Goal: Task Accomplishment & Management: Use online tool/utility

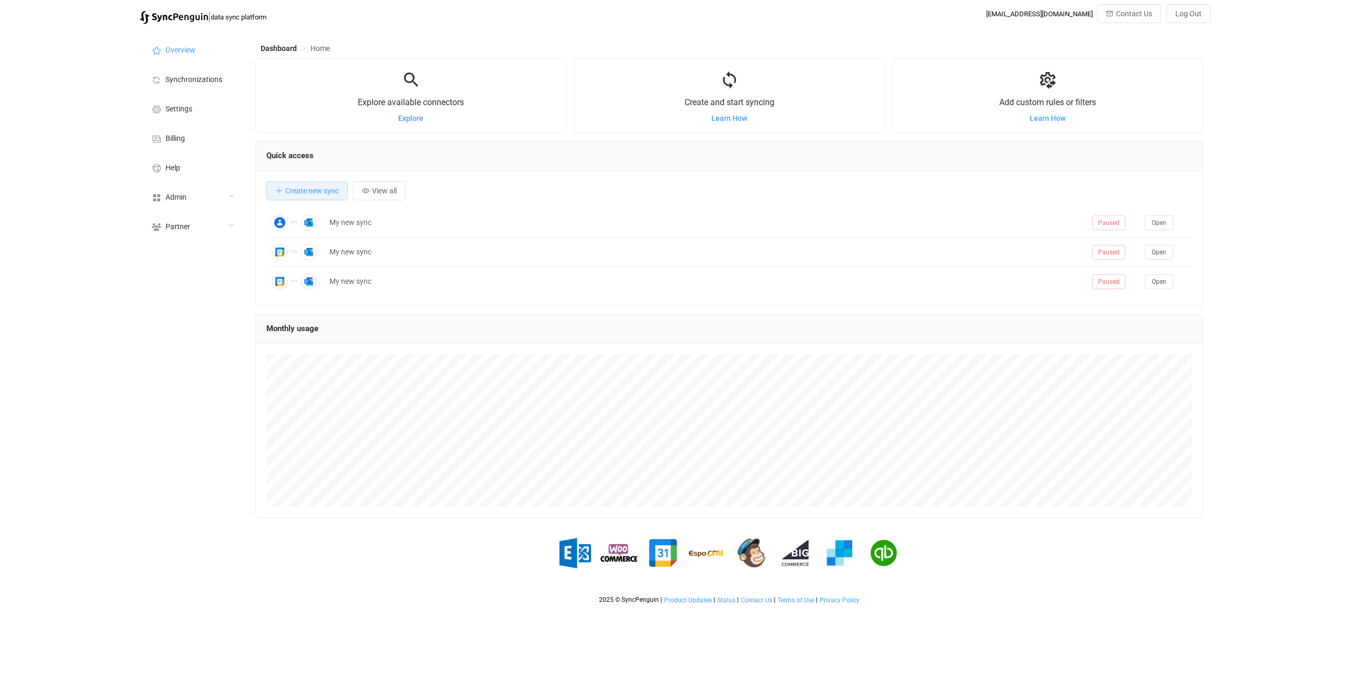
scroll to position [204, 948]
click at [203, 202] on div "Admin" at bounding box center [192, 196] width 105 height 29
click at [207, 294] on li "Users" at bounding box center [192, 303] width 105 height 26
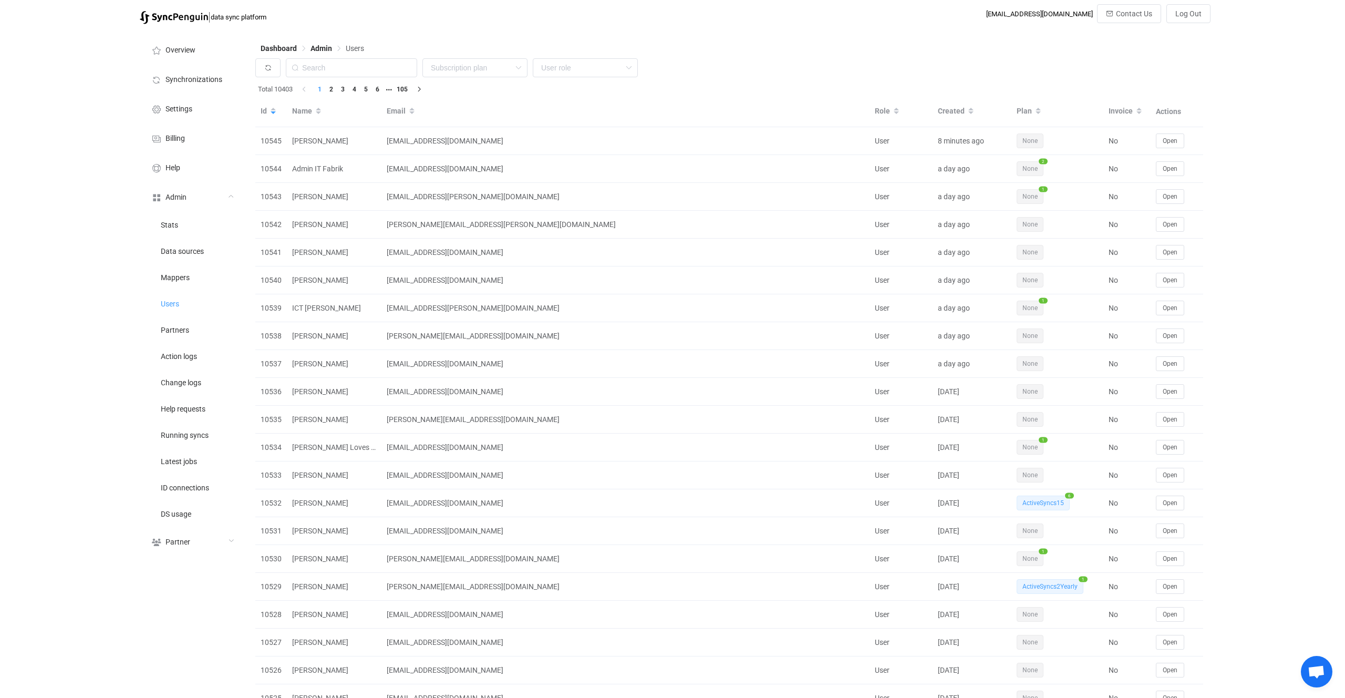
click at [216, 72] on li "Synchronizations" at bounding box center [192, 78] width 105 height 29
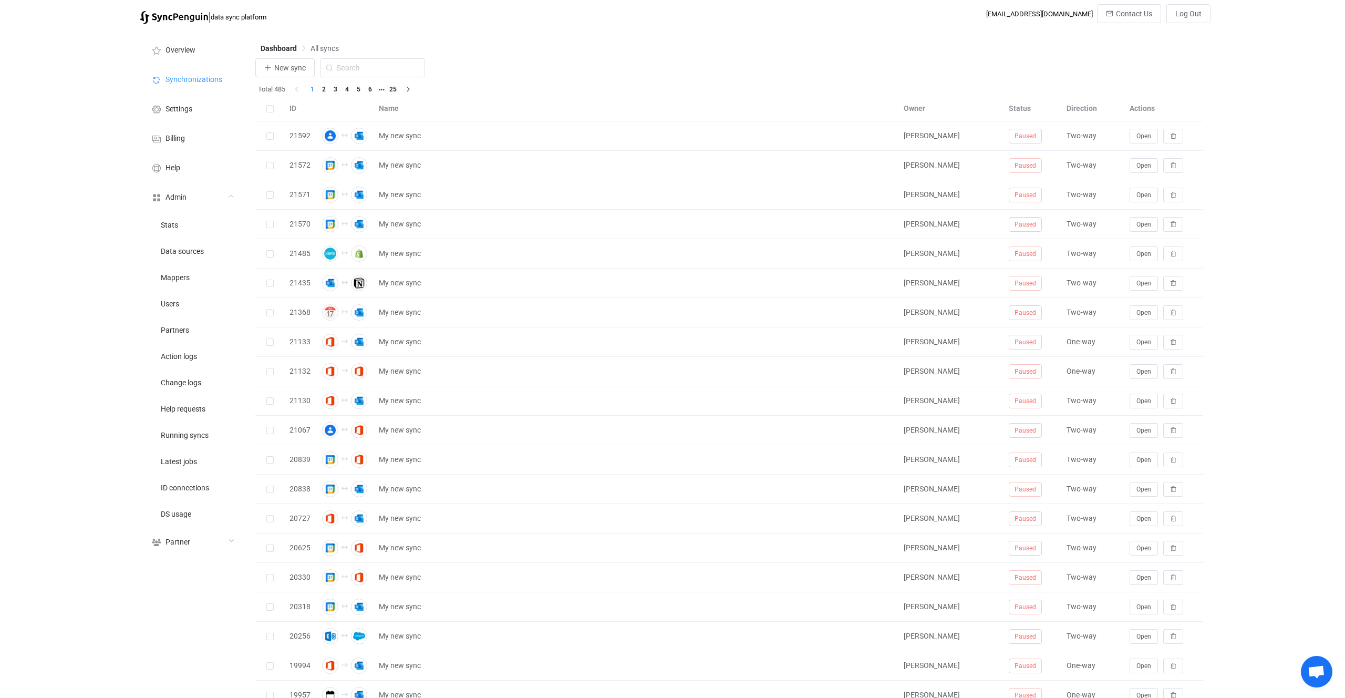
click at [303, 77] on div "New sync" at bounding box center [729, 70] width 948 height 24
click at [303, 76] on button "New sync" at bounding box center [284, 67] width 59 height 19
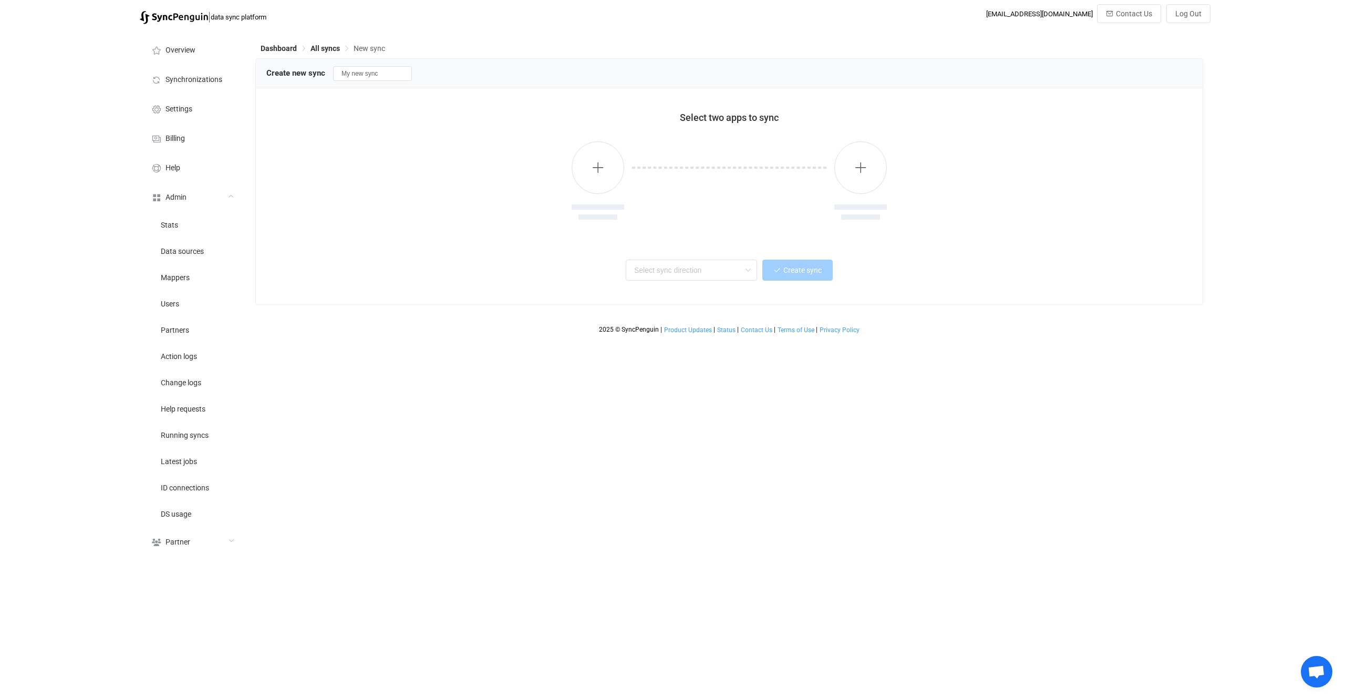
click at [610, 143] on div at bounding box center [598, 181] width 53 height 80
click at [606, 150] on button "button" at bounding box center [598, 167] width 53 height 53
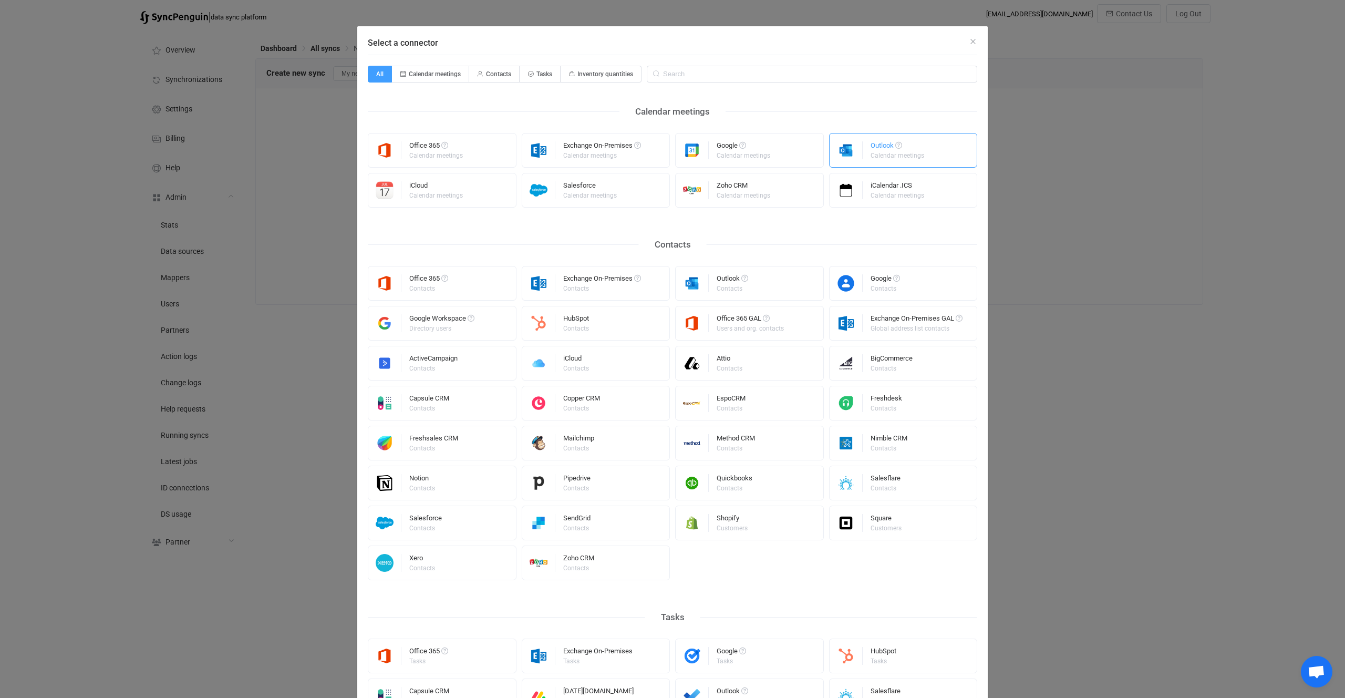
click at [836, 152] on img "Select a connector" at bounding box center [846, 150] width 33 height 18
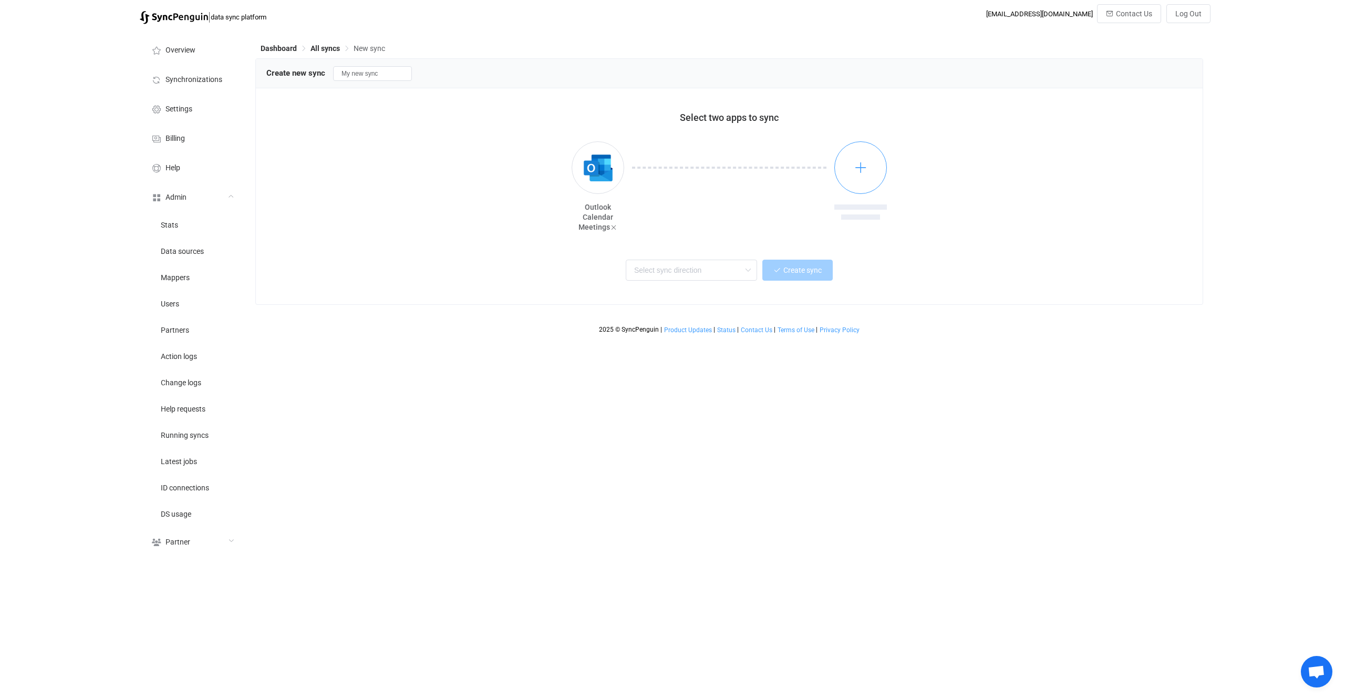
click at [856, 168] on icon "button" at bounding box center [861, 167] width 13 height 13
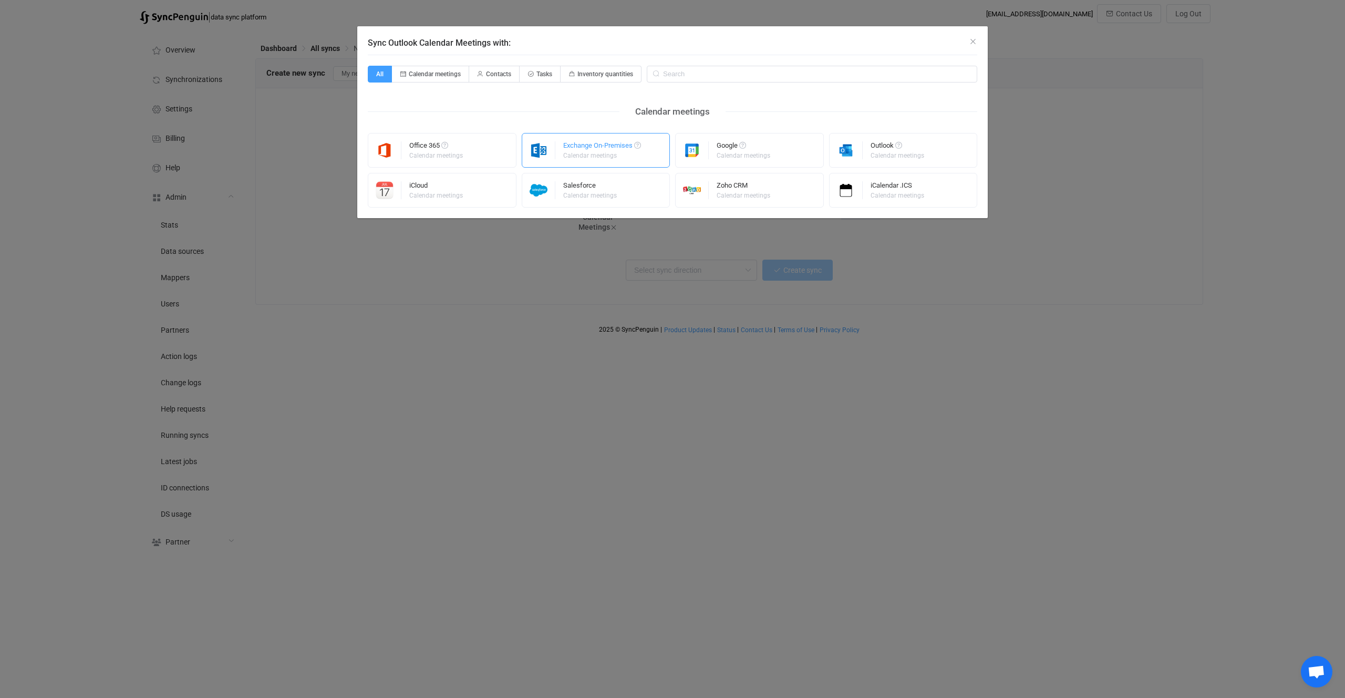
click at [524, 152] on img "Sync Outlook Calendar Meetings with:" at bounding box center [538, 150] width 33 height 18
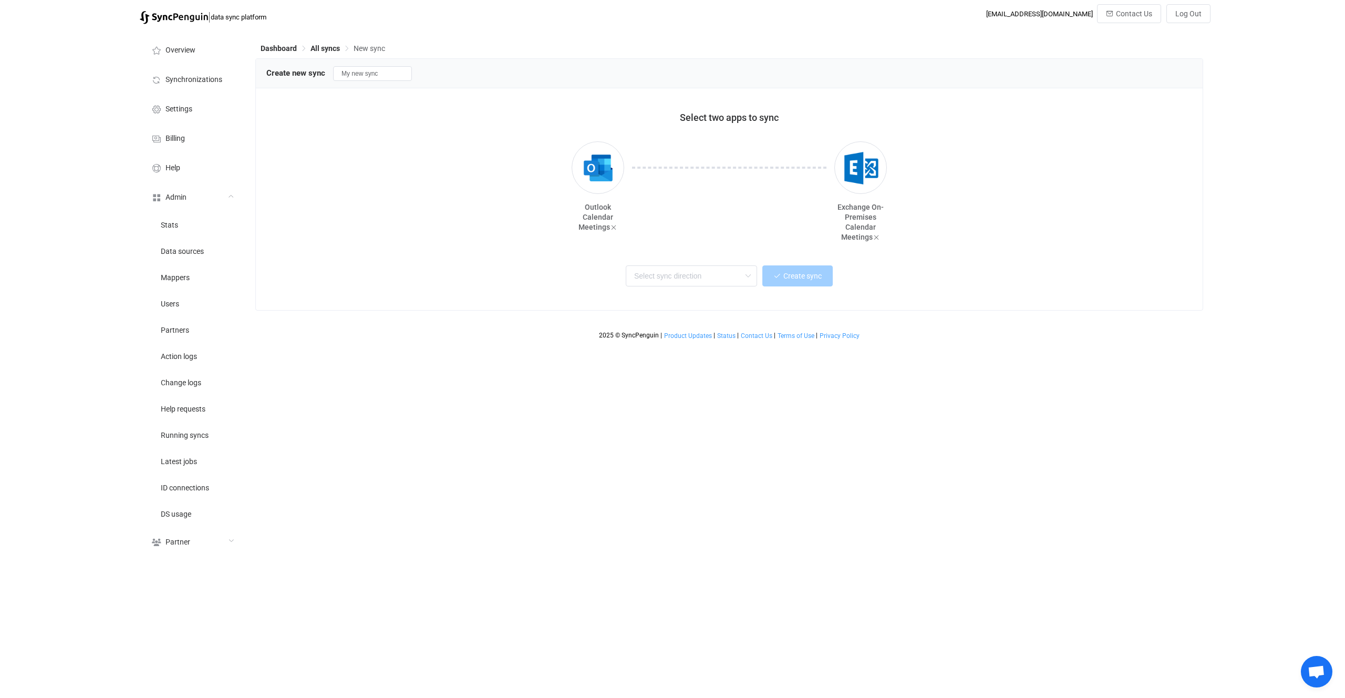
click at [934, 202] on div "Outlook Calendar Meetings Exchange On-Premises Calendar Meetings" at bounding box center [729, 185] width 926 height 114
click at [845, 186] on img "button" at bounding box center [860, 167] width 39 height 39
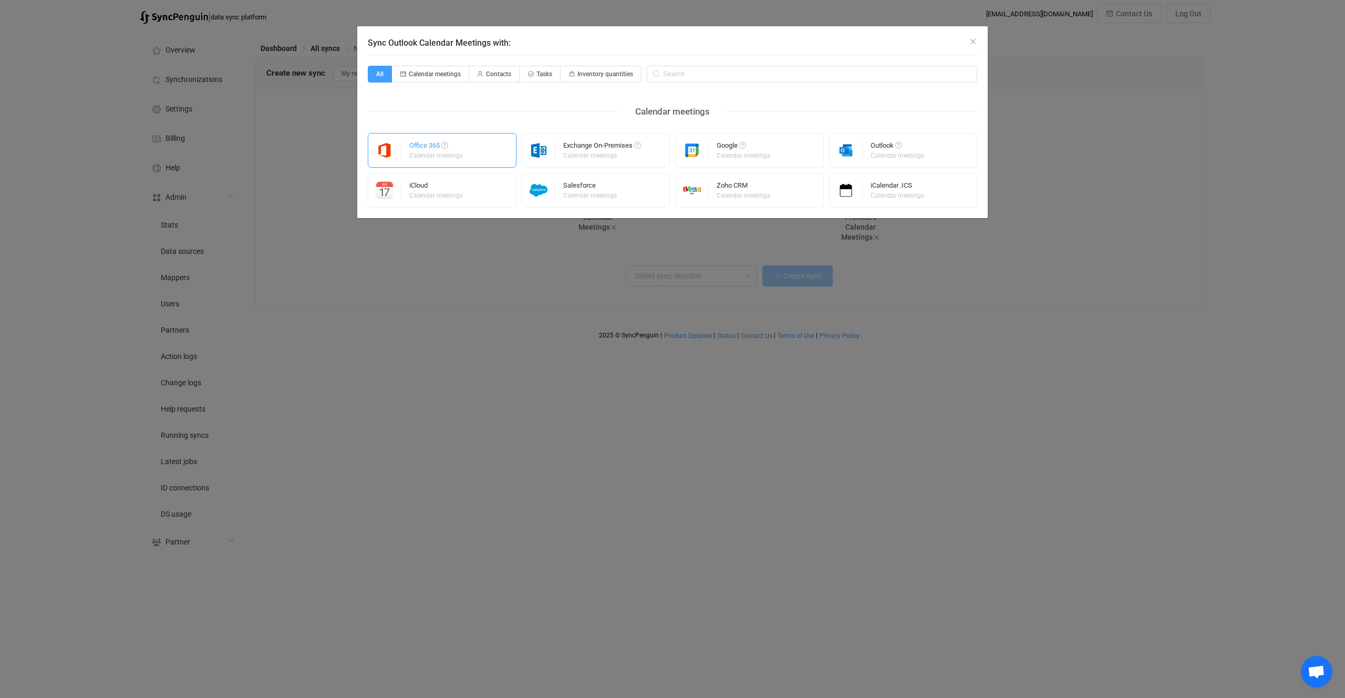
click at [510, 145] on div "Office 365 Calendar meetings" at bounding box center [442, 150] width 149 height 35
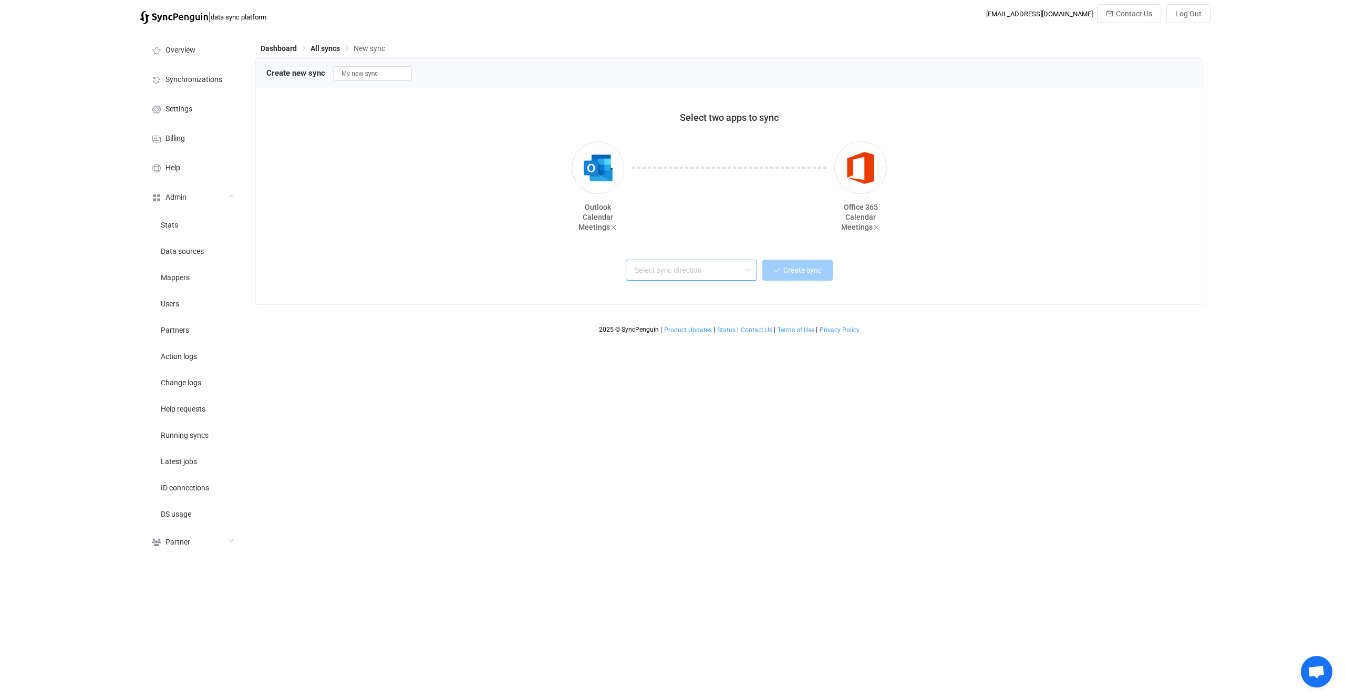
click at [663, 272] on input "text" at bounding box center [691, 270] width 131 height 21
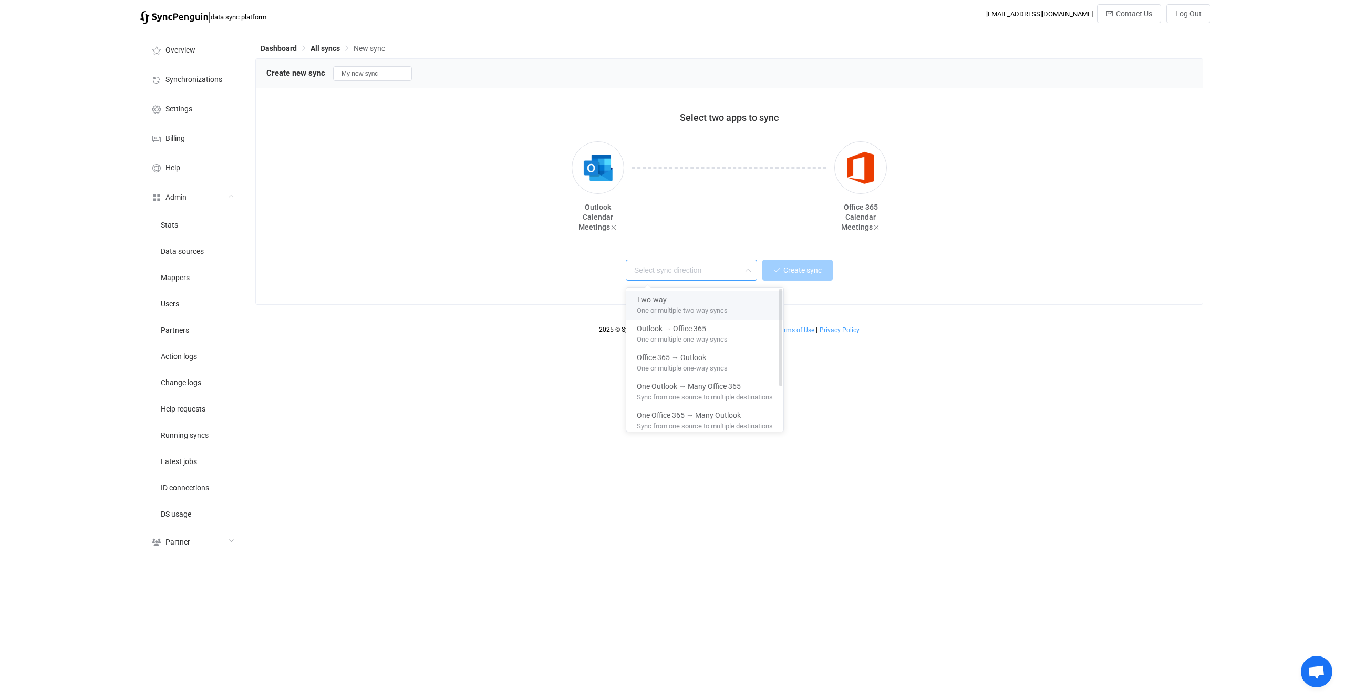
click at [693, 297] on div "Two-way" at bounding box center [705, 298] width 136 height 14
type input "Two-way"
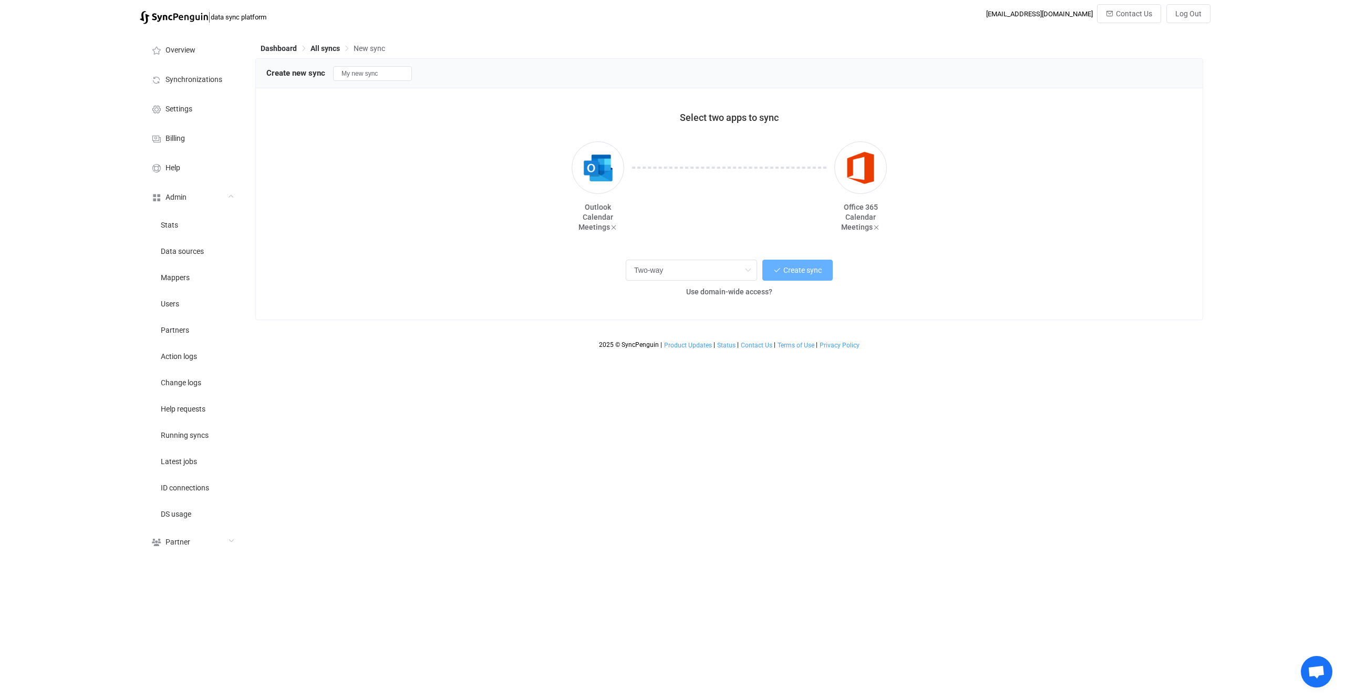
click at [784, 271] on span "Create sync" at bounding box center [803, 270] width 38 height 8
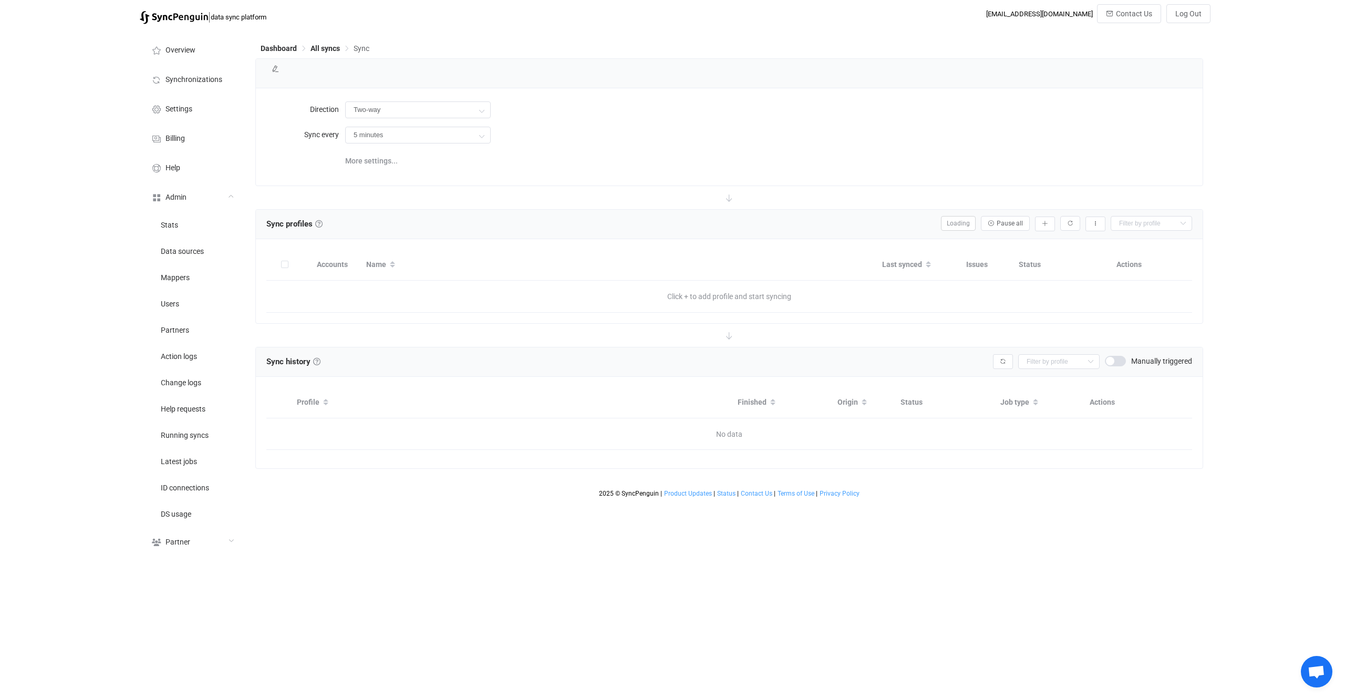
type input "10 minutes"
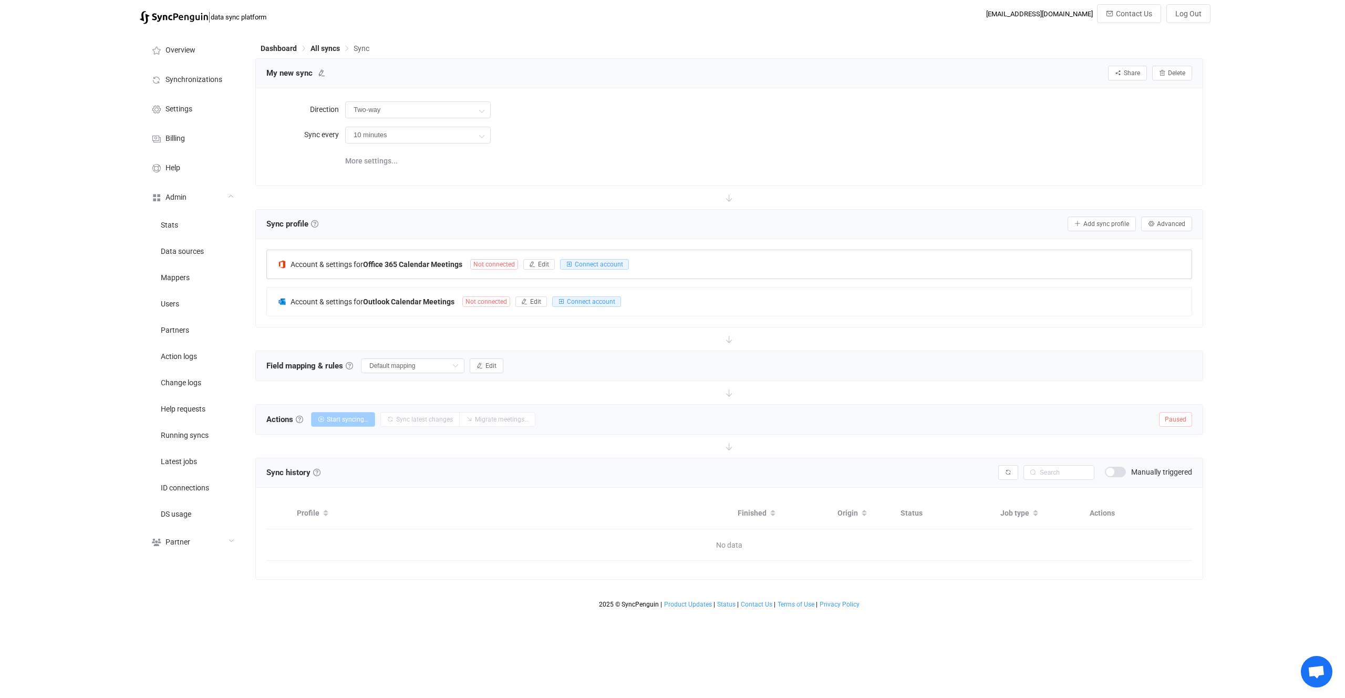
click at [434, 265] on div at bounding box center [729, 265] width 925 height 24
click at [599, 267] on span "Connect account" at bounding box center [599, 264] width 48 height 7
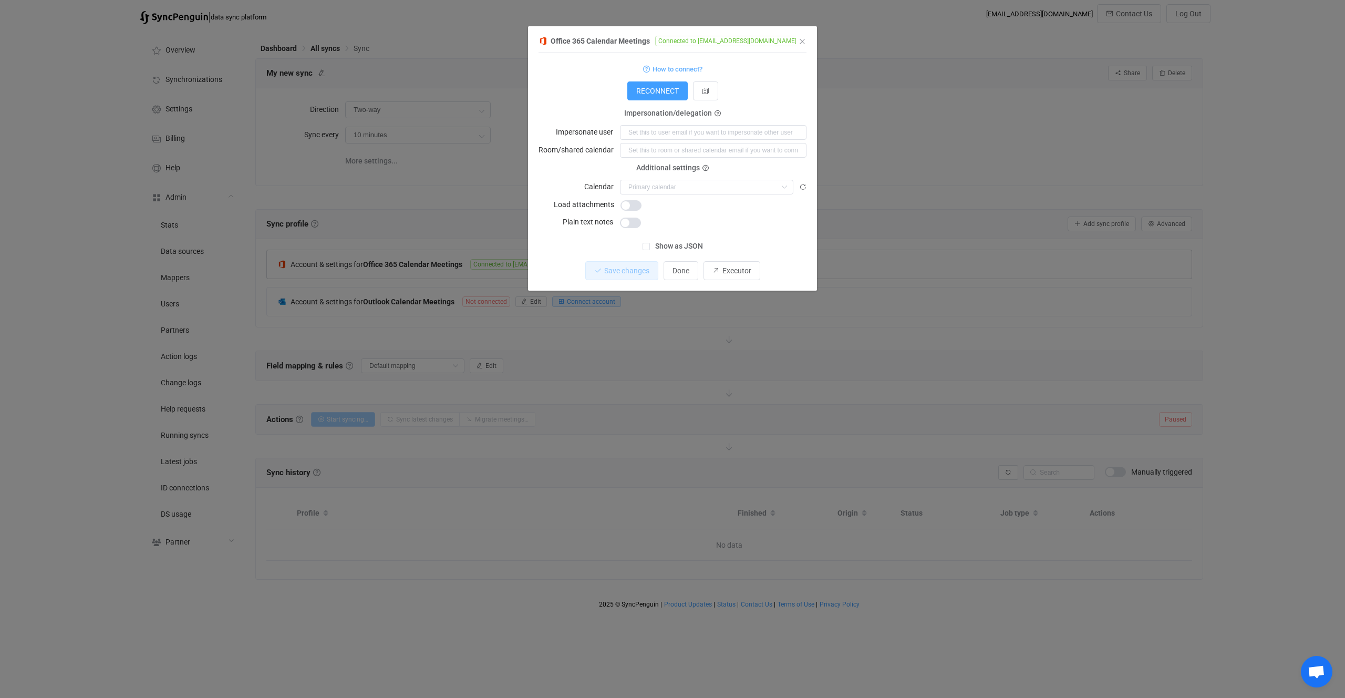
click at [492, 237] on div "Office 365 Calendar Meetings Connected to vitaliiherasymiv@syncpenguinua.onmicr…" at bounding box center [672, 349] width 1345 height 698
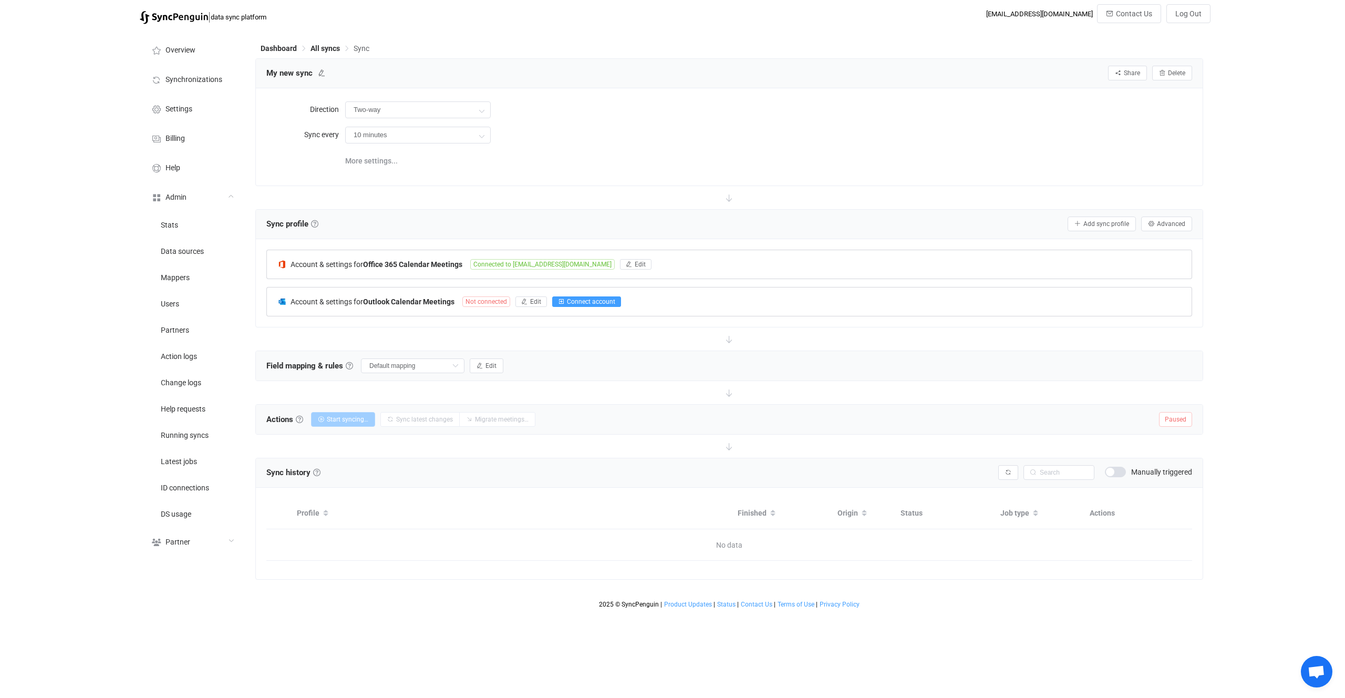
click at [595, 299] on span "Connect account" at bounding box center [591, 301] width 48 height 7
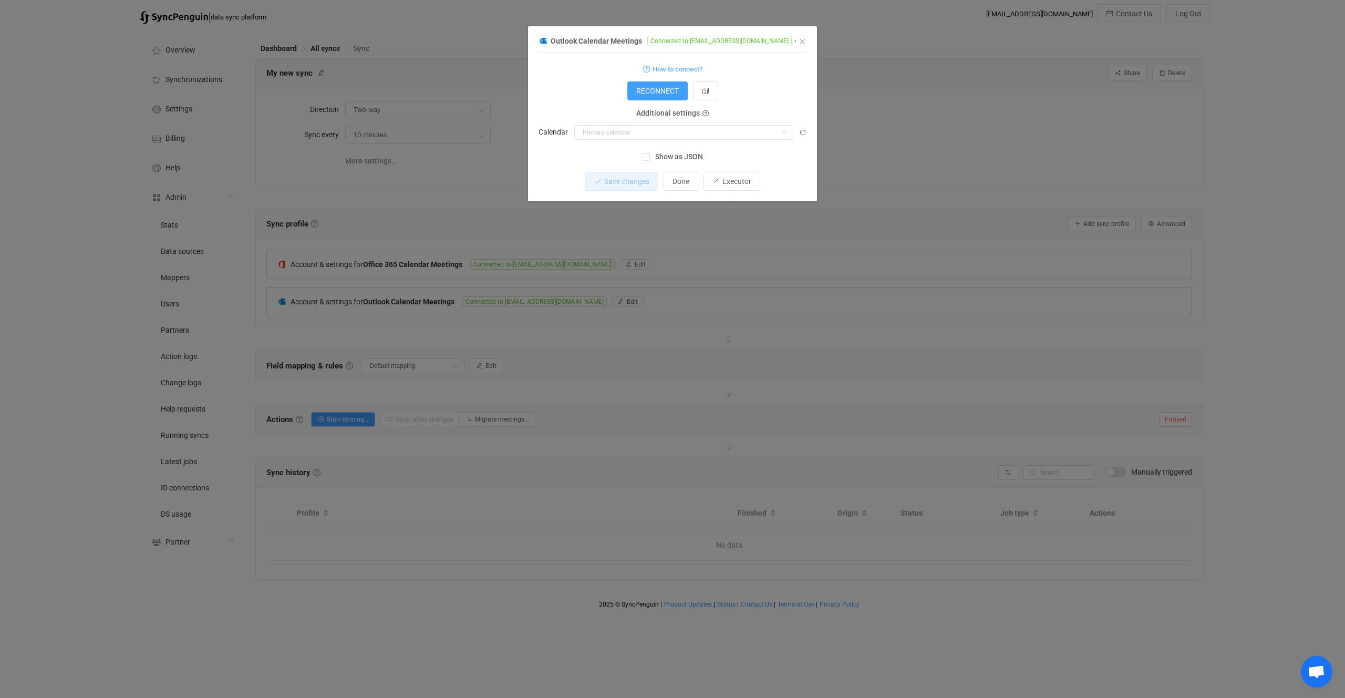
click at [643, 227] on div "Outlook Calendar Meetings Connected to vitaliiherasymiv@syncpenguinua.onmicroso…" at bounding box center [672, 349] width 1345 height 698
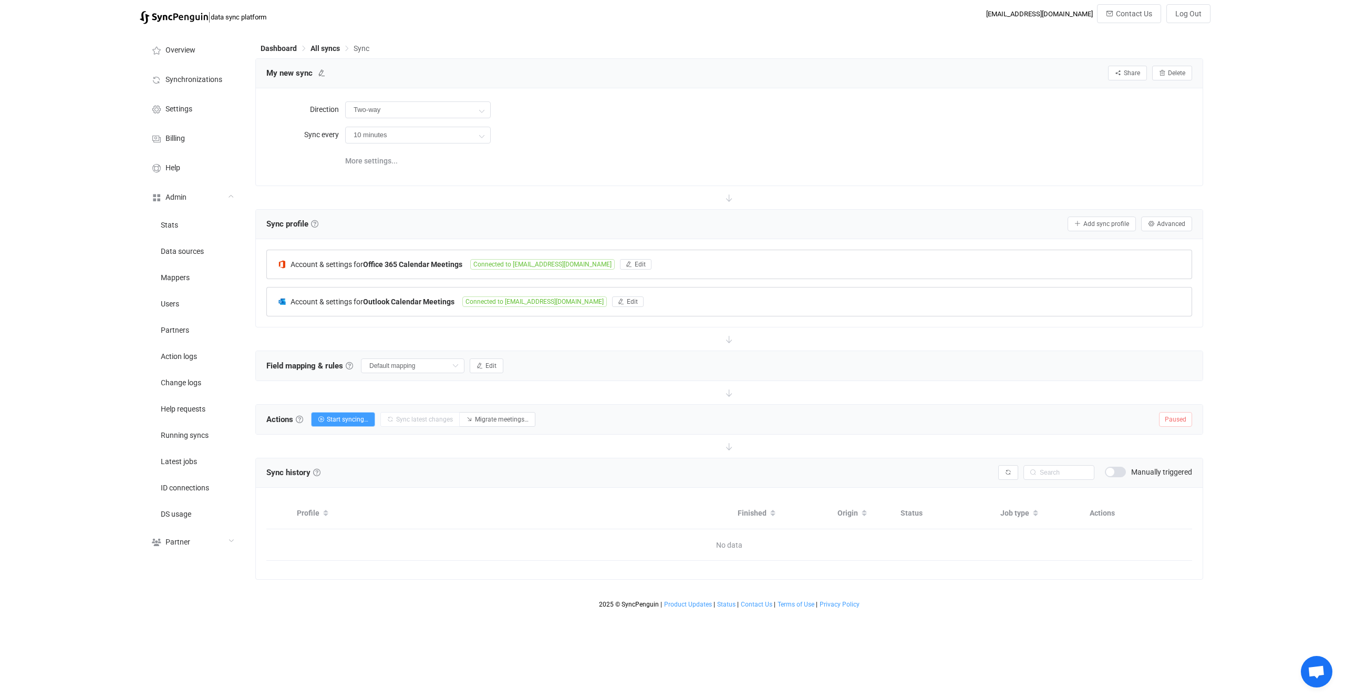
click at [556, 261] on span "Connected to [EMAIL_ADDRESS][DOMAIN_NAME]" at bounding box center [542, 264] width 145 height 11
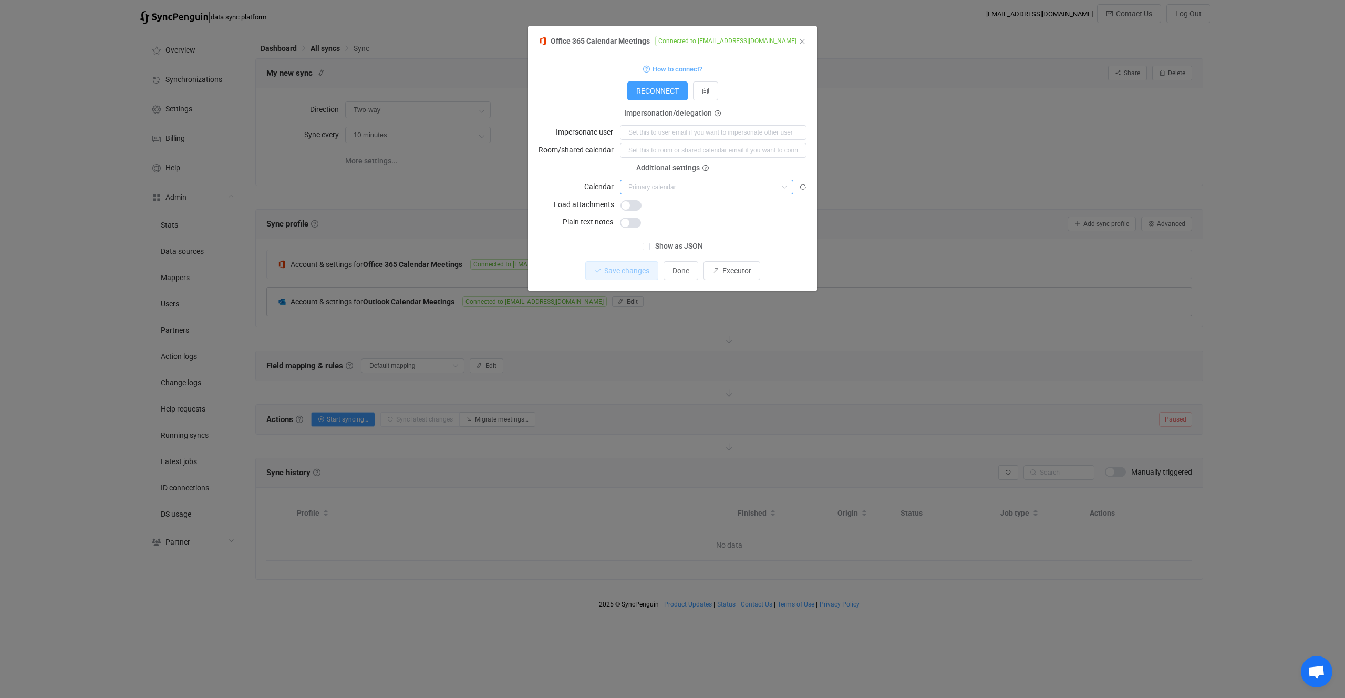
click at [681, 190] on input "dialog" at bounding box center [706, 187] width 173 height 15
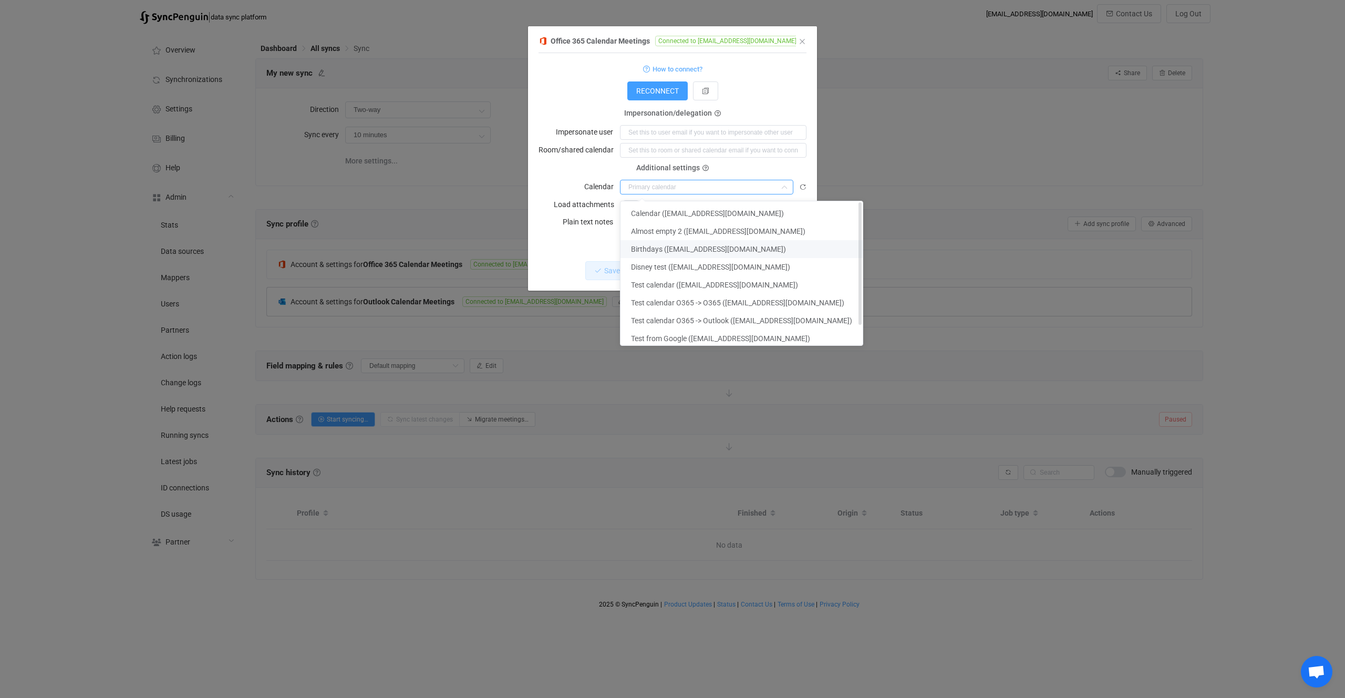
scroll to position [2, 0]
click at [748, 158] on div "dialog" at bounding box center [713, 150] width 187 height 15
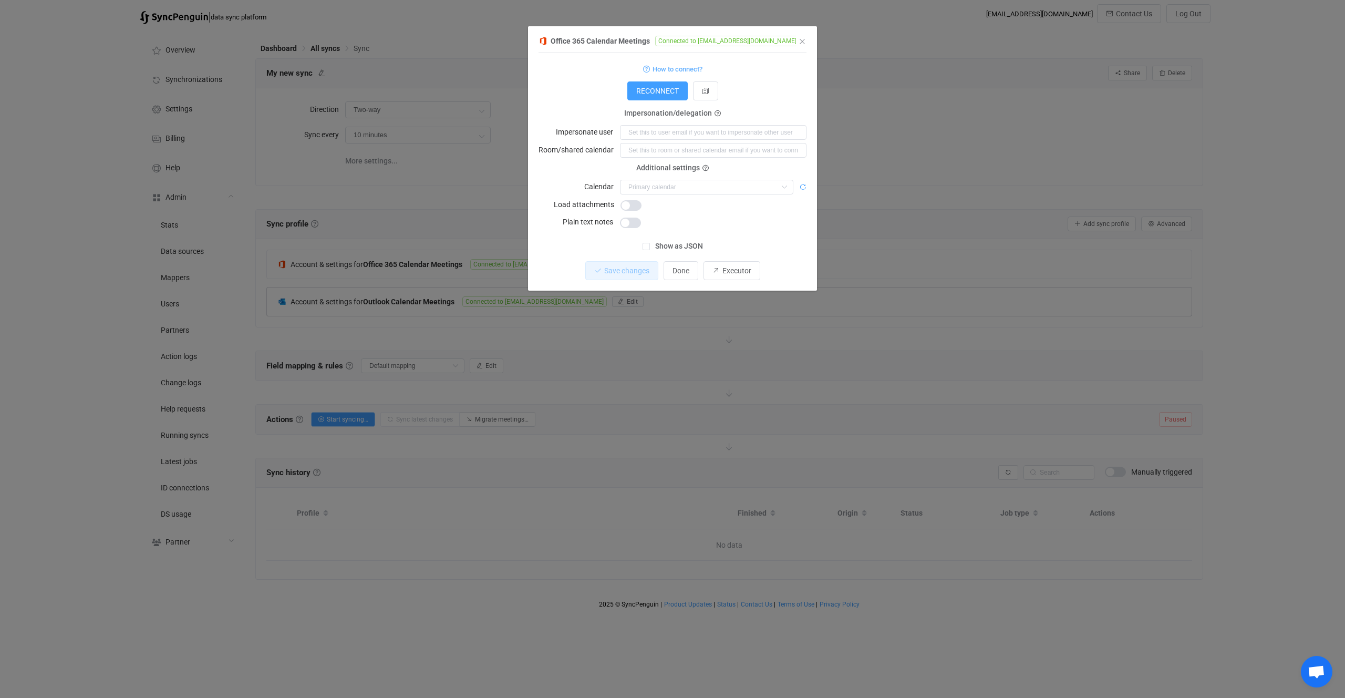
click at [805, 189] on icon "dialog" at bounding box center [802, 186] width 7 height 7
click at [671, 189] on input "dialog" at bounding box center [706, 187] width 173 height 15
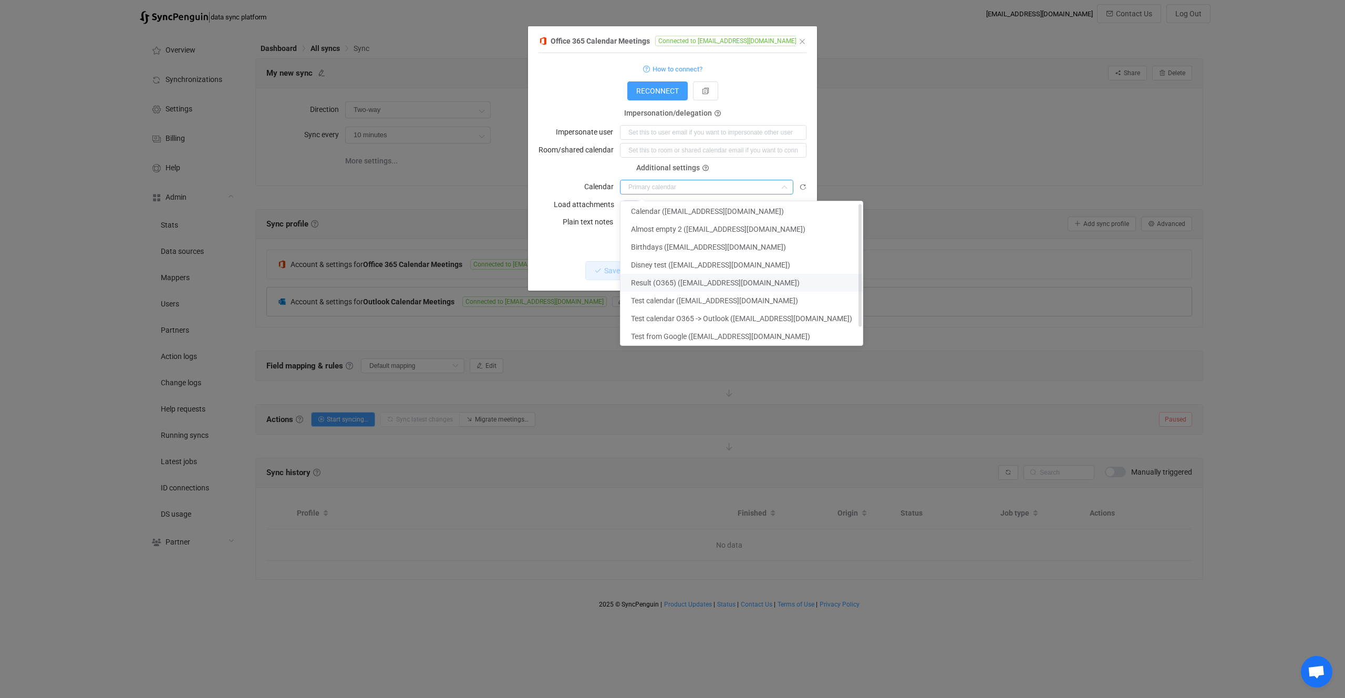
scroll to position [23, 0]
click at [715, 292] on li "Test calendar O365 -> Outlook ([EMAIL_ADDRESS][DOMAIN_NAME])" at bounding box center [742, 298] width 242 height 18
type input "Test calendar O365 -> Outlook ([EMAIL_ADDRESS][DOMAIN_NAME])"
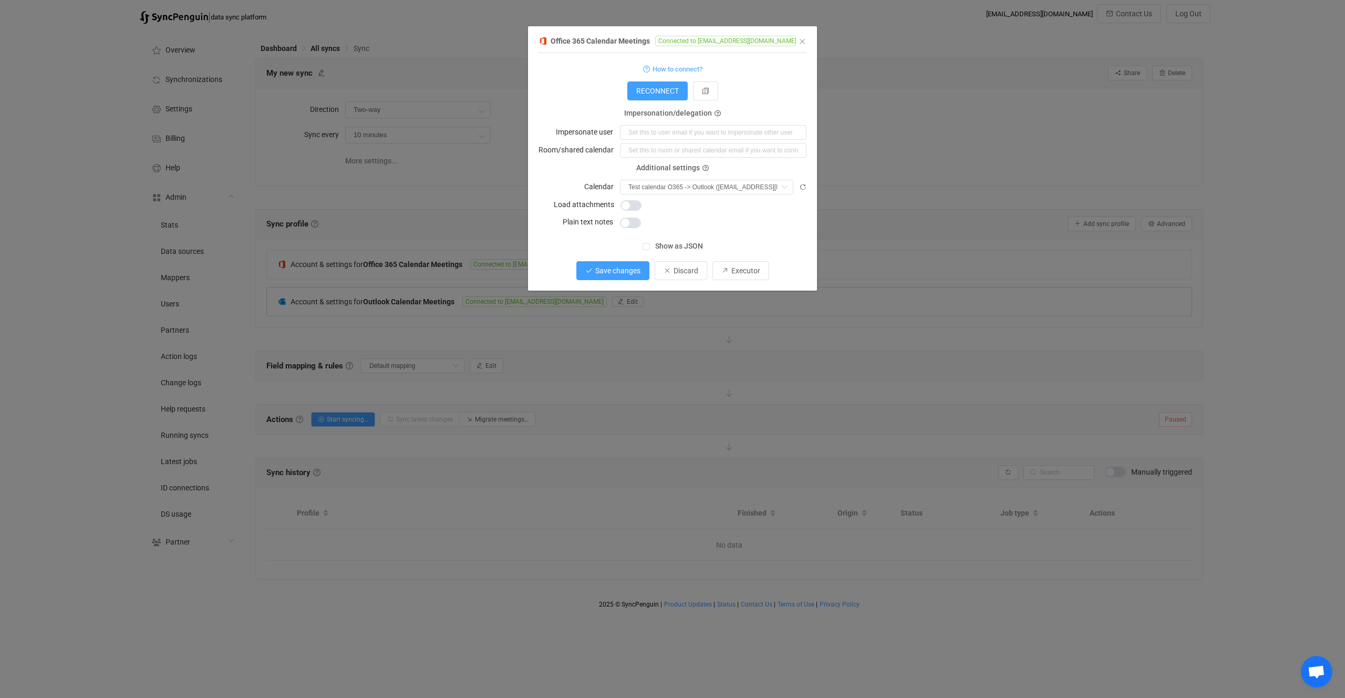
click at [634, 277] on button "Save changes" at bounding box center [612, 270] width 73 height 19
click at [682, 268] on span "Done" at bounding box center [681, 270] width 17 height 8
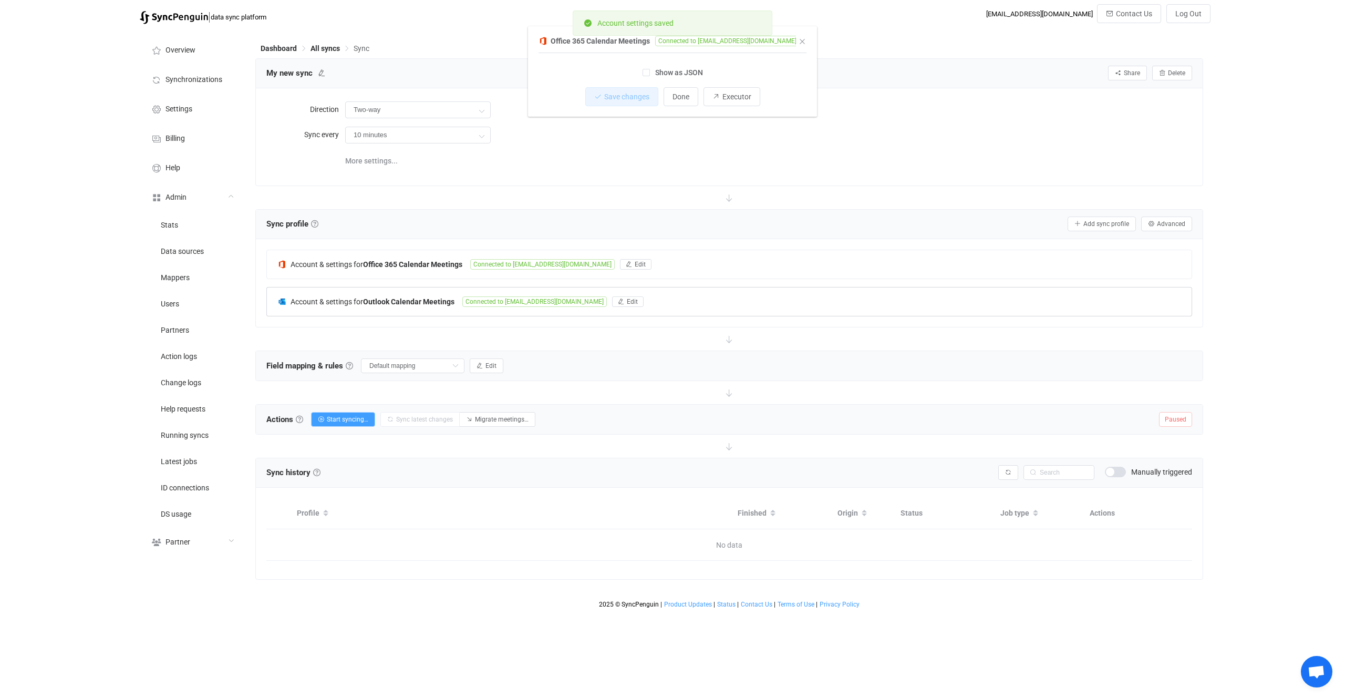
click at [554, 293] on div "Account & settings for Outlook Calendar Meetings Connected to vitaliiherasymiv@…" at bounding box center [729, 301] width 925 height 28
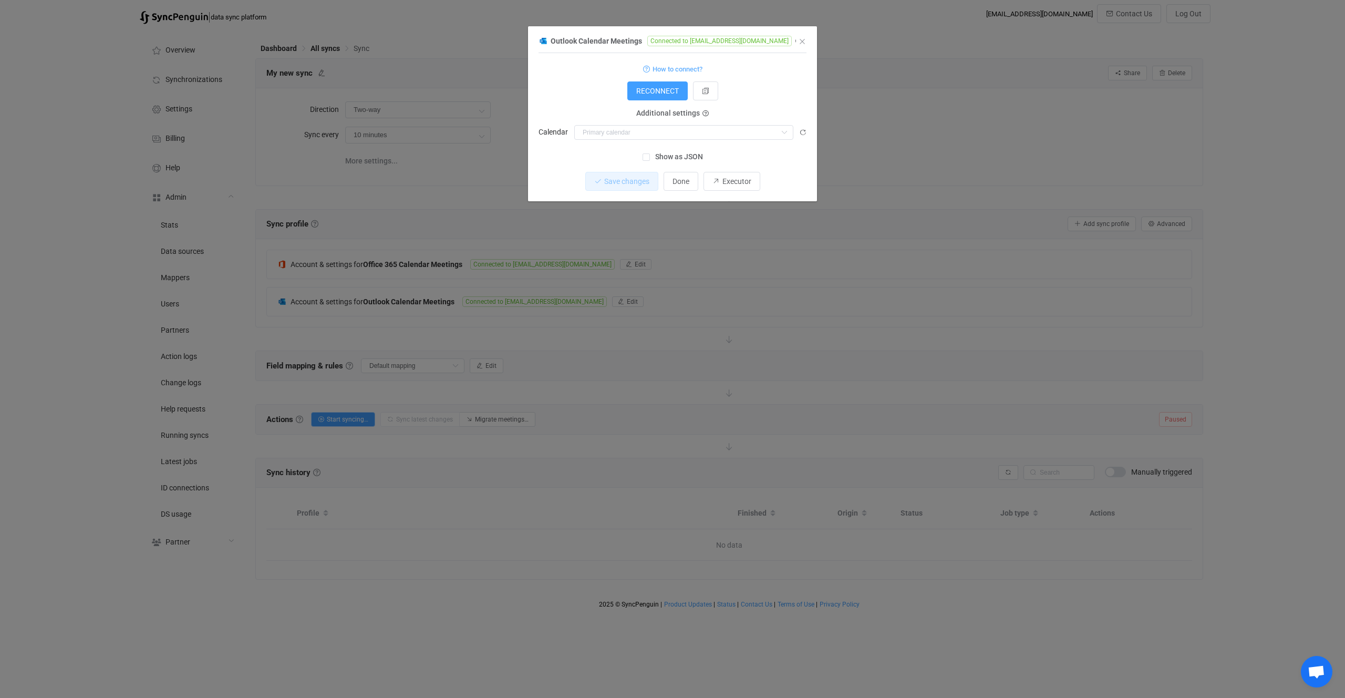
click at [672, 140] on div "1 { { "connectionType": "default", "accessToken": "***", "refreshToken": "***" …" at bounding box center [673, 100] width 268 height 84
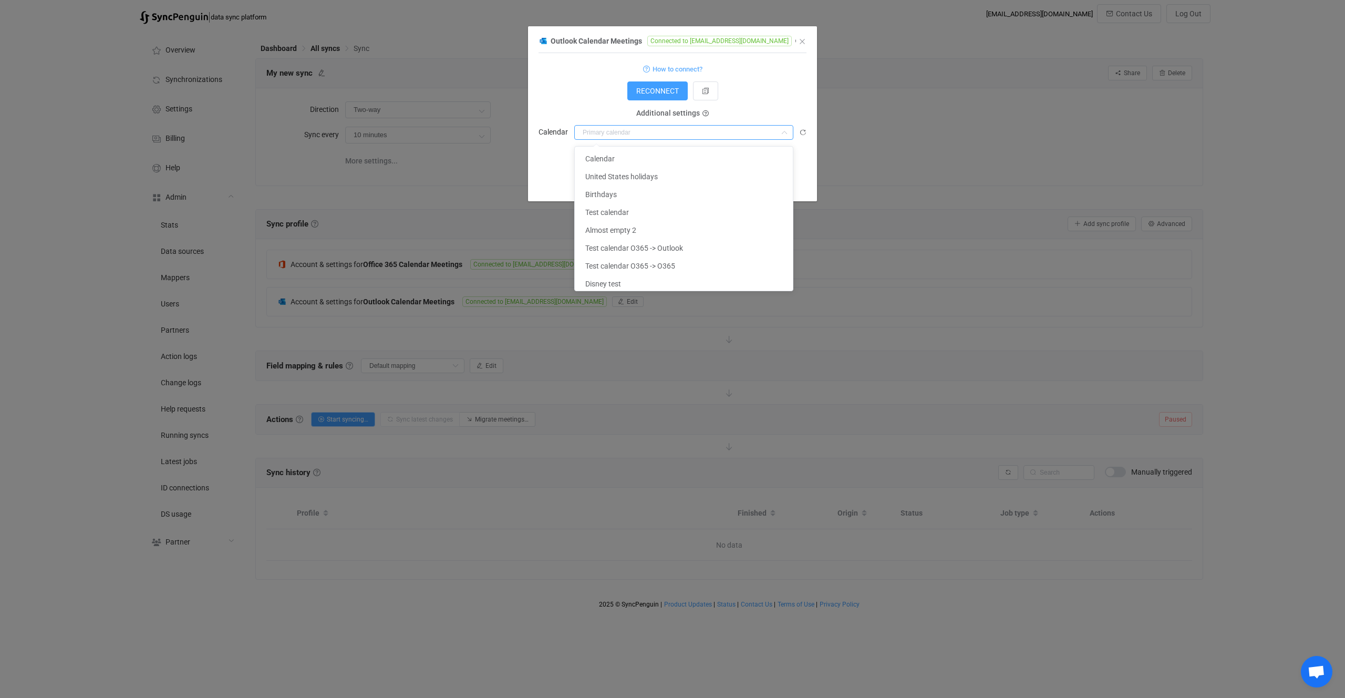
click at [672, 139] on input "dialog" at bounding box center [683, 132] width 219 height 15
click at [805, 136] on icon "dialog" at bounding box center [802, 132] width 7 height 7
click at [675, 131] on input "dialog" at bounding box center [683, 132] width 219 height 15
click at [656, 235] on li "Result (O365)" at bounding box center [684, 239] width 218 height 18
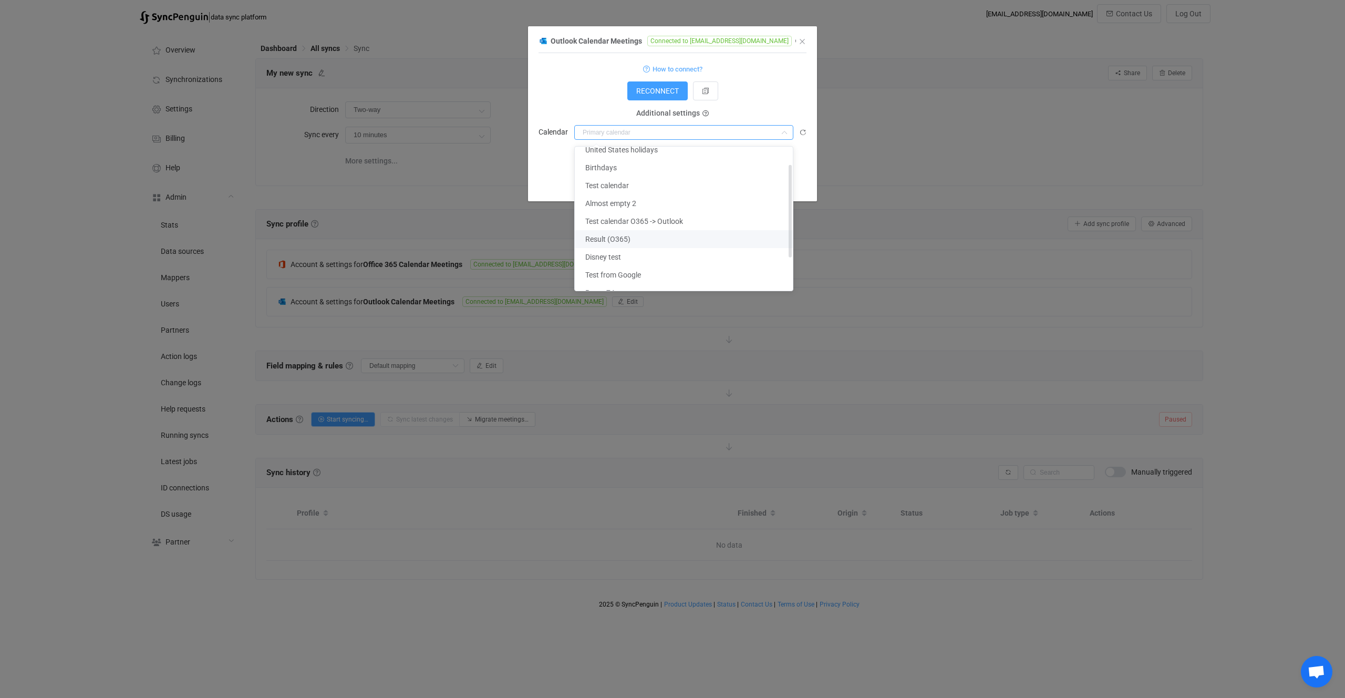
type input "Result (O365)"
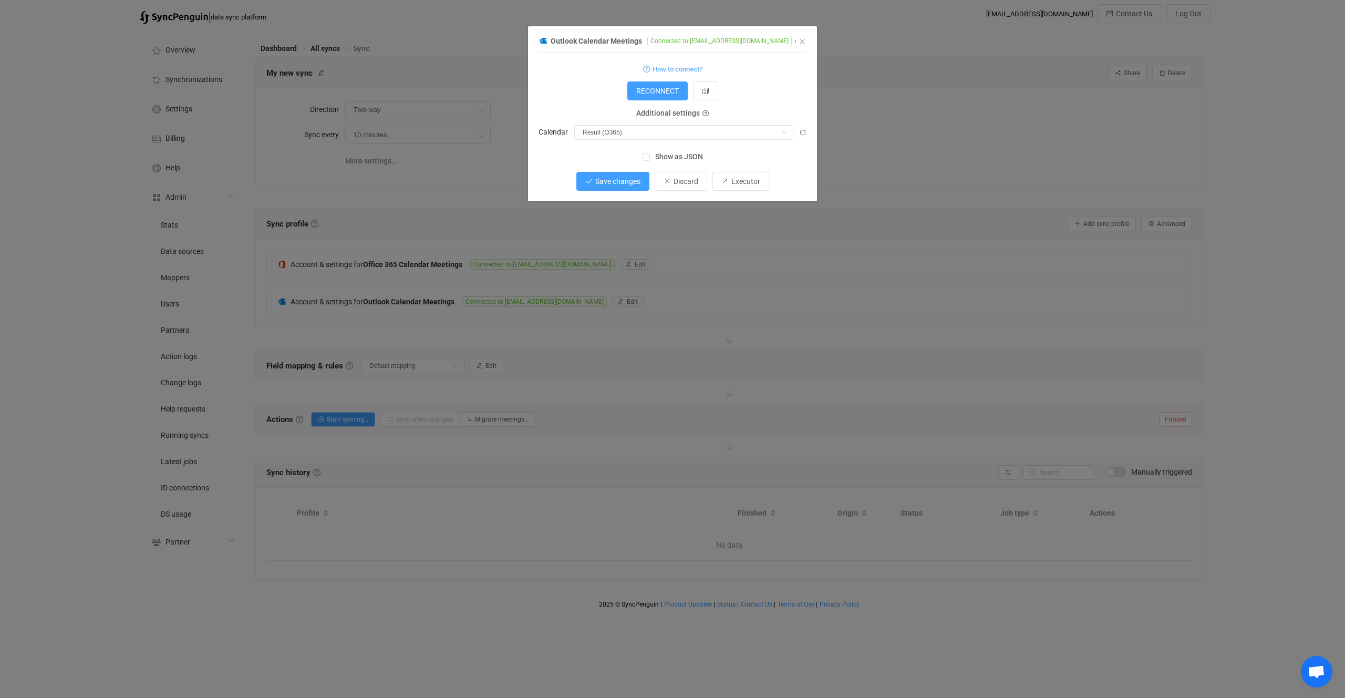
click at [634, 183] on span "Save changes" at bounding box center [617, 181] width 45 height 8
click at [361, 418] on div "Outlook Calendar Meetings Connected to vitaliiherasymiv@syncpenguinua.onmicroso…" at bounding box center [672, 349] width 1345 height 698
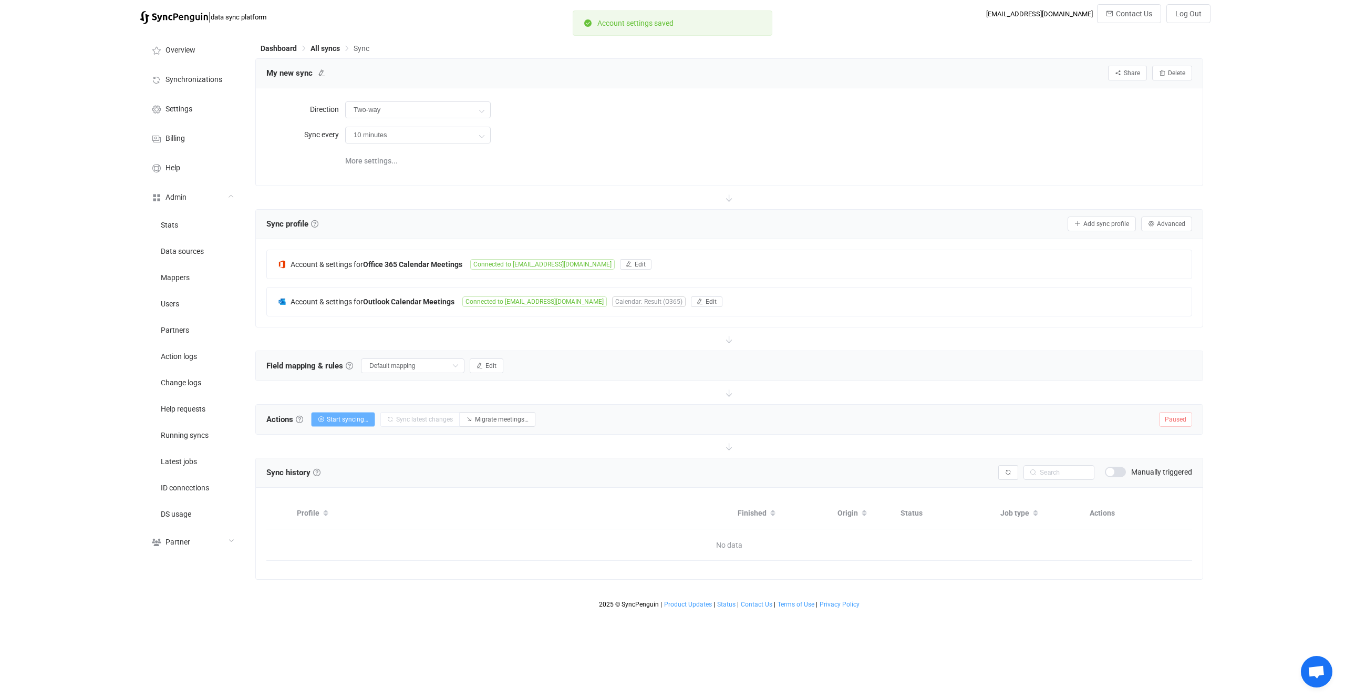
click at [354, 419] on span "Start syncing…" at bounding box center [348, 419] width 42 height 7
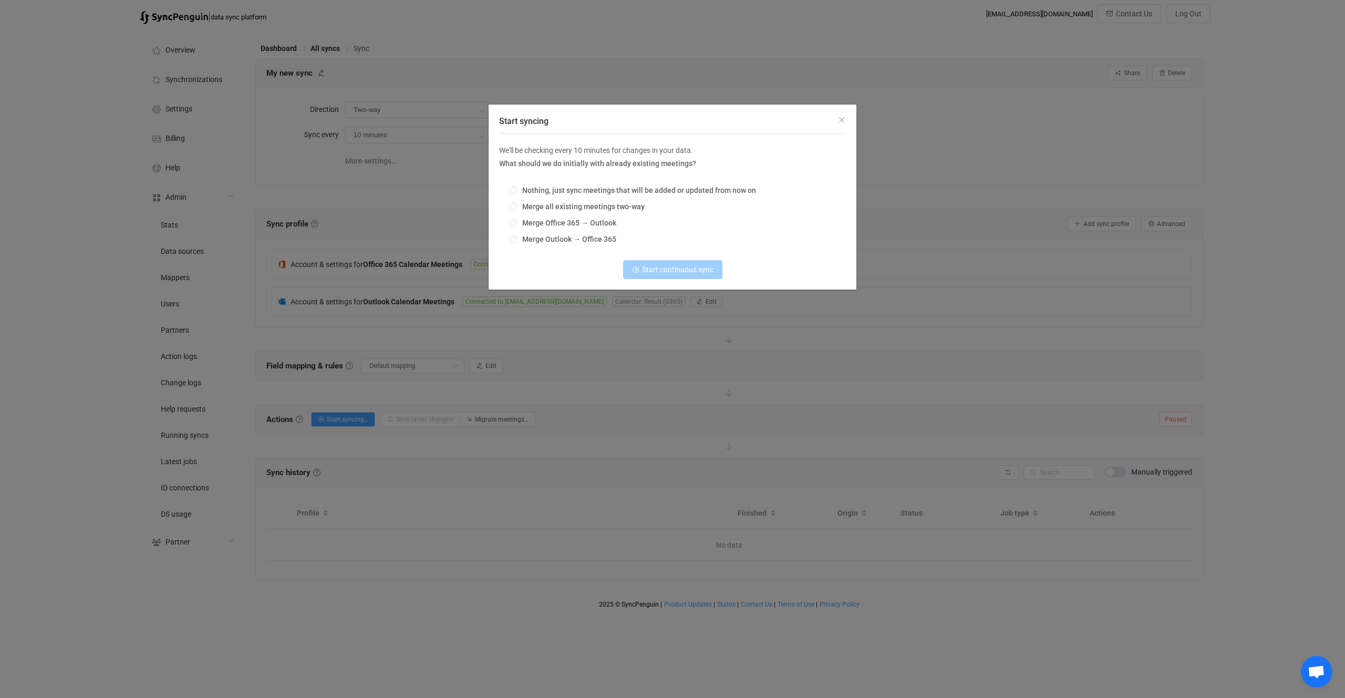
click at [554, 229] on div "Nothing, just sync meetings that will be added or updated from now on Merge all…" at bounding box center [672, 216] width 347 height 74
click at [552, 226] on span "Merge Office 365 → Outlook" at bounding box center [566, 223] width 99 height 8
click at [517, 226] on input "Merge Office 365 → Outlook" at bounding box center [513, 223] width 7 height 8
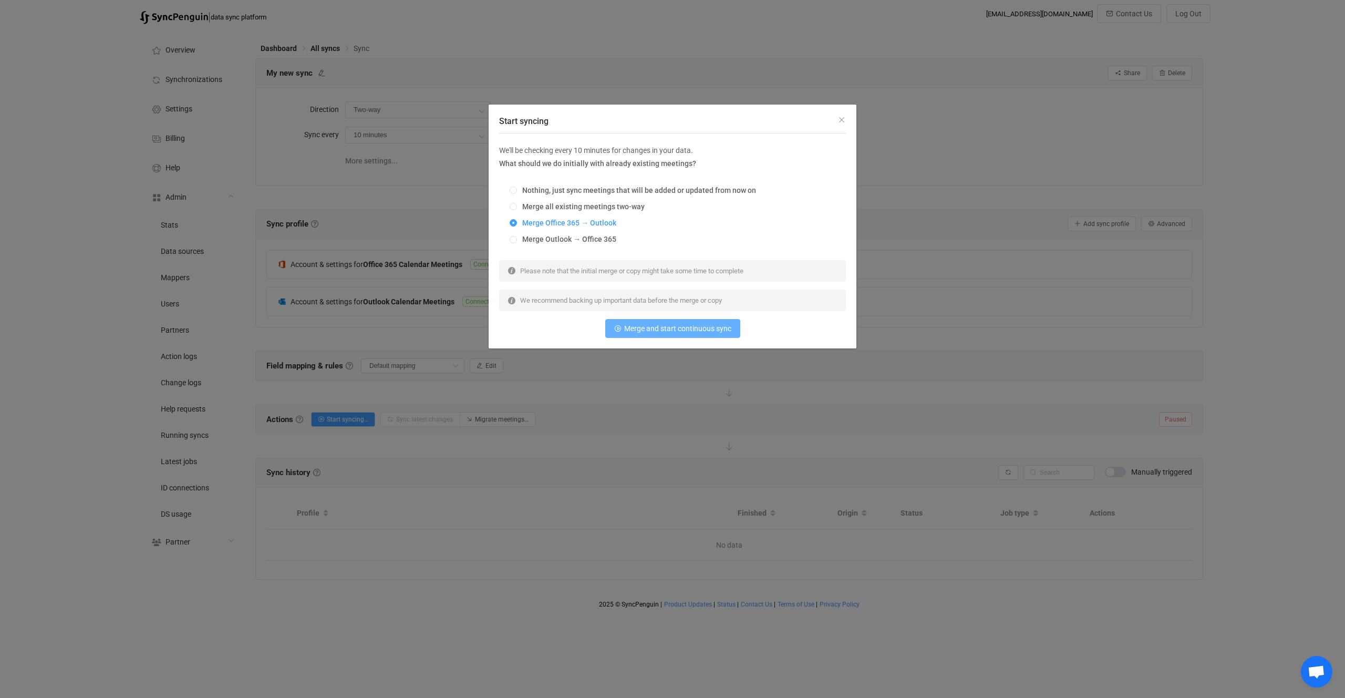
click at [636, 336] on button "Merge and start continuous sync" at bounding box center [672, 328] width 135 height 19
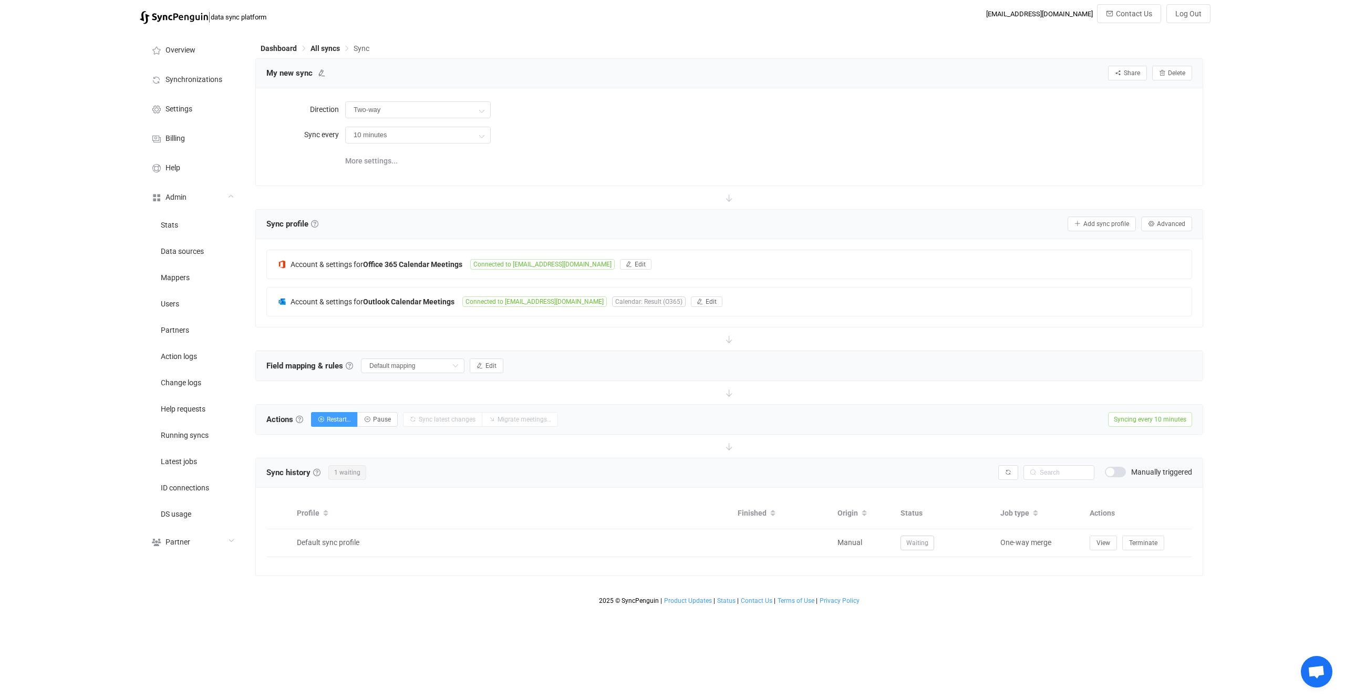
click at [719, 381] on icon at bounding box center [729, 392] width 23 height 23
click at [1013, 472] on button "button" at bounding box center [1008, 472] width 20 height 15
click at [867, 440] on div at bounding box center [729, 446] width 948 height 23
click at [1013, 468] on button "button" at bounding box center [1008, 472] width 20 height 15
click at [1013, 476] on button "button" at bounding box center [1008, 472] width 20 height 15
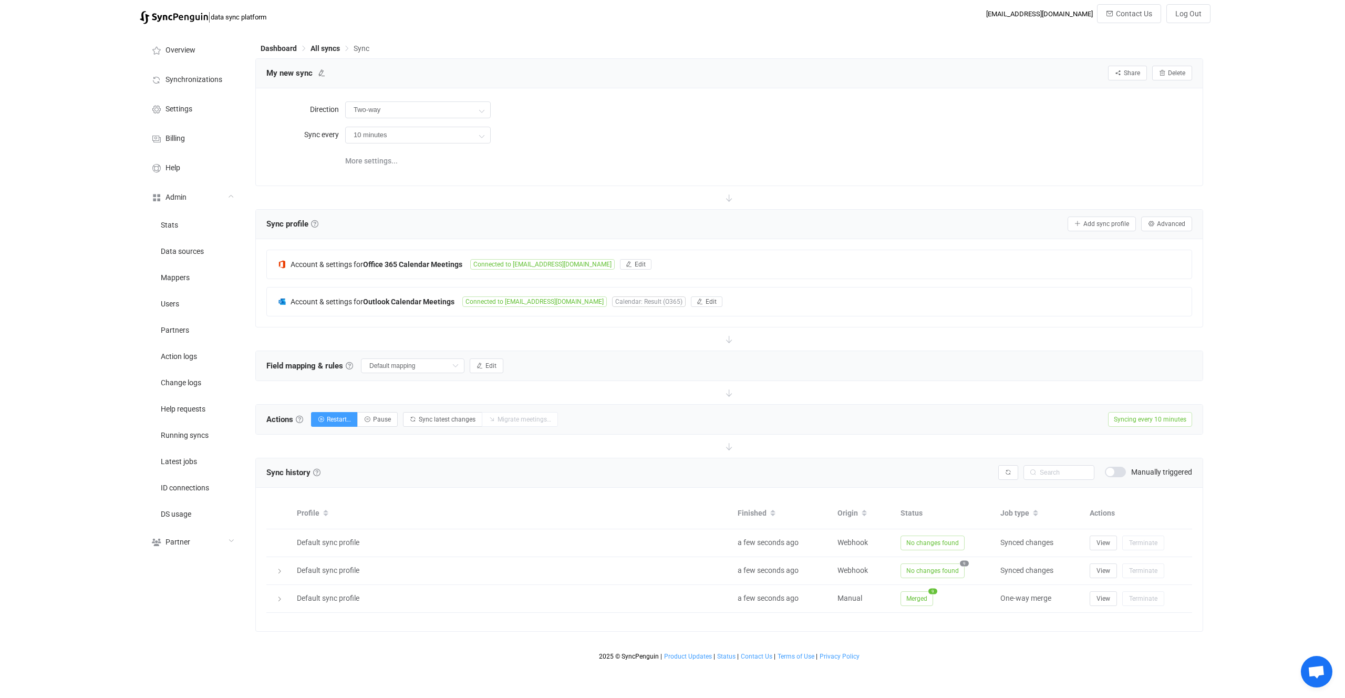
click at [861, 471] on div at bounding box center [729, 544] width 947 height 173
click at [389, 422] on span "Pause" at bounding box center [382, 419] width 18 height 7
click at [358, 419] on span "Start syncing…" at bounding box center [348, 419] width 42 height 7
radio input "false"
radio input "true"
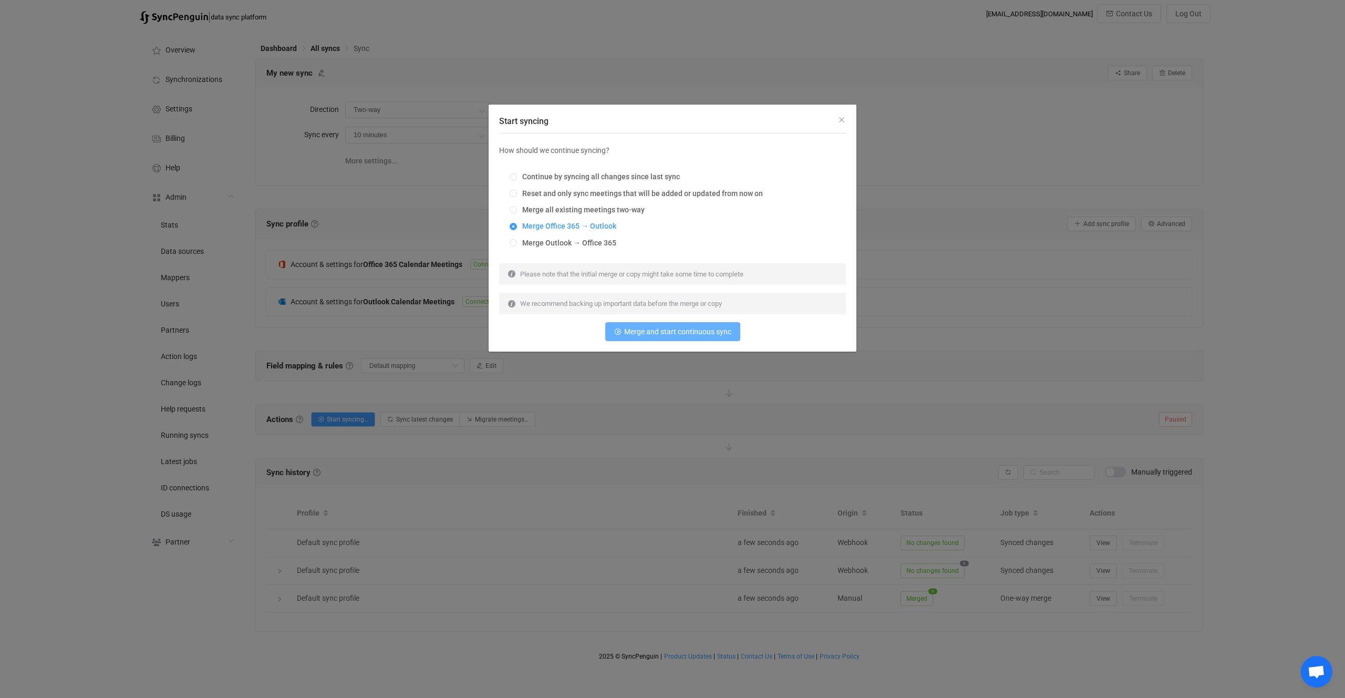
click at [631, 327] on span "Merge and start continuous sync" at bounding box center [677, 331] width 107 height 8
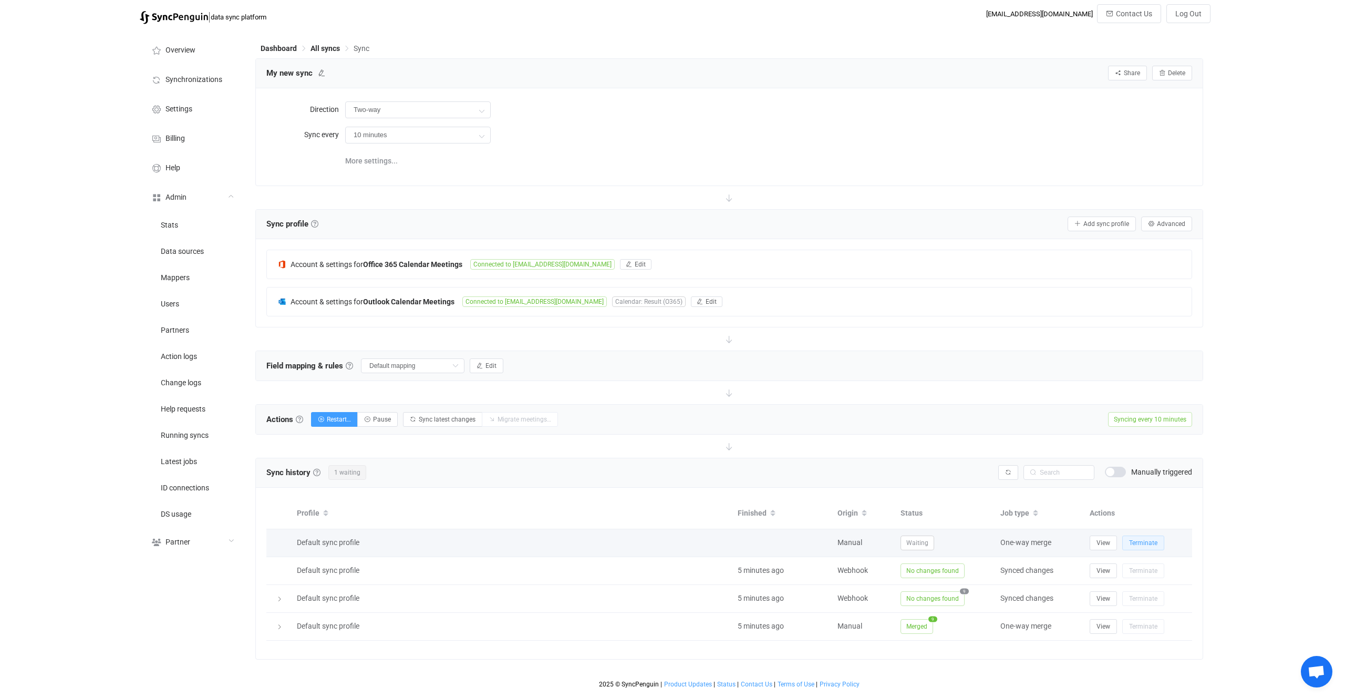
click at [1141, 539] on span "Terminate" at bounding box center [1143, 542] width 28 height 7
click at [355, 422] on span "Start syncing…" at bounding box center [348, 419] width 42 height 7
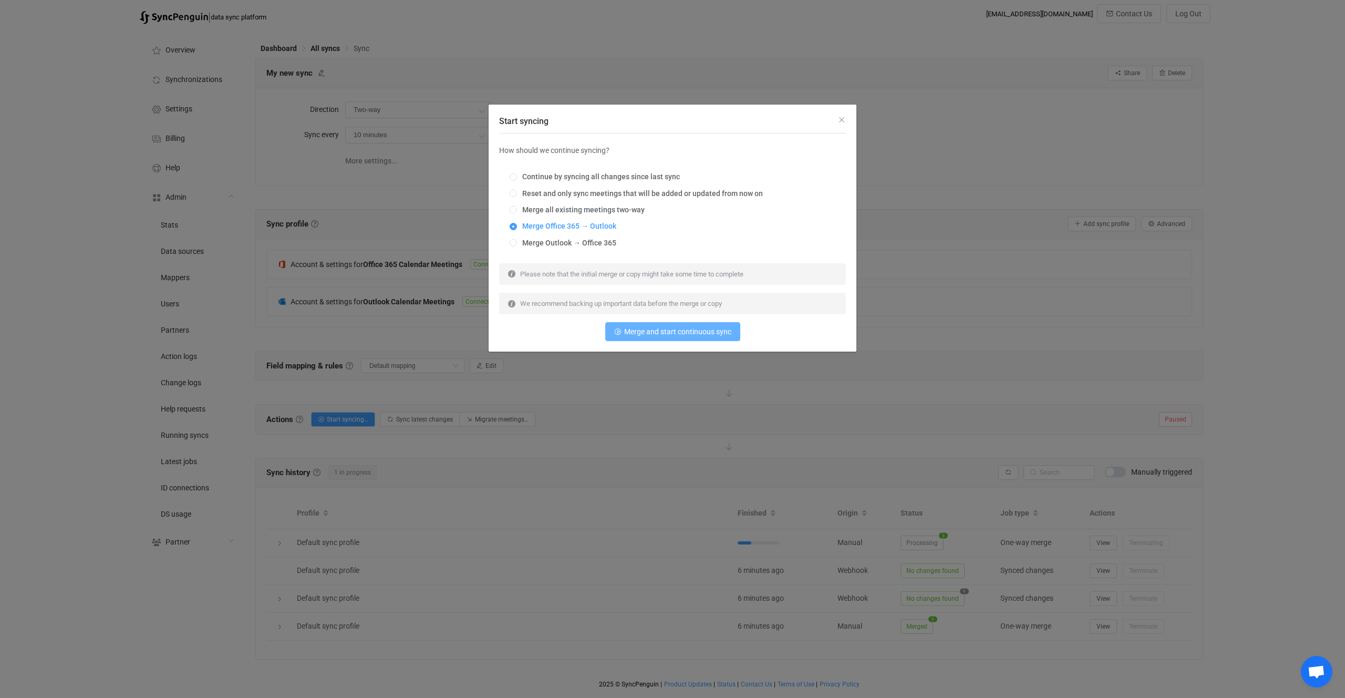
click at [635, 337] on button "Merge and start continuous sync" at bounding box center [672, 331] width 135 height 19
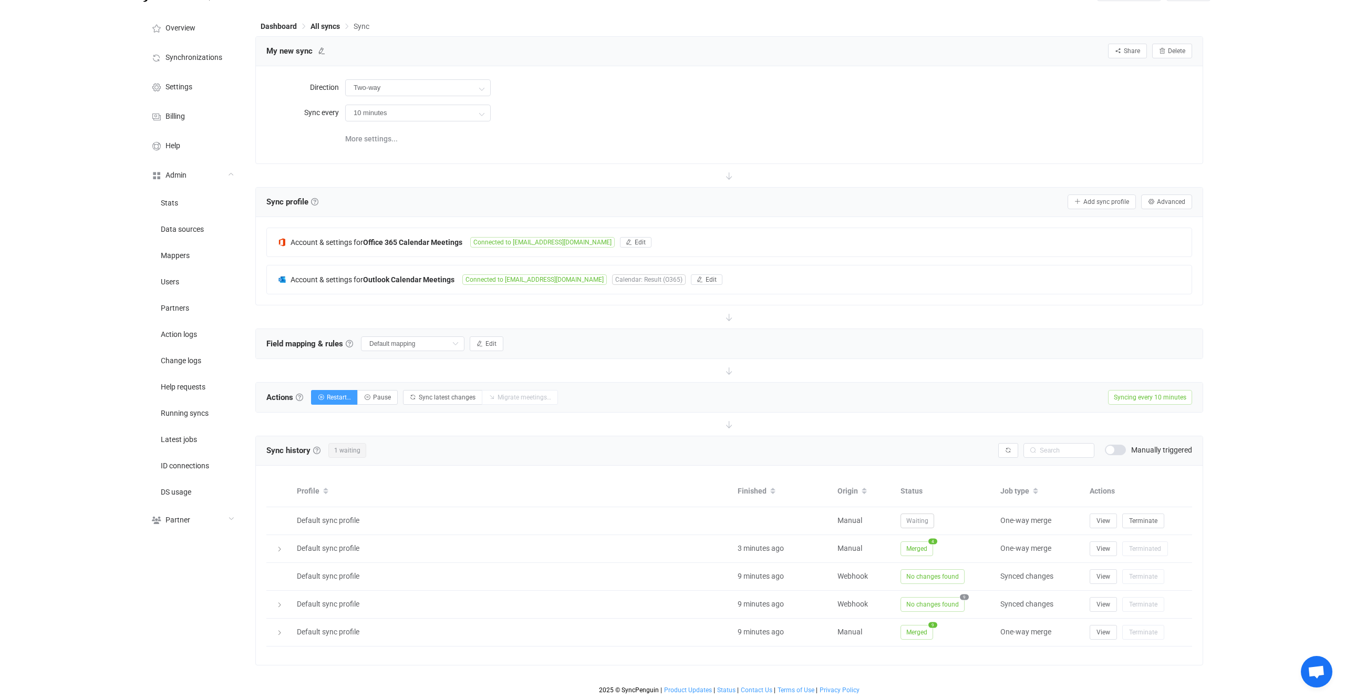
scroll to position [23, 0]
click at [1008, 451] on icon "button" at bounding box center [1008, 450] width 6 height 6
drag, startPoint x: 998, startPoint y: 454, endPoint x: 1006, endPoint y: 452, distance: 7.4
click at [1001, 454] on button "button" at bounding box center [1008, 449] width 20 height 15
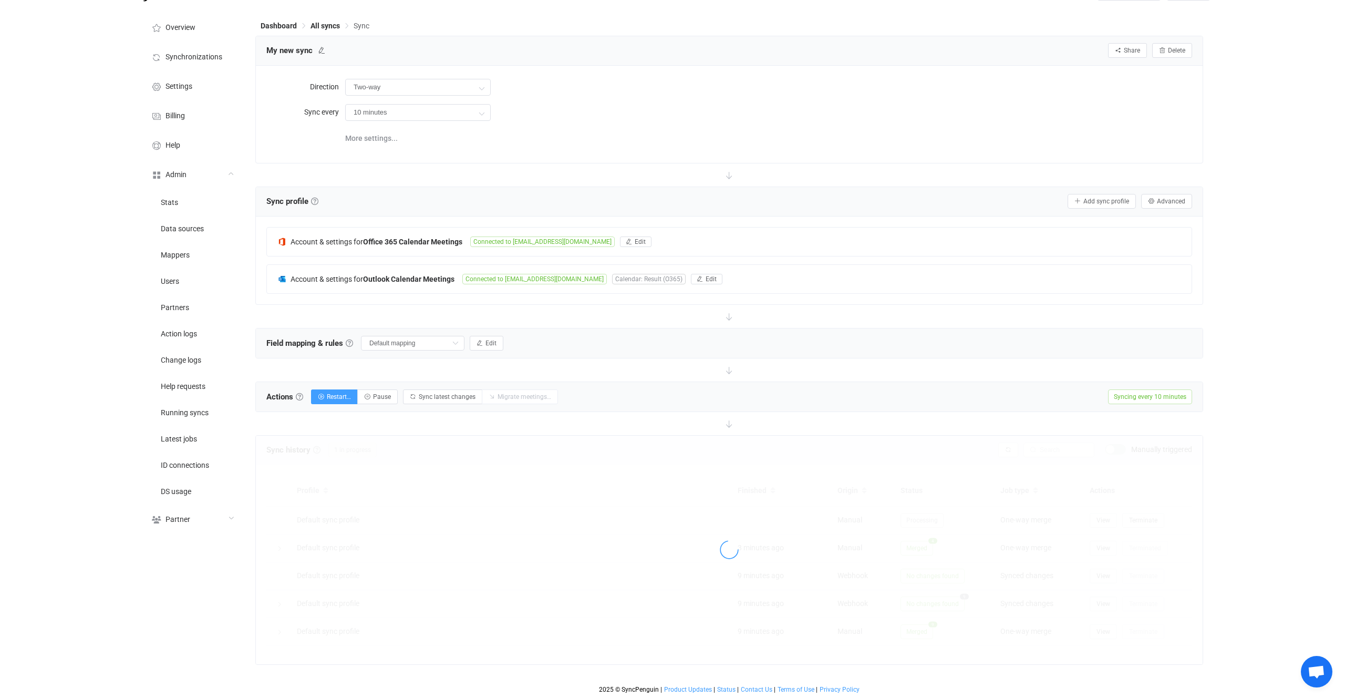
click at [1006, 452] on div at bounding box center [729, 550] width 947 height 229
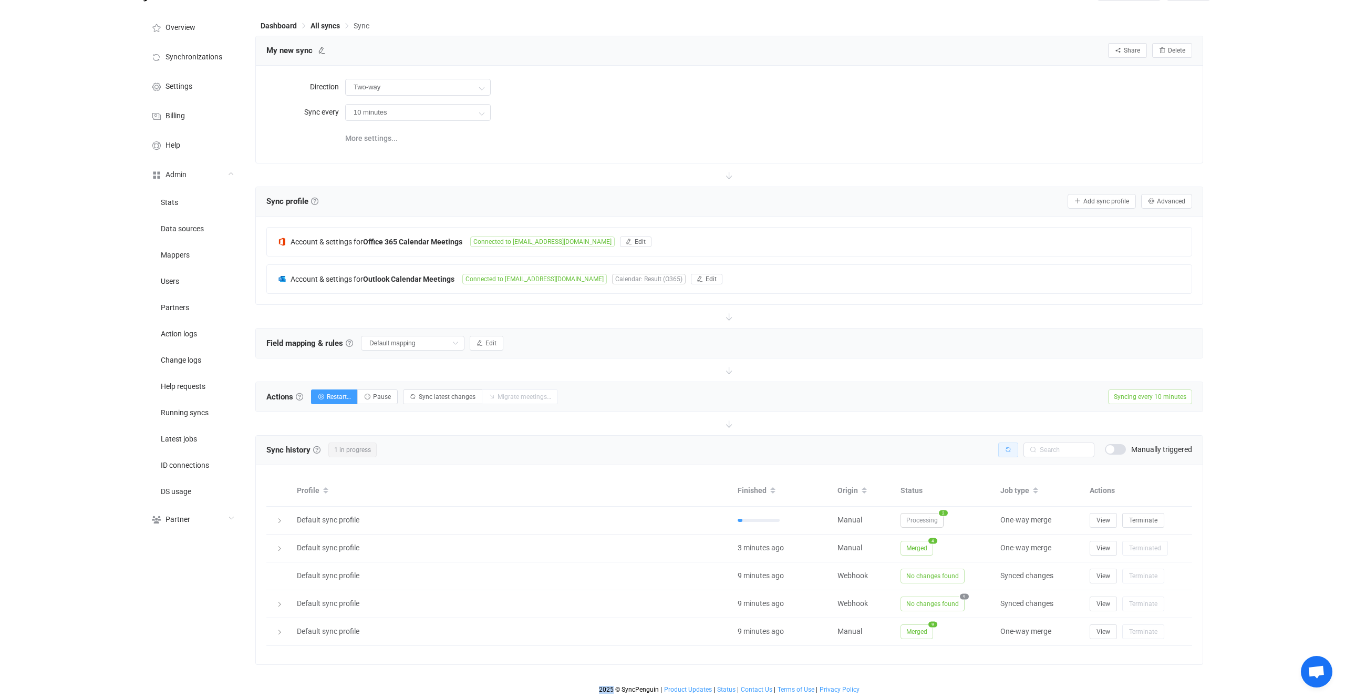
click at [1006, 452] on icon "button" at bounding box center [1008, 450] width 6 height 6
click at [1006, 444] on button "button" at bounding box center [1008, 449] width 20 height 15
click at [938, 520] on span "Processing" at bounding box center [922, 520] width 43 height 15
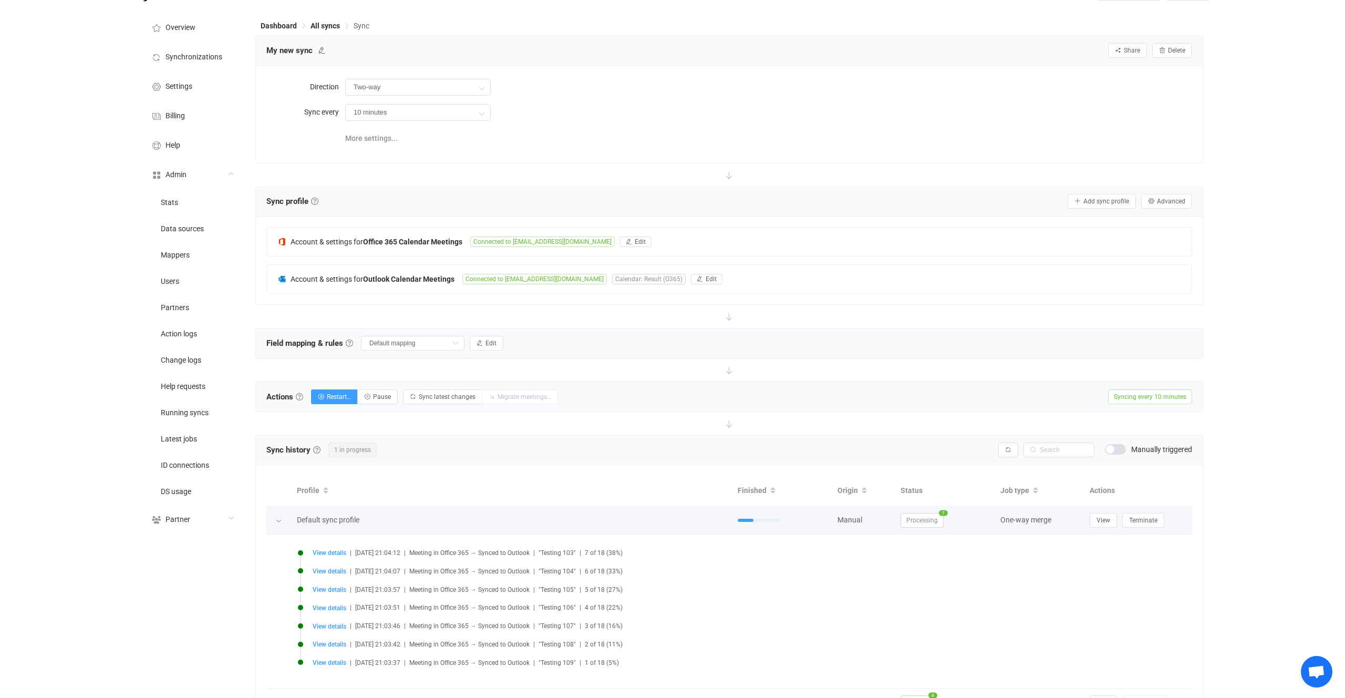
click at [936, 520] on span "Processing" at bounding box center [922, 520] width 43 height 15
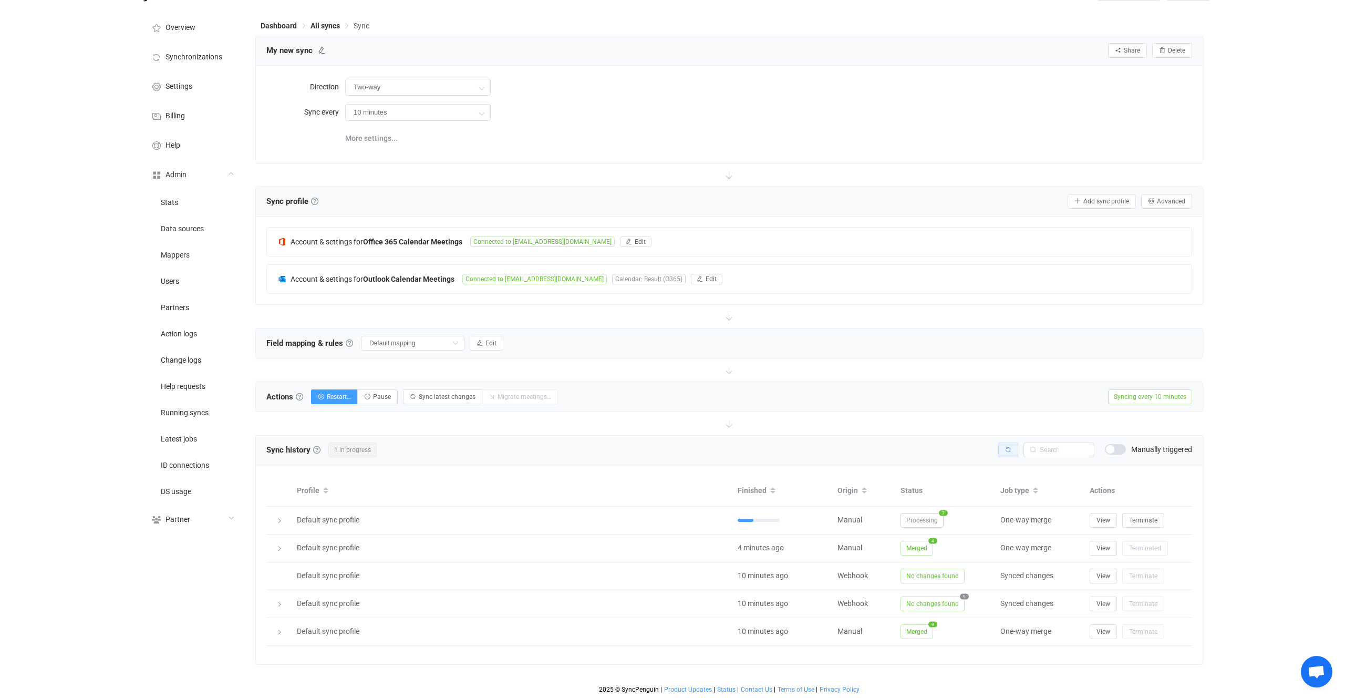
click at [1013, 444] on button "button" at bounding box center [1008, 449] width 20 height 15
click at [1012, 444] on div at bounding box center [729, 550] width 947 height 229
click at [1012, 444] on button "button" at bounding box center [1008, 449] width 20 height 15
click at [1009, 448] on icon "button" at bounding box center [1008, 450] width 6 height 6
click at [1032, 451] on icon at bounding box center [1032, 449] width 13 height 15
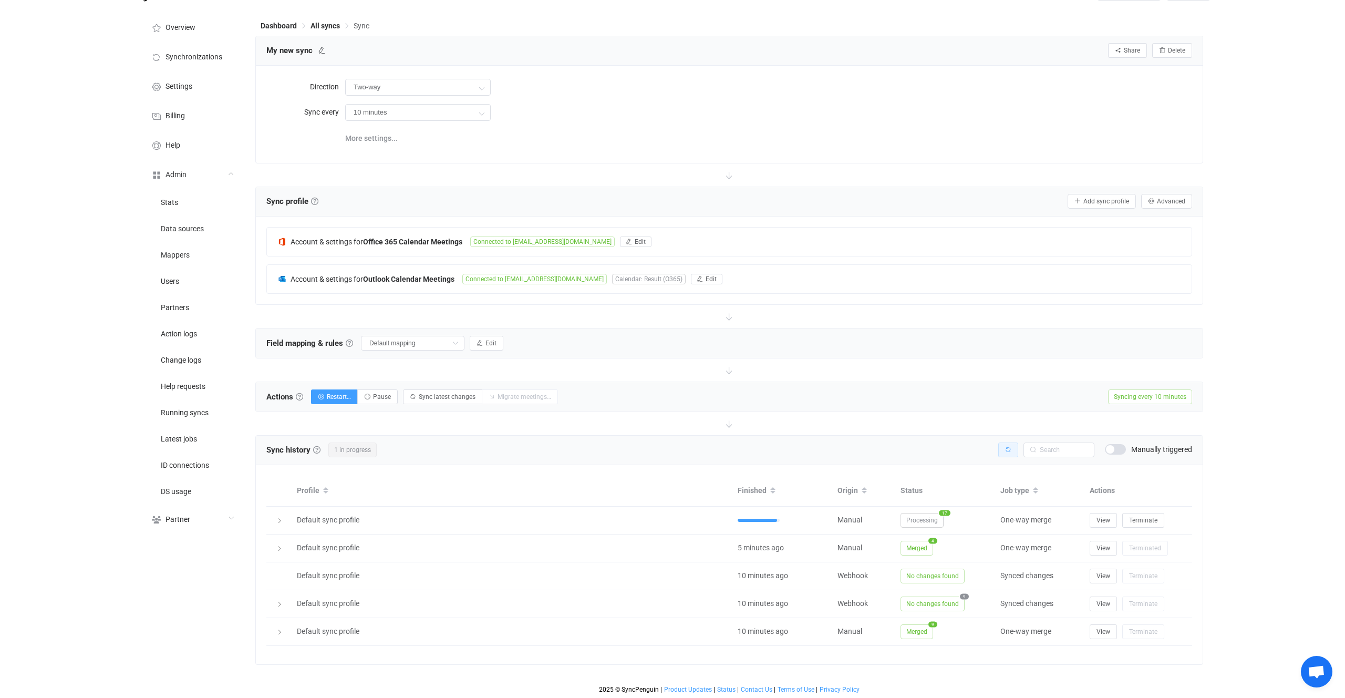
click at [1008, 451] on icon "button" at bounding box center [1008, 450] width 6 height 6
click at [998, 452] on button "button" at bounding box center [1008, 449] width 20 height 15
click at [305, 399] on div "Actions Actions To start syncing, click the Start syncing button. You'll be pro…" at bounding box center [412, 397] width 292 height 16
click at [336, 396] on span "Restart…" at bounding box center [339, 396] width 24 height 7
radio input "true"
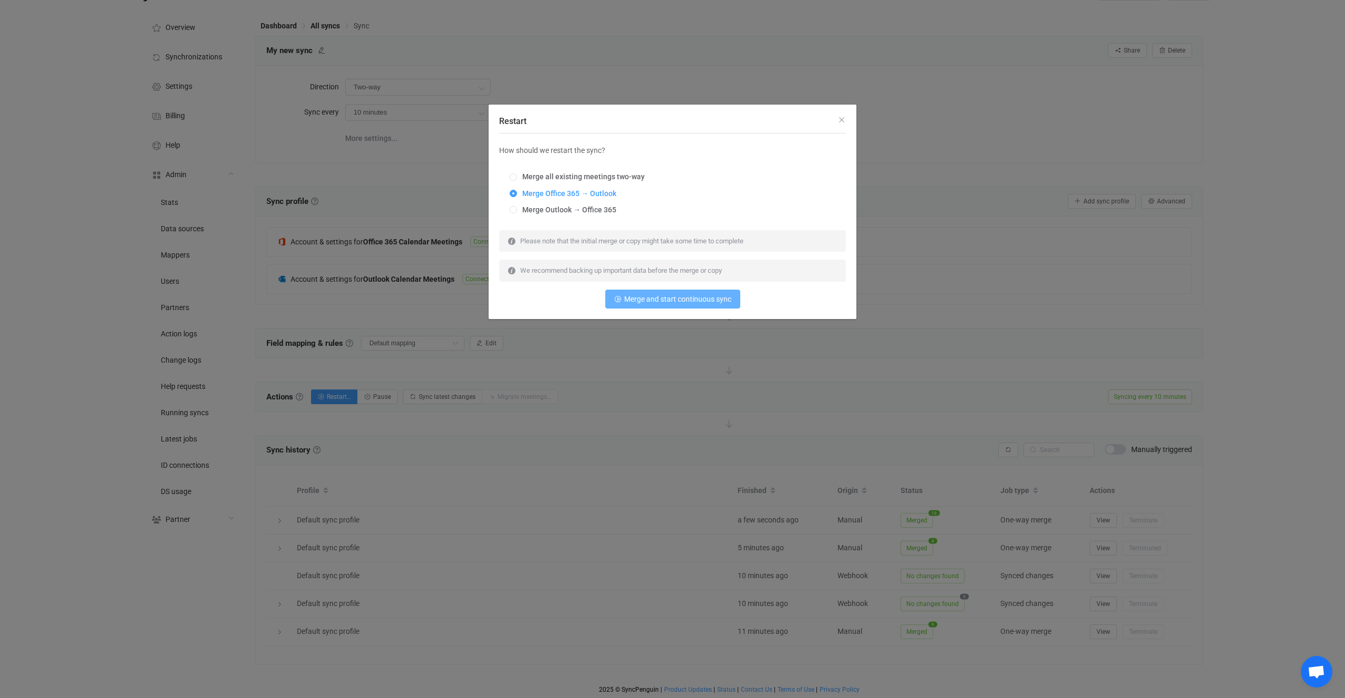
click at [671, 302] on span "Merge and start continuous sync" at bounding box center [677, 299] width 107 height 8
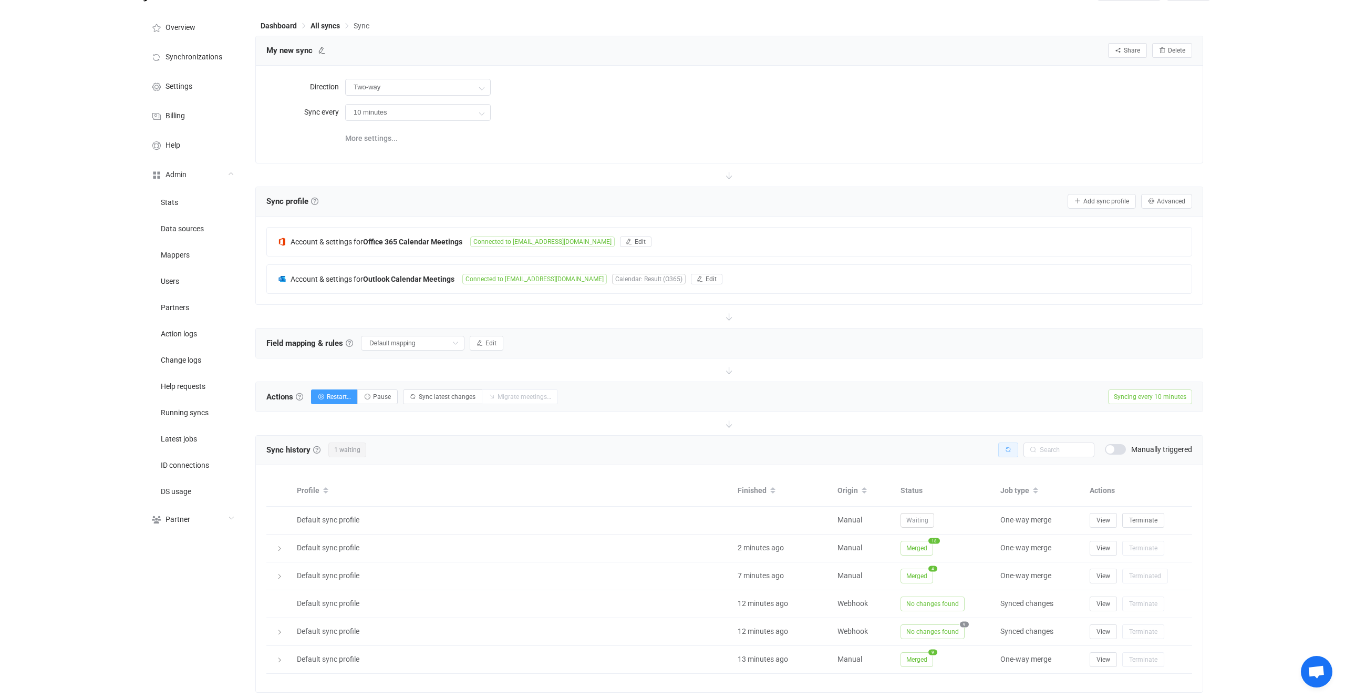
click at [1014, 448] on button "button" at bounding box center [1008, 449] width 20 height 15
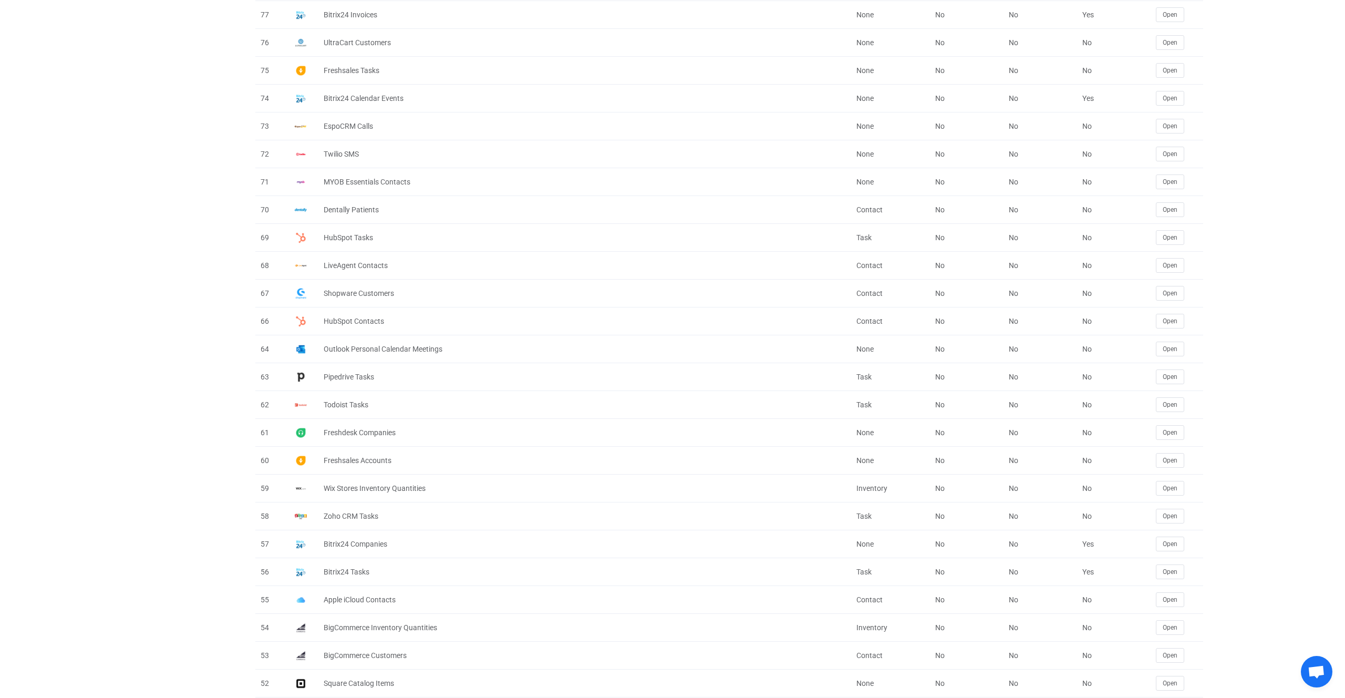
scroll to position [421, 0]
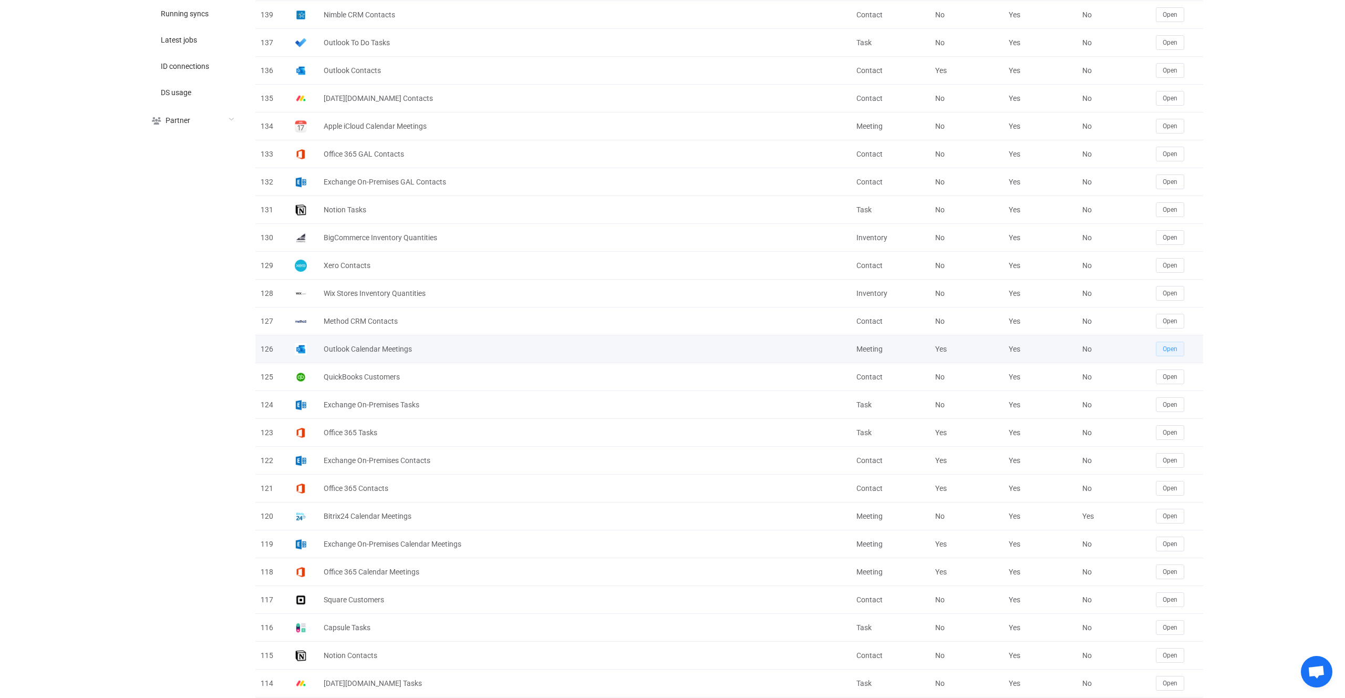
click at [1168, 350] on span "Open" at bounding box center [1170, 348] width 15 height 7
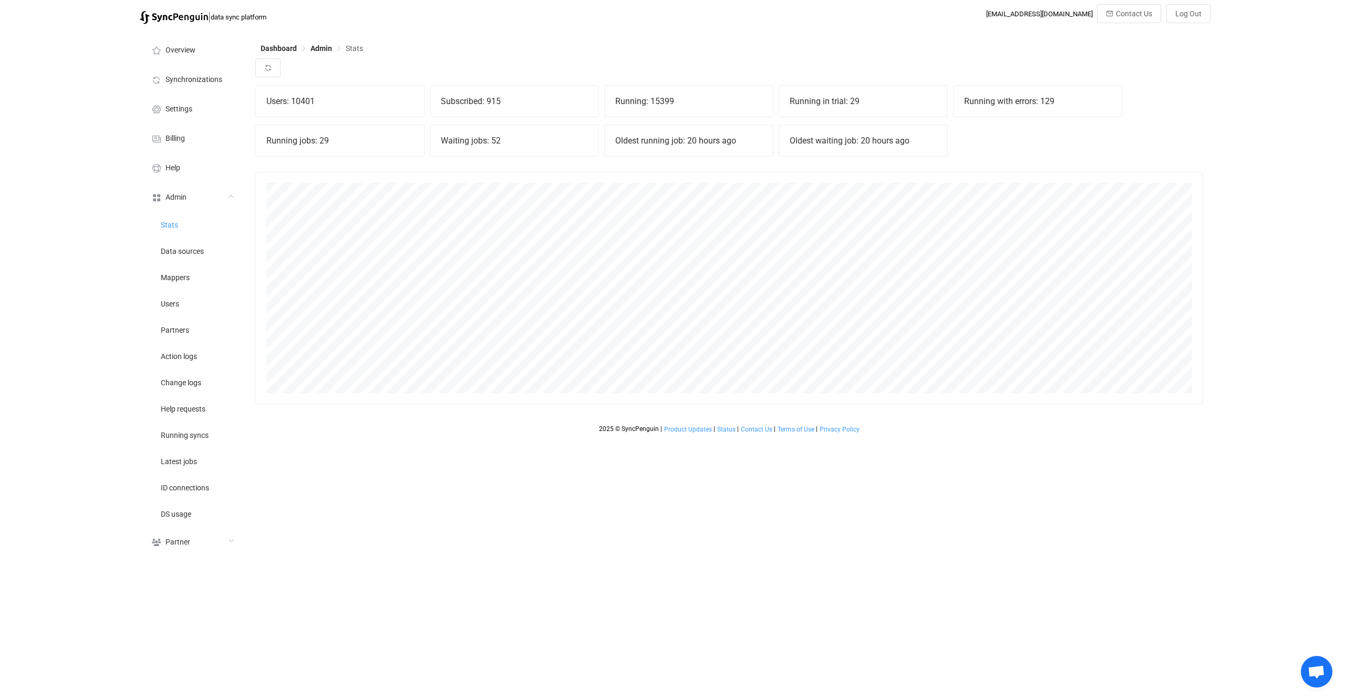
scroll to position [232, 948]
click at [459, 143] on div "Waiting jobs: 52" at bounding box center [514, 140] width 168 height 31
drag, startPoint x: 1057, startPoint y: 101, endPoint x: 939, endPoint y: 99, distance: 117.7
click at [939, 99] on div "Users: 10403 Subscribed: 917 Running: 15295 Running in trial: 30 Running with e…" at bounding box center [729, 124] width 948 height 79
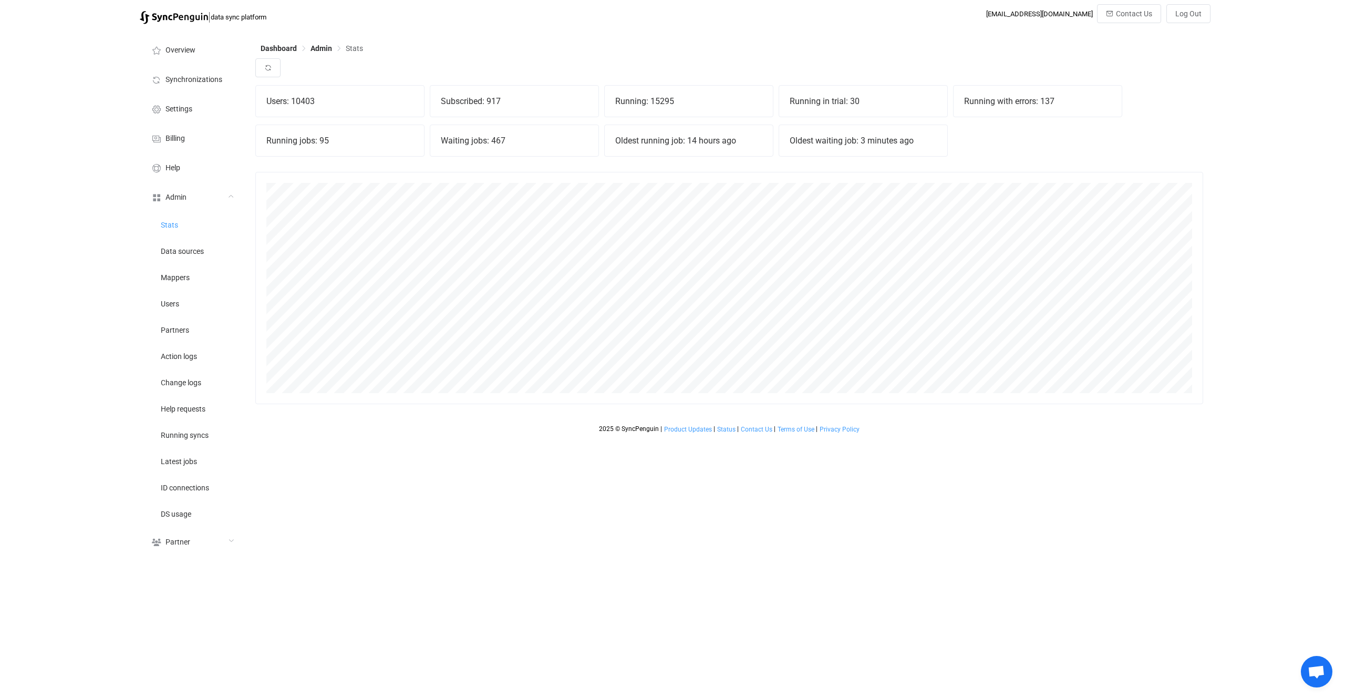
click at [939, 99] on div "Running in trial: 30" at bounding box center [863, 101] width 168 height 31
click at [272, 64] on button "button" at bounding box center [267, 67] width 25 height 19
click at [744, 125] on div "Oldest running job: 14 hours ago" at bounding box center [688, 141] width 169 height 32
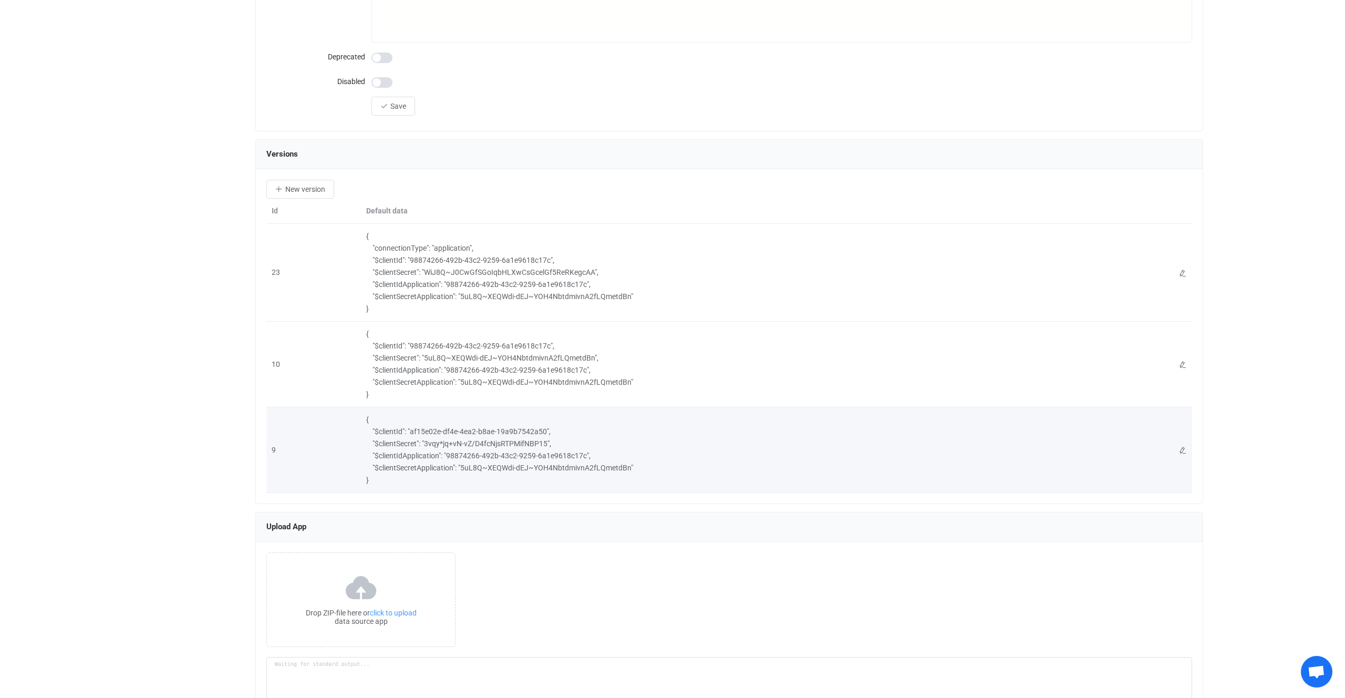
scroll to position [1394, 0]
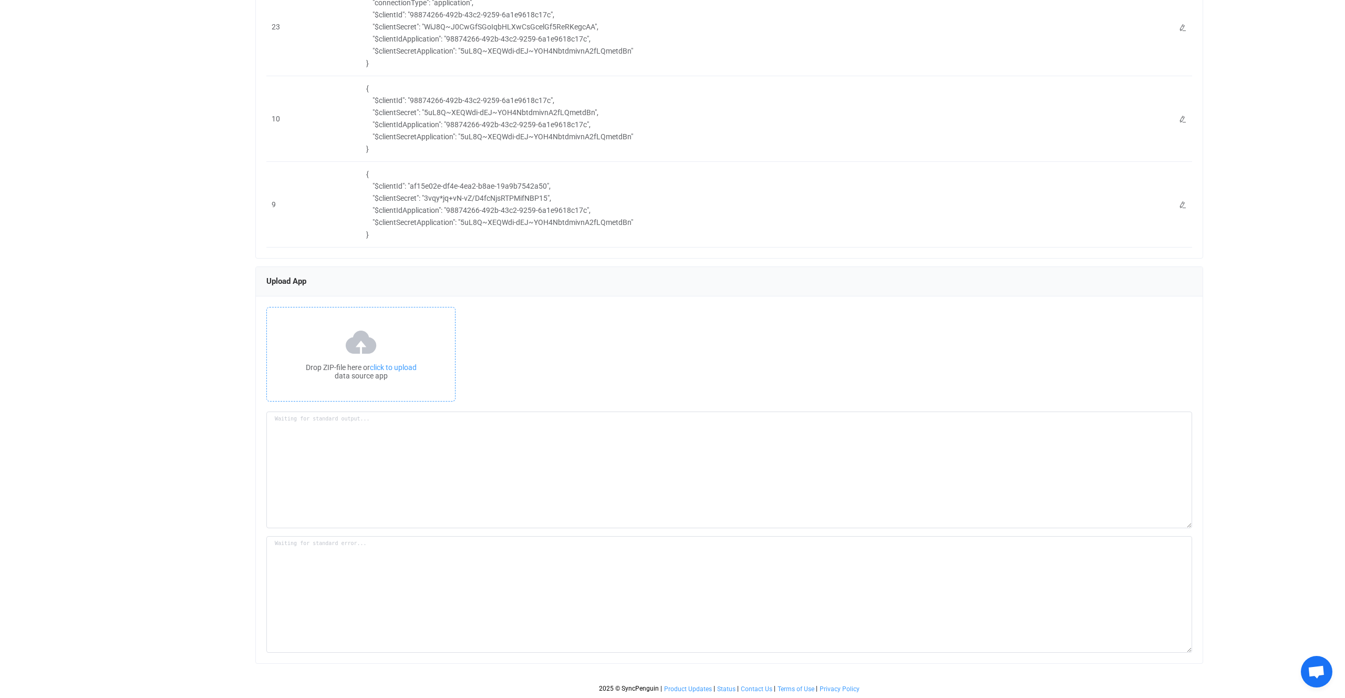
click at [420, 346] on div "Drop ZIP-file here or click to upload data source app" at bounding box center [360, 354] width 189 height 95
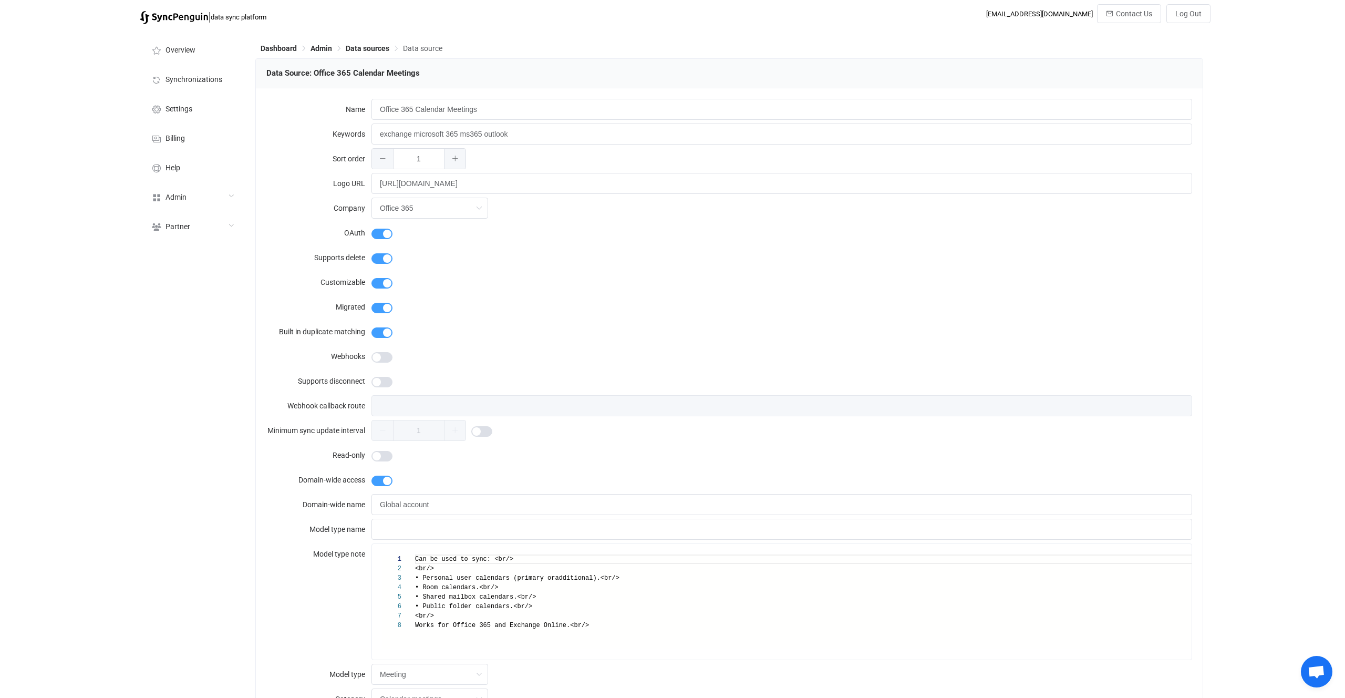
scroll to position [1412, 0]
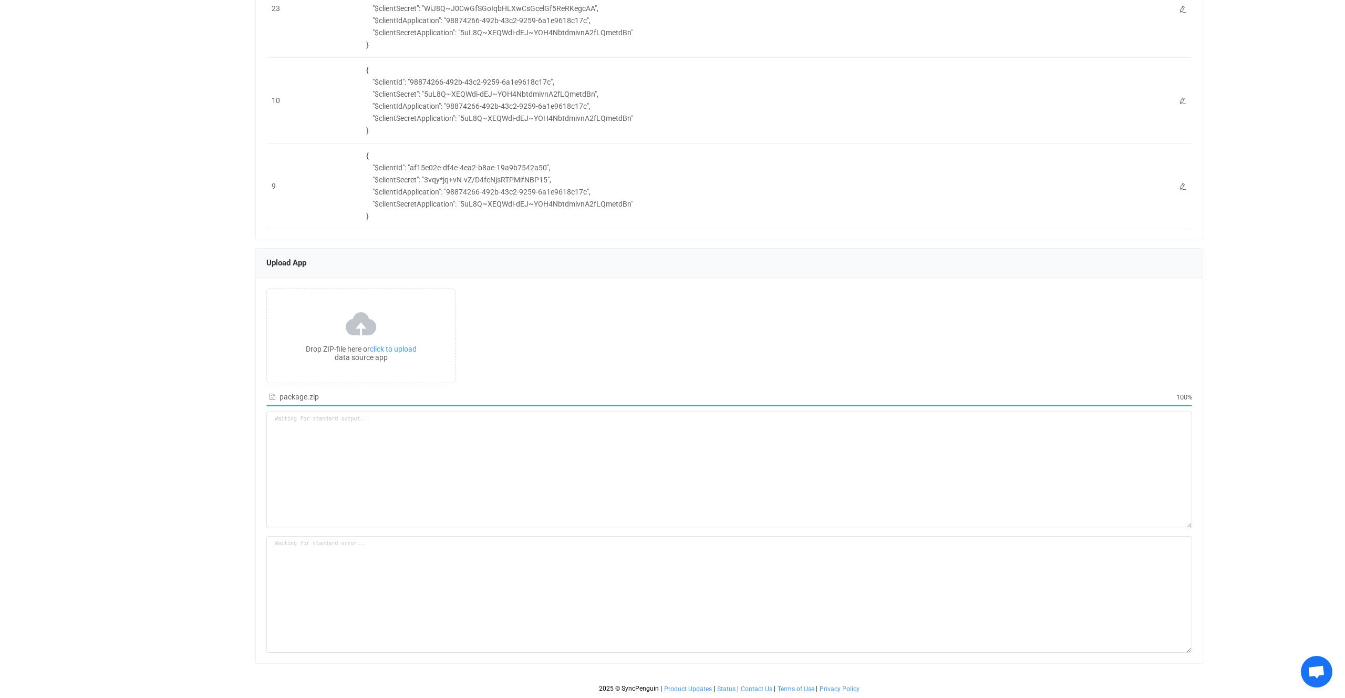
type textarea "Building resource app... /srv/www/syncpenguin-api/Env/Temp/76850261-7b2f-4541-8…"
type textarea "npm WARN deprecated har-validator@5.1.5: this library is no longer supported np…"
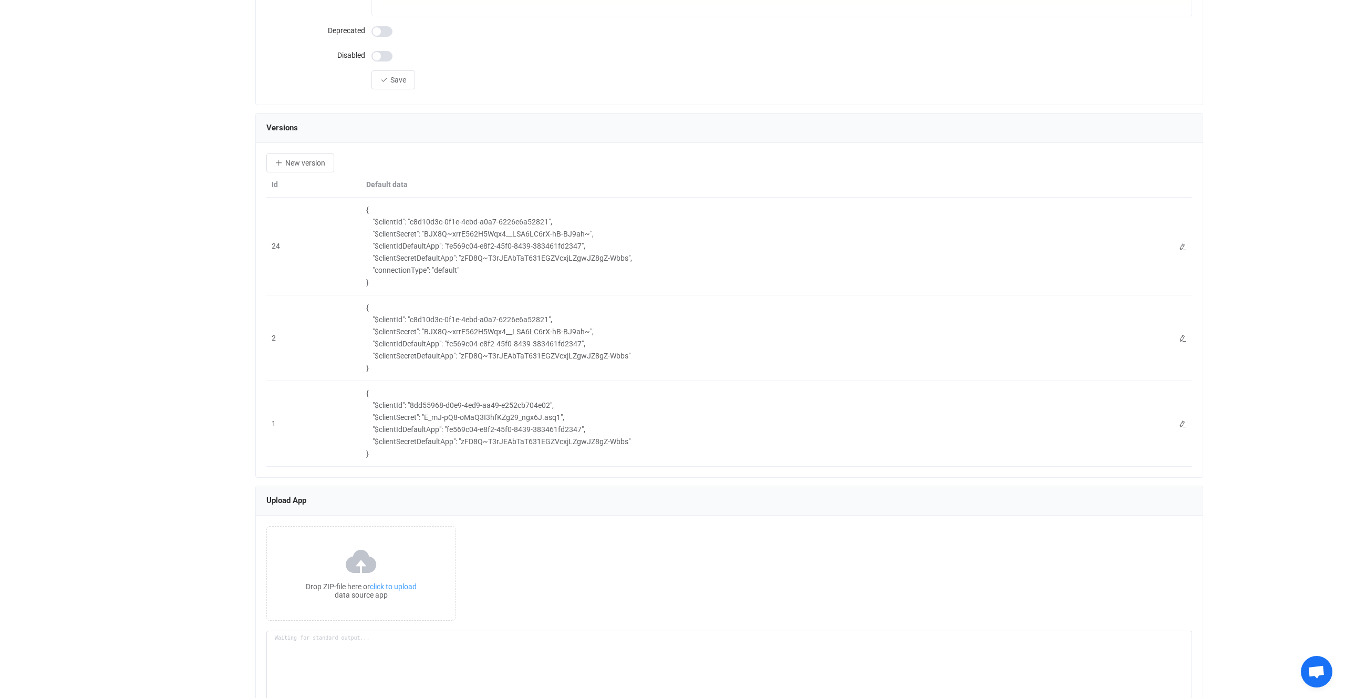
scroll to position [1354, 0]
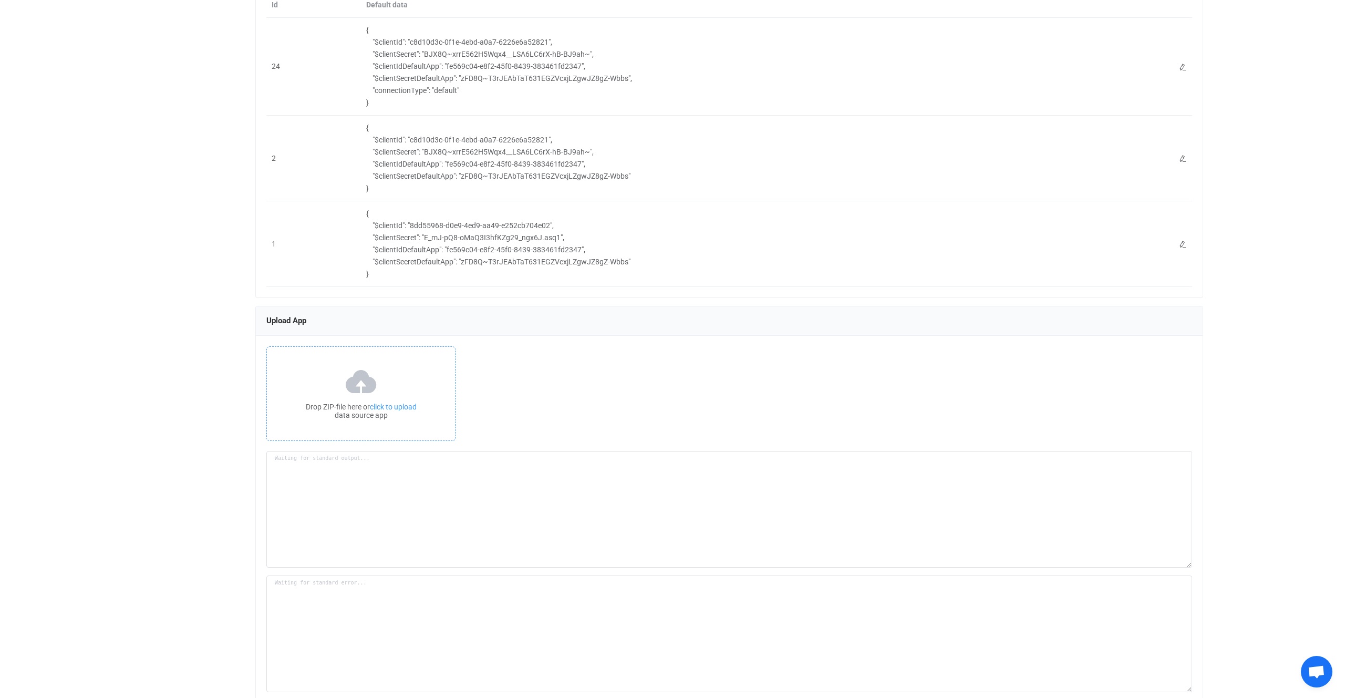
click at [323, 366] on div "Drop ZIP-file here or click to upload data source app" at bounding box center [360, 393] width 189 height 95
type textarea "Building resource app... /srv/www/syncpenguin-api/Env/Temp/aa613ed9-1e61-4952-b…"
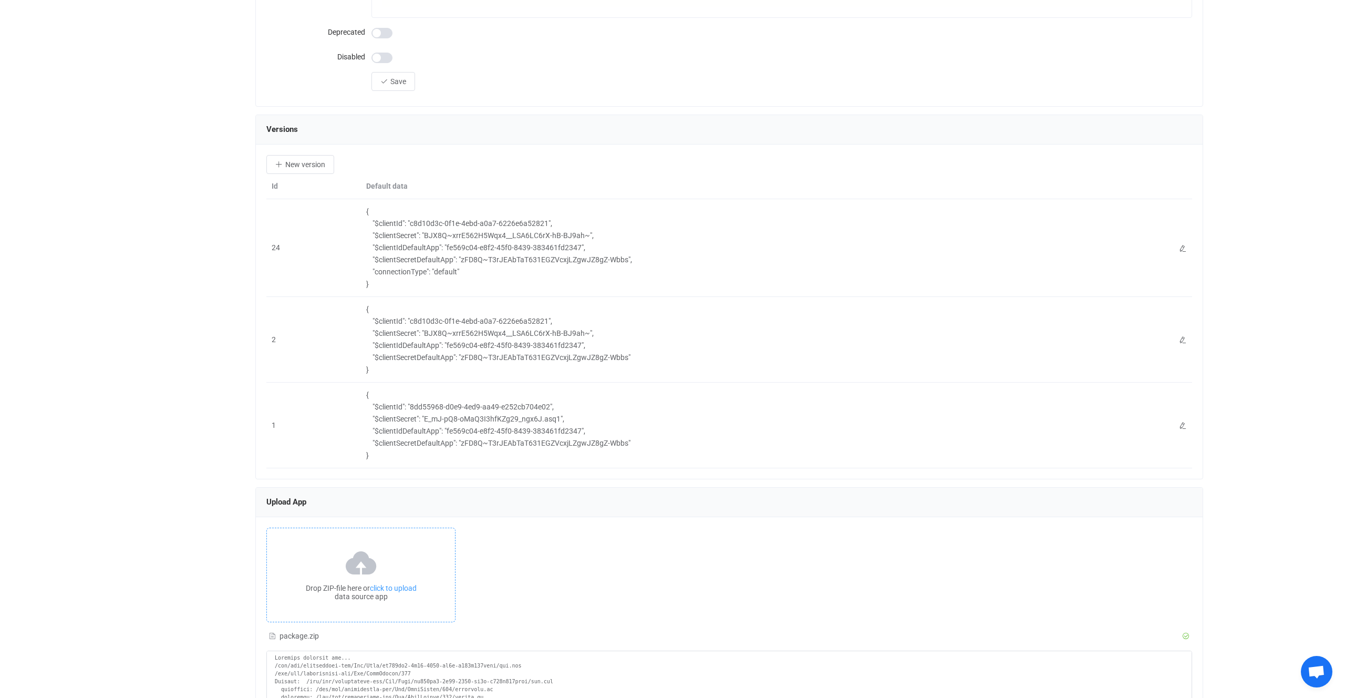
scroll to position [1069, 0]
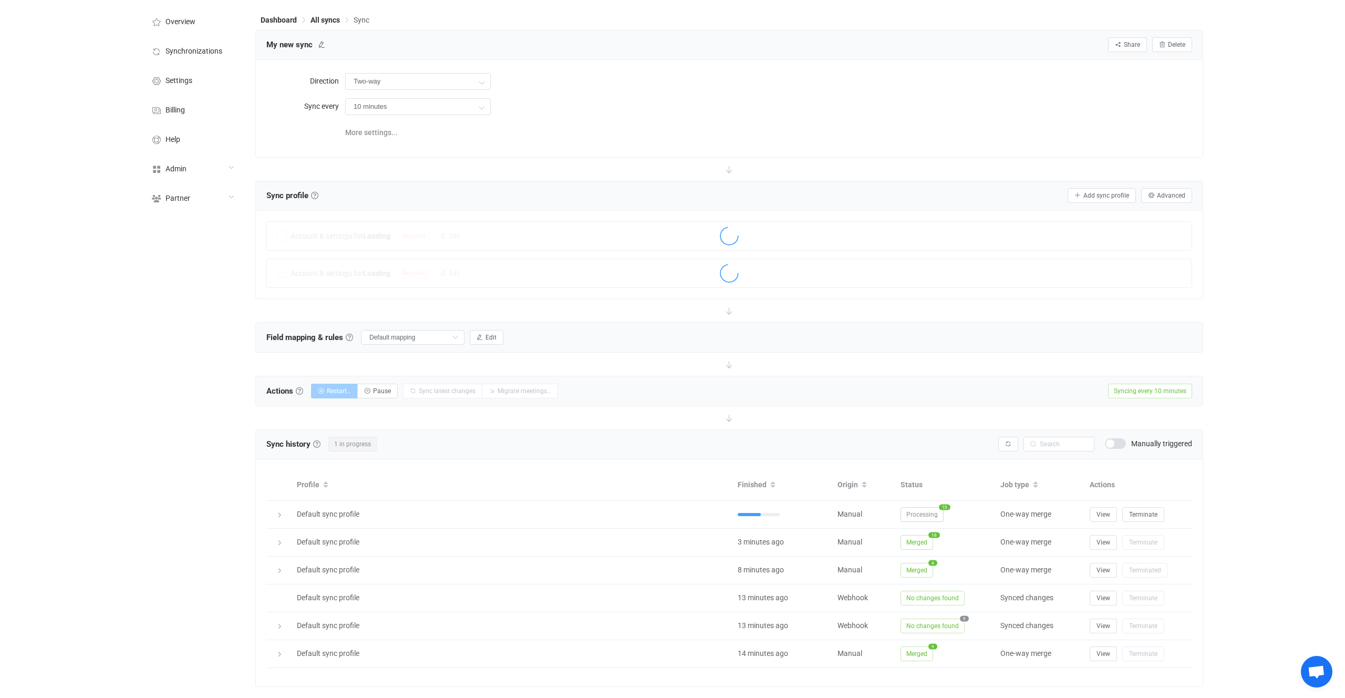
scroll to position [37, 0]
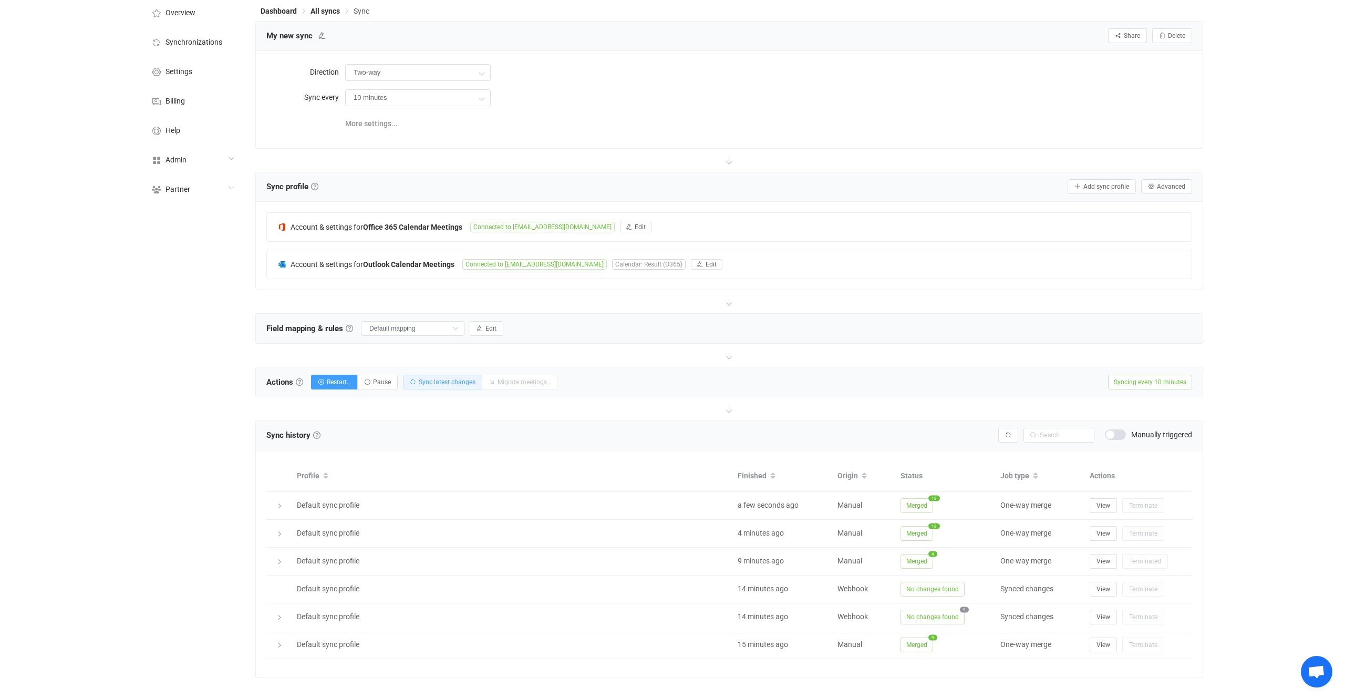
click at [452, 377] on button "Sync latest changes" at bounding box center [442, 382] width 79 height 15
click at [1008, 446] on div "Sync history History Sync history All sync executions are recorded in the sync …" at bounding box center [729, 435] width 947 height 29
click at [1007, 440] on button "button" at bounding box center [1008, 435] width 20 height 15
click at [368, 386] on button "Pause" at bounding box center [377, 382] width 40 height 15
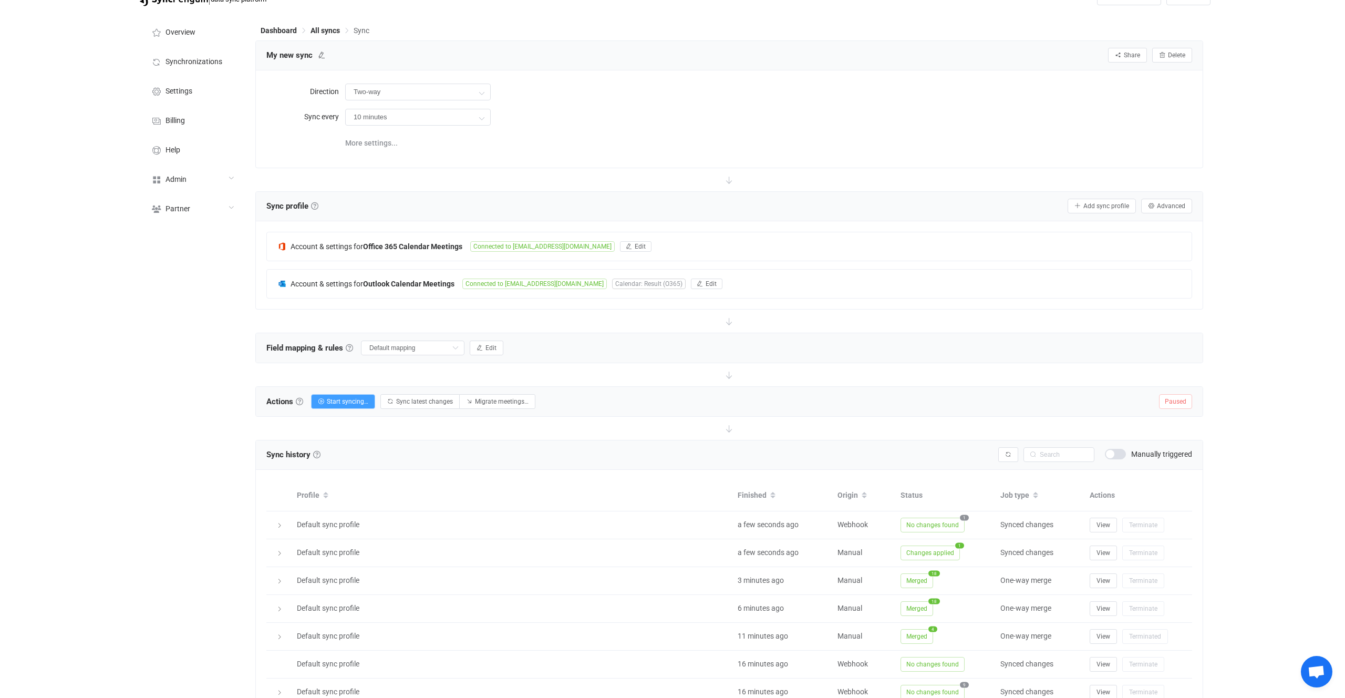
scroll to position [0, 0]
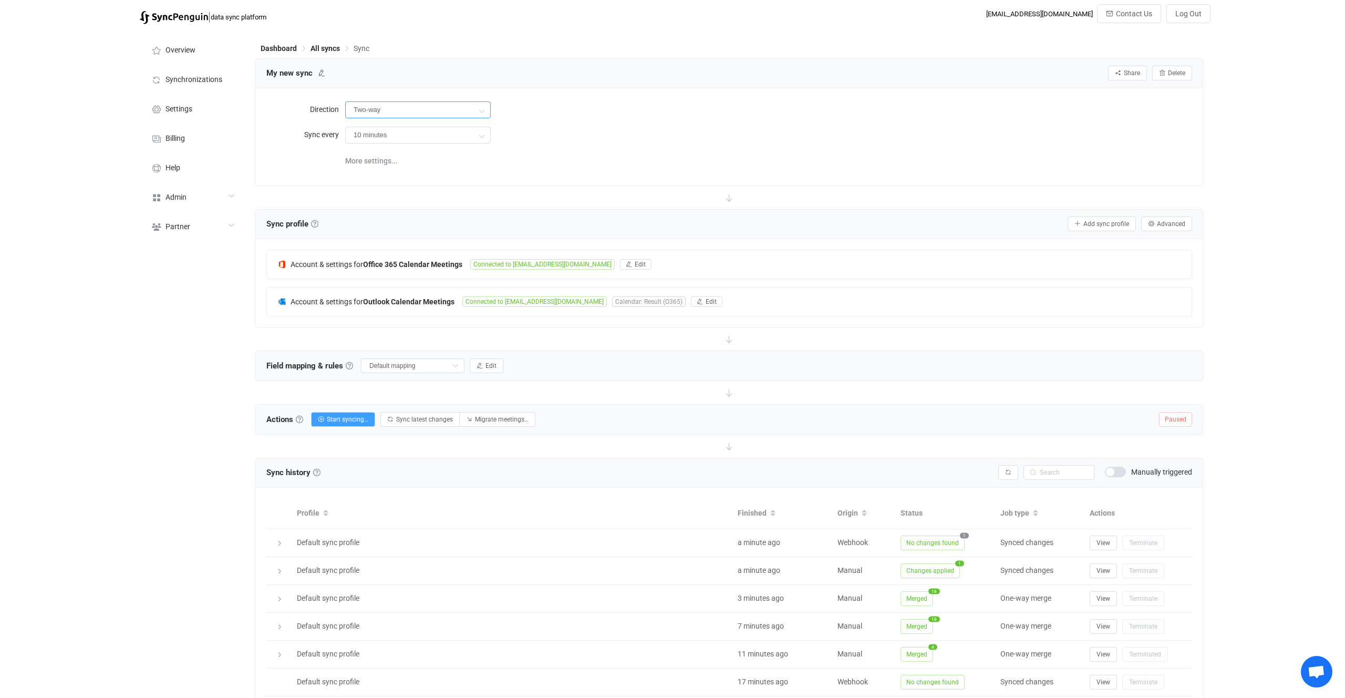
click at [401, 106] on input "Two-way" at bounding box center [418, 109] width 146 height 17
click at [427, 156] on span "Office 365" at bounding box center [415, 157] width 33 height 8
type input "Office 365 → Outlook"
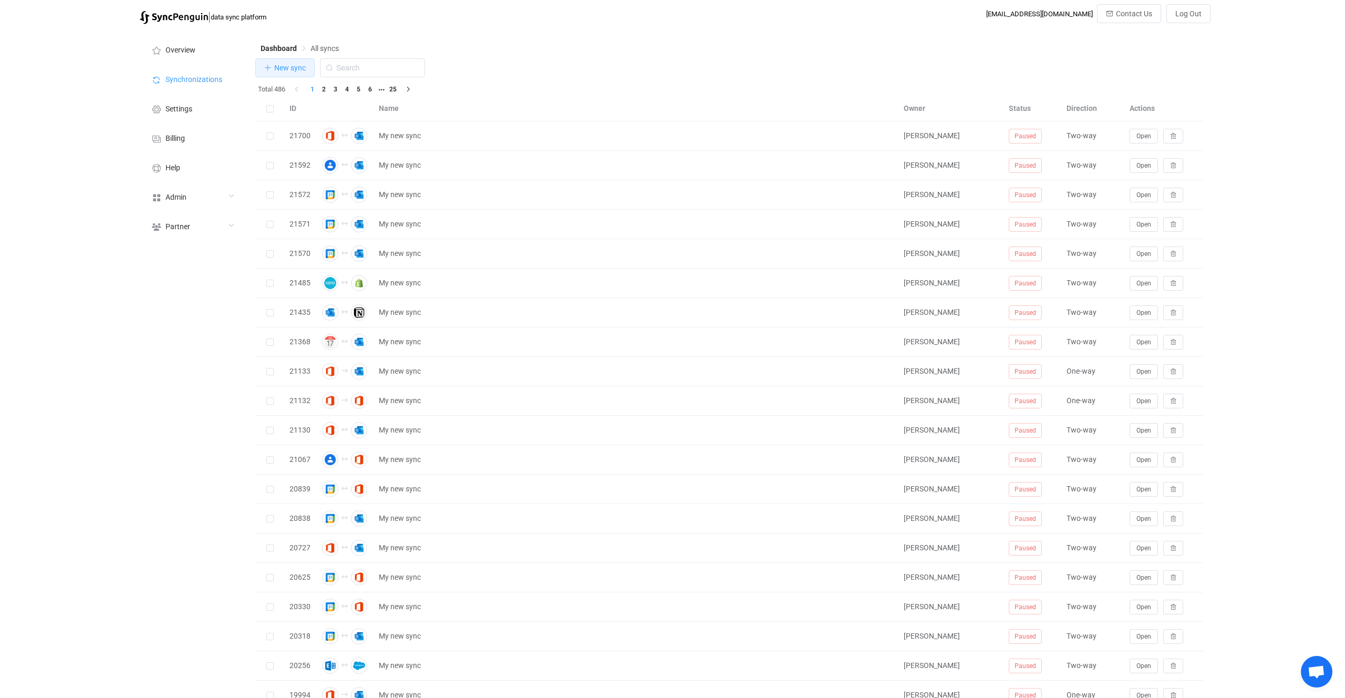
click at [287, 70] on span "New sync" at bounding box center [290, 68] width 32 height 8
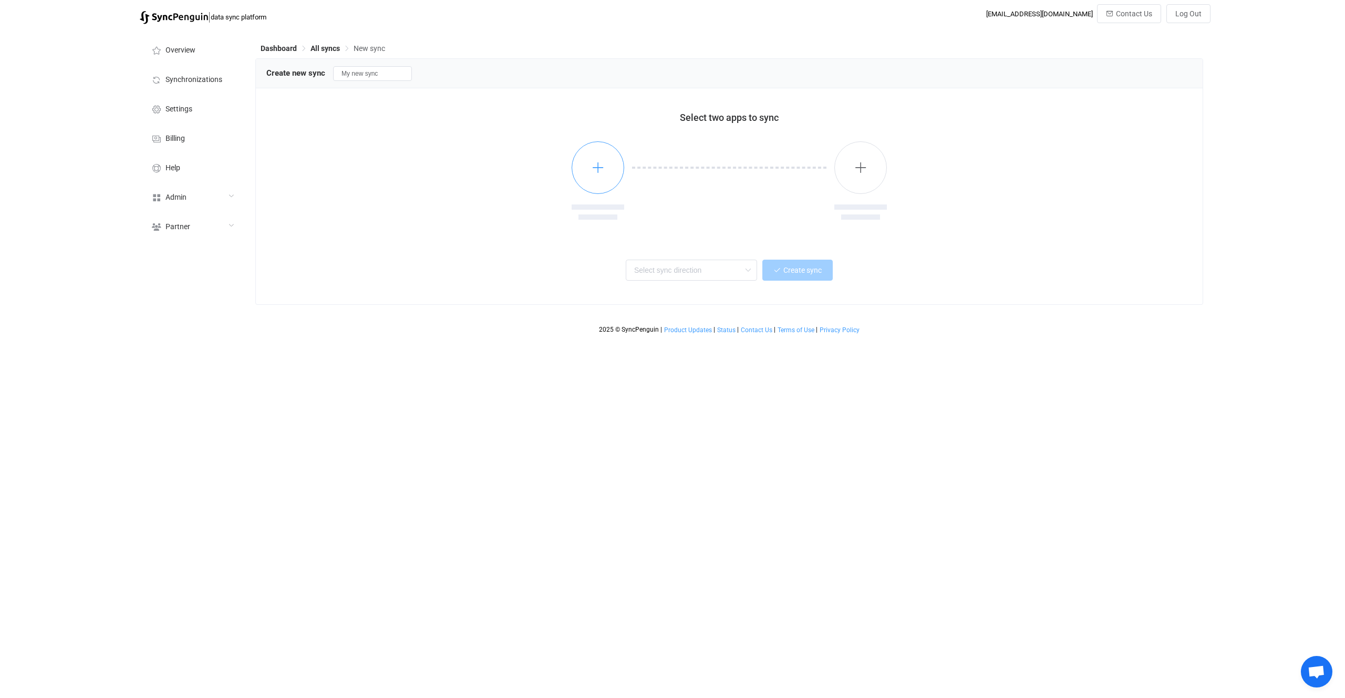
click at [590, 149] on button "button" at bounding box center [598, 167] width 53 height 53
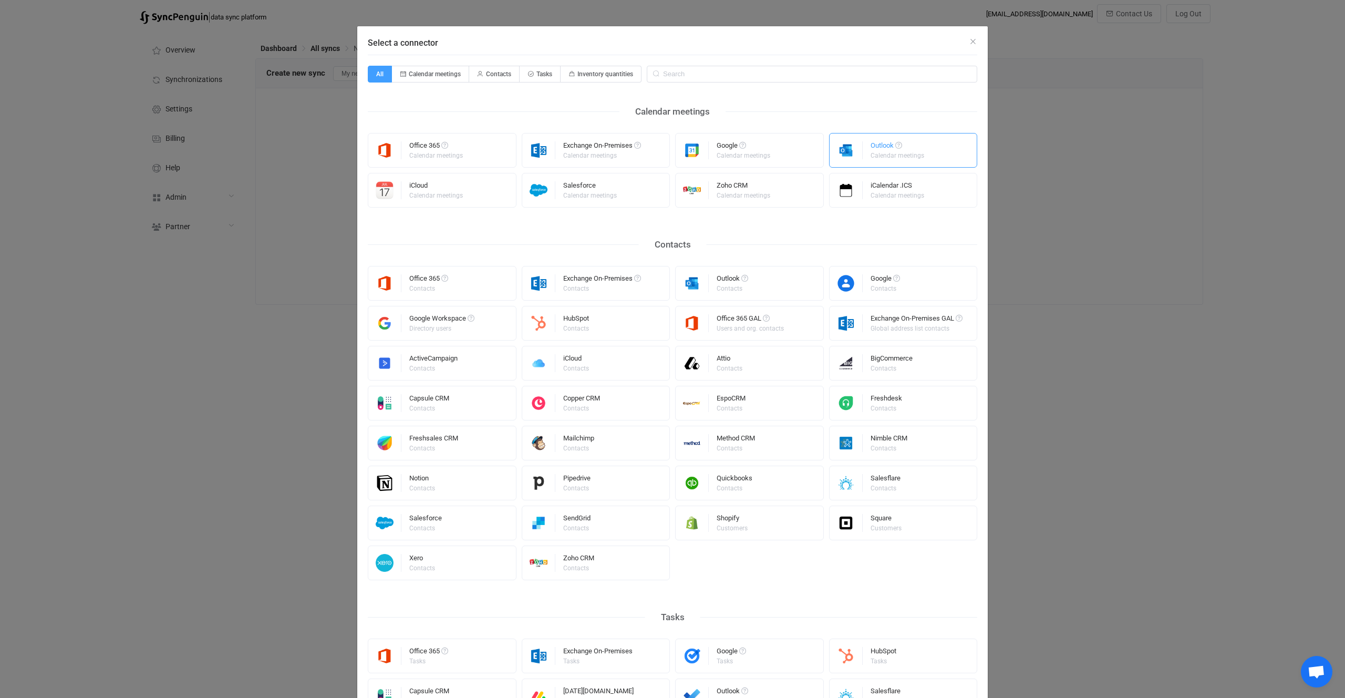
click at [872, 164] on div "Outlook Calendar meetings" at bounding box center [903, 150] width 149 height 35
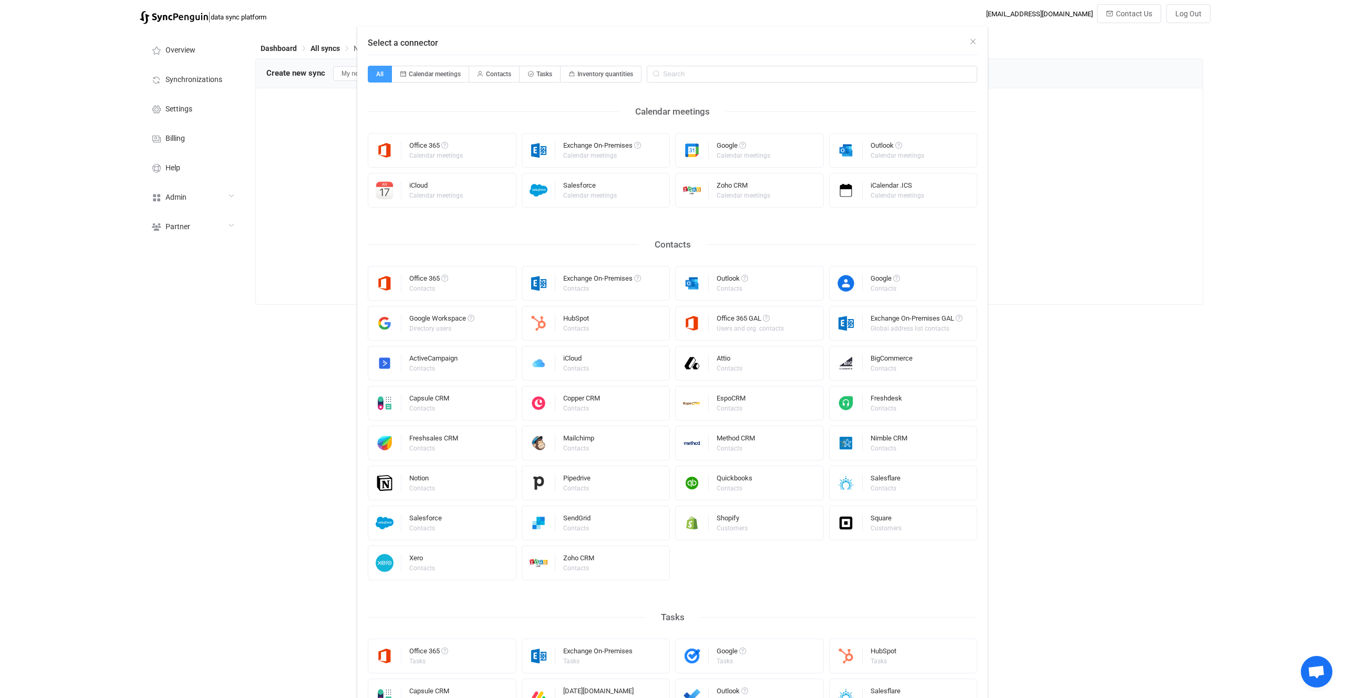
click at [855, 151] on button "button" at bounding box center [861, 167] width 53 height 53
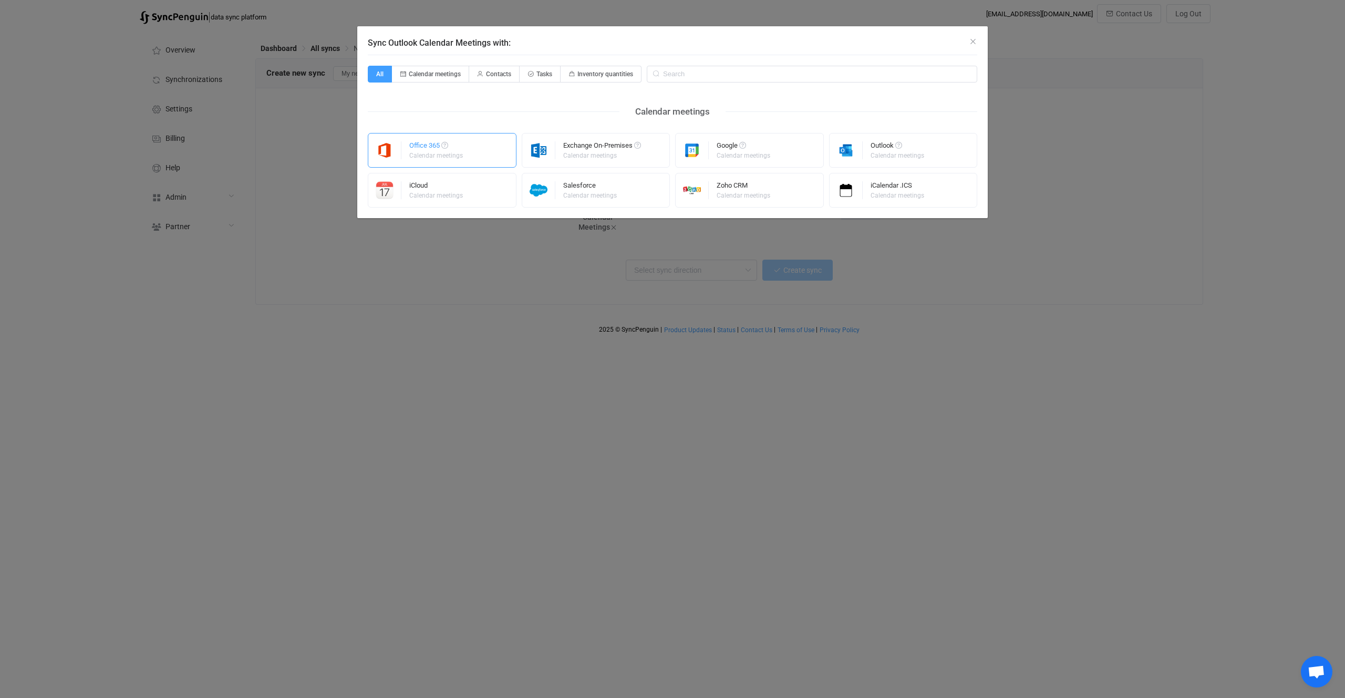
click at [472, 164] on div "Office 365 Calendar meetings" at bounding box center [442, 150] width 149 height 35
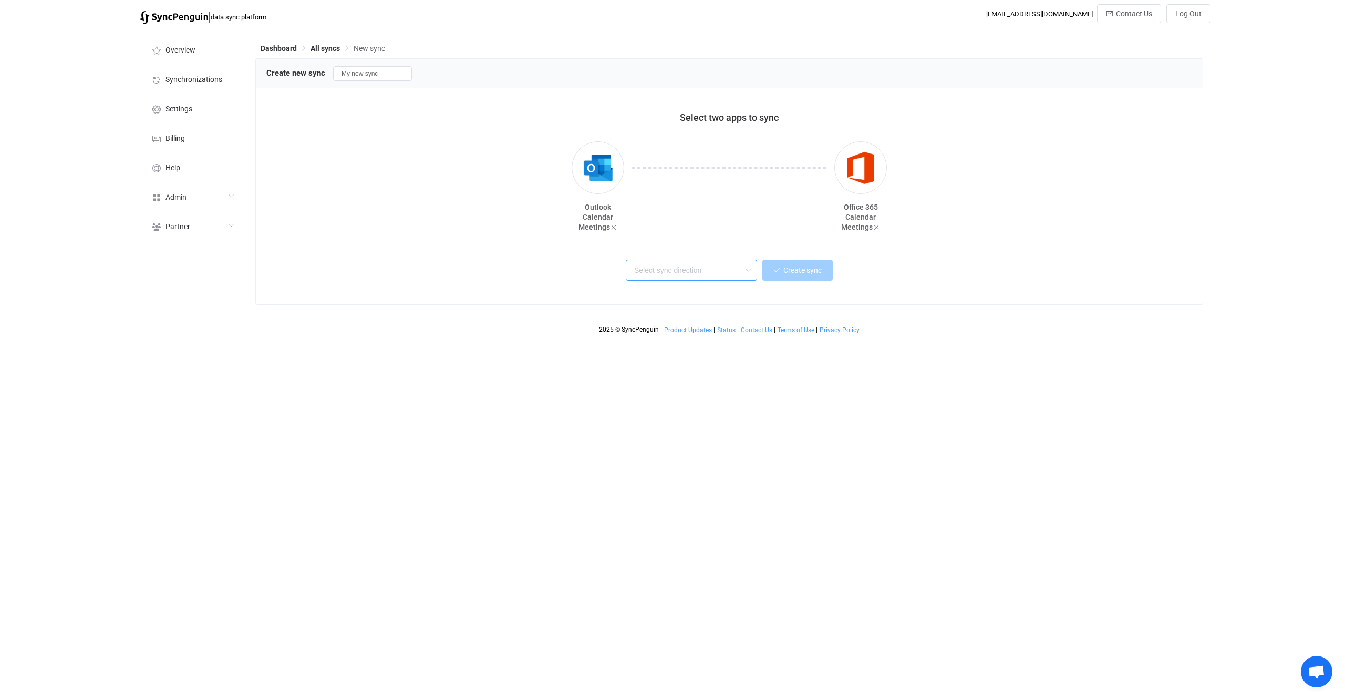
click at [678, 274] on input "text" at bounding box center [691, 270] width 131 height 21
click at [704, 331] on span "Outlook → Office 365" at bounding box center [671, 327] width 69 height 12
type input "Outlook → Office 365"
click at [789, 270] on span "Create sync" at bounding box center [803, 270] width 38 height 8
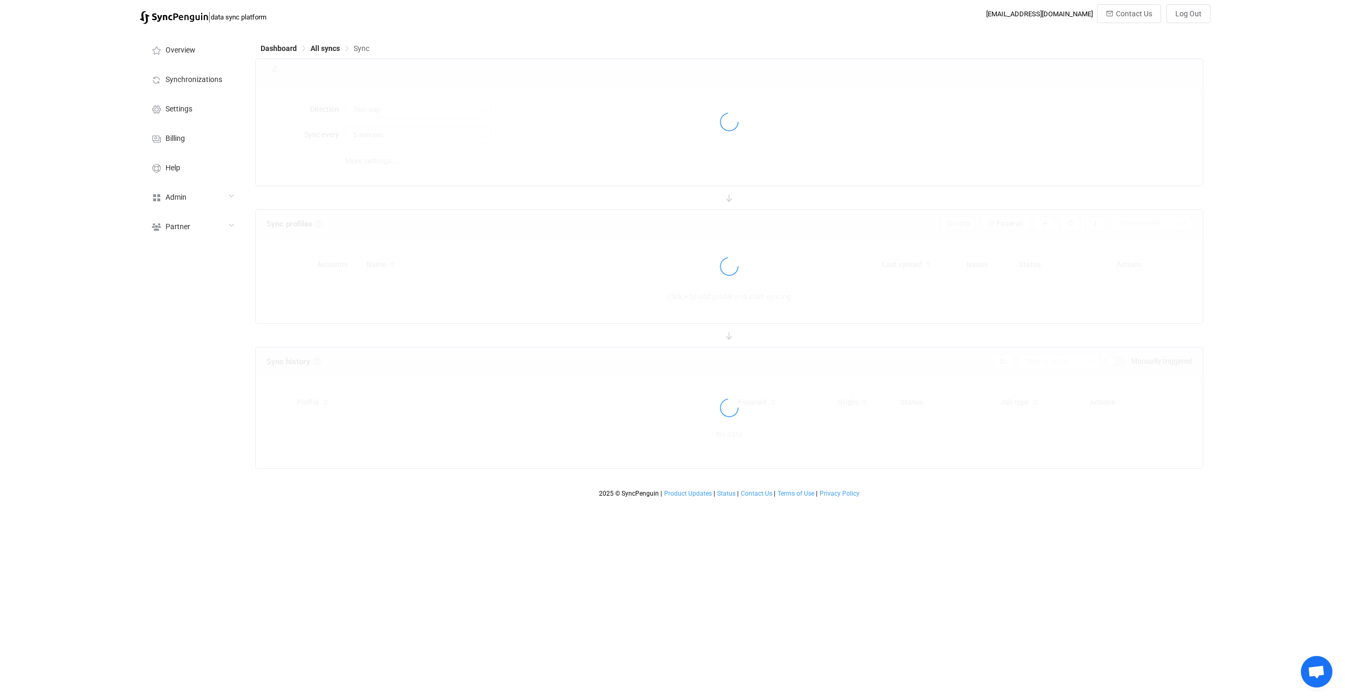
type input "Outlook → Office 365"
type input "10 minutes"
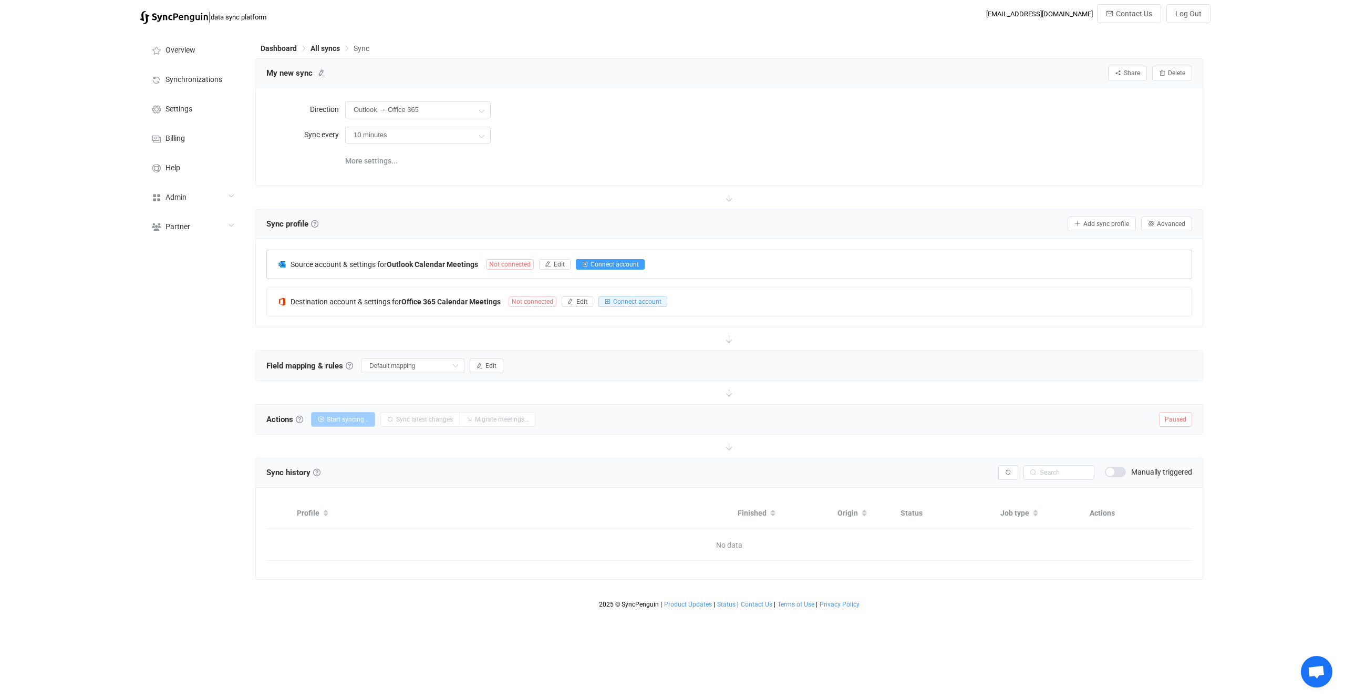
click at [623, 266] on span "Connect account" at bounding box center [615, 264] width 48 height 7
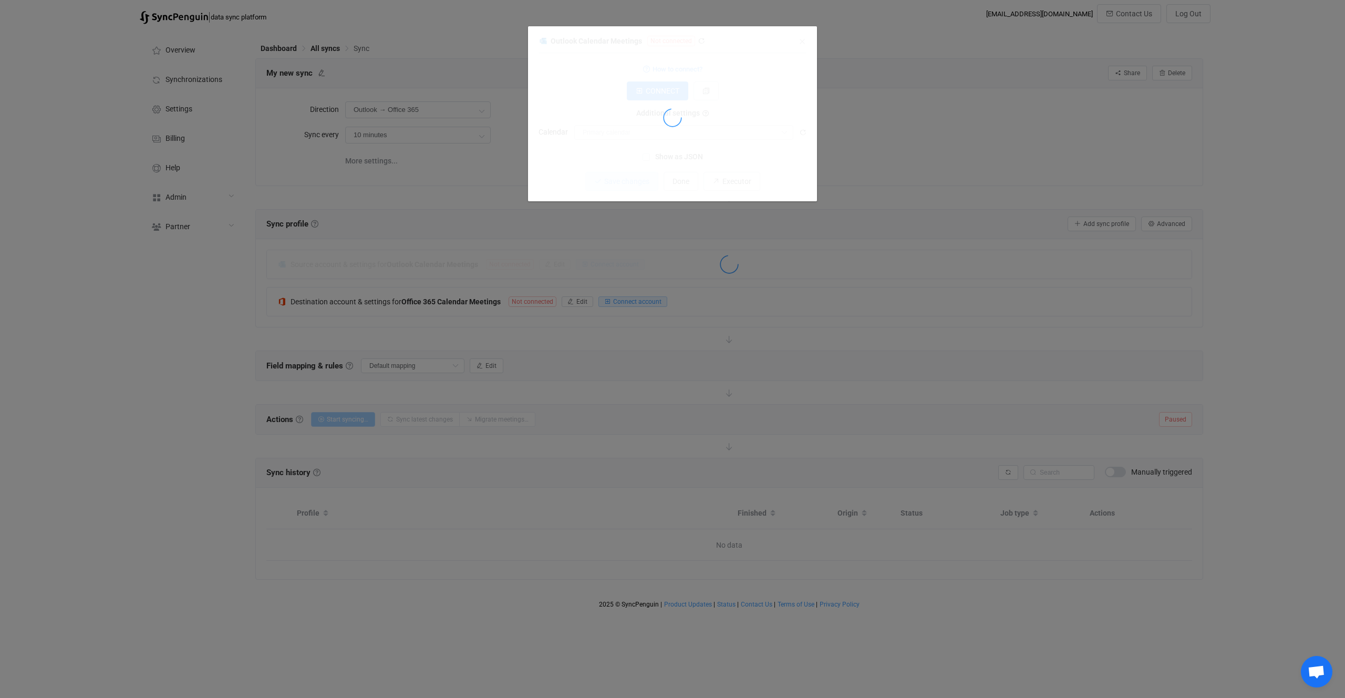
click at [640, 133] on div "dialog" at bounding box center [673, 117] width 268 height 167
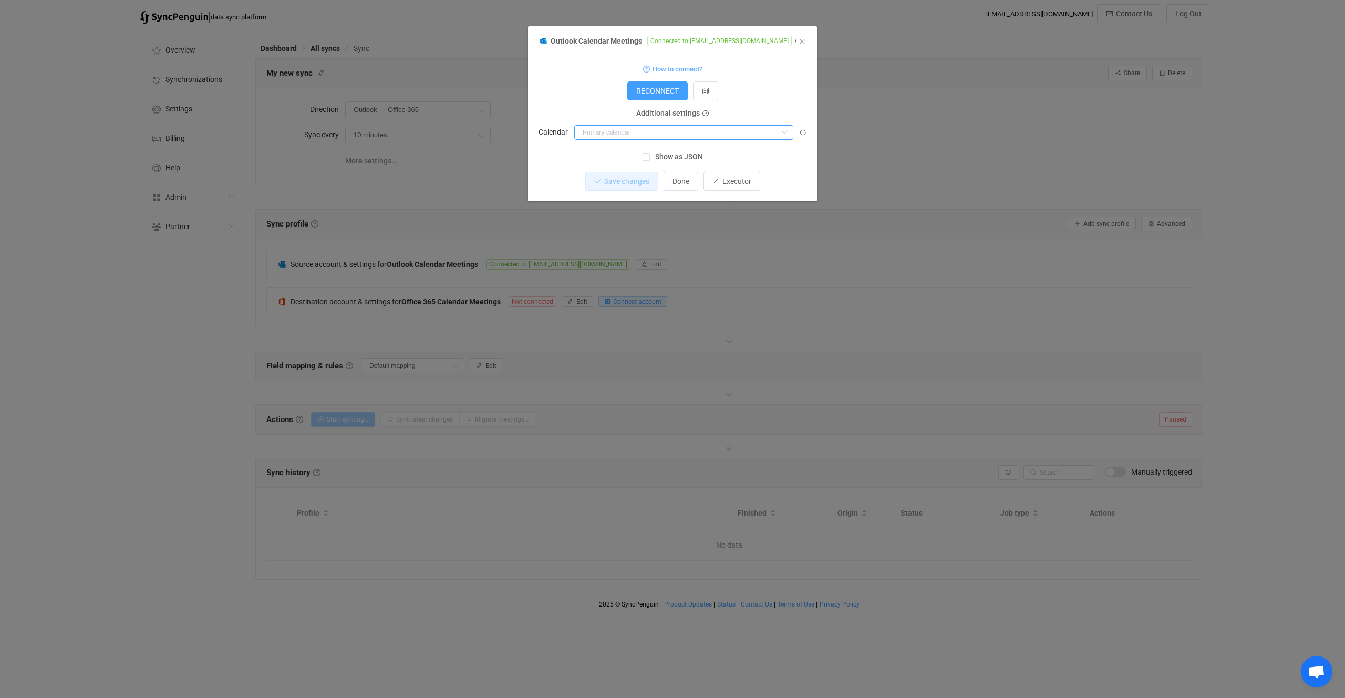
click at [640, 133] on input "dialog" at bounding box center [683, 132] width 219 height 15
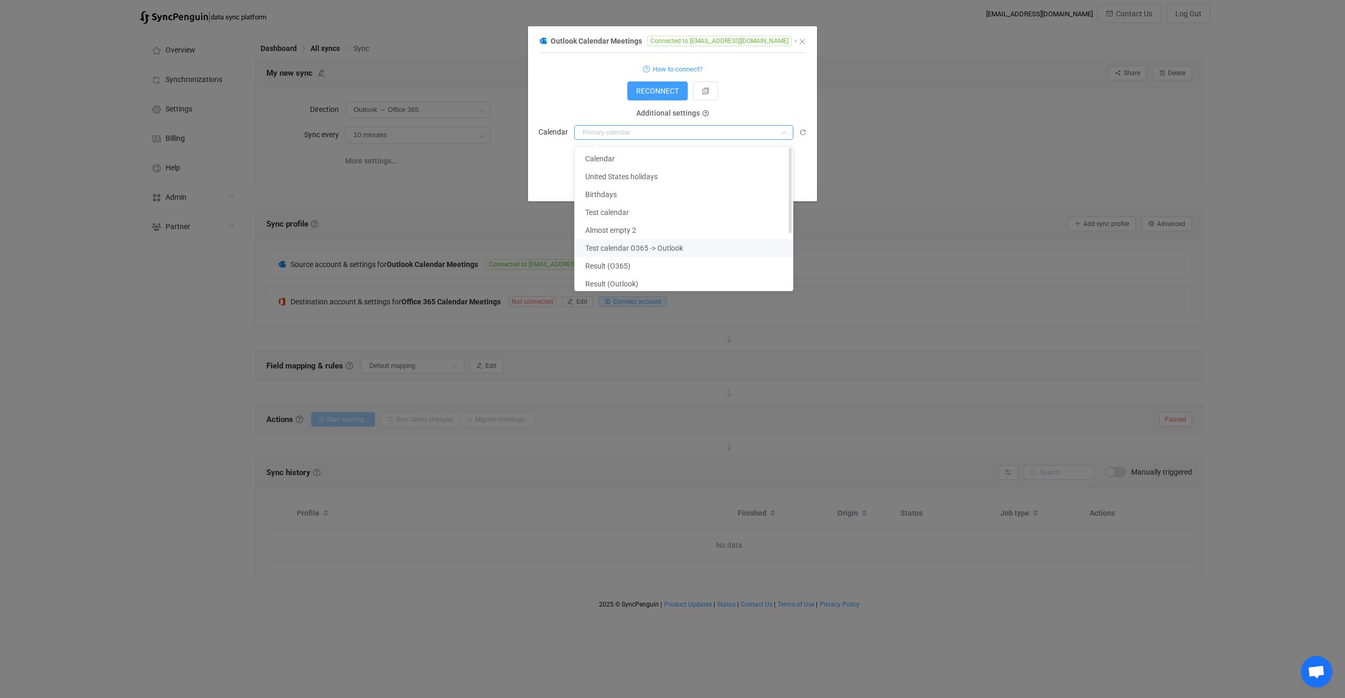
click at [674, 244] on span "Test calendar O365 -> Outlook" at bounding box center [634, 248] width 98 height 8
type input "Test calendar O365 -> Outlook"
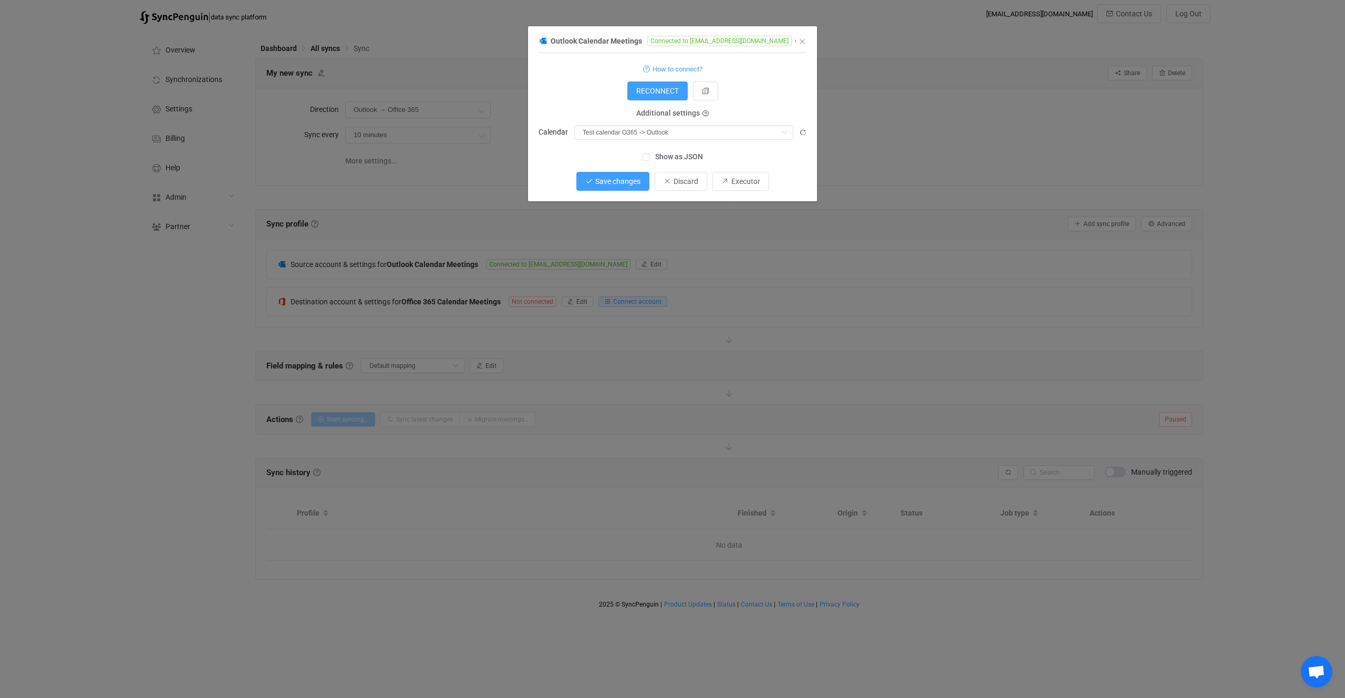
click at [608, 172] on button "Save changes" at bounding box center [612, 181] width 73 height 19
click at [637, 310] on div "Outlook Calendar Meetings Connected to vitaliiherasymiv@syncpenguinua.onmicroso…" at bounding box center [672, 349] width 1345 height 698
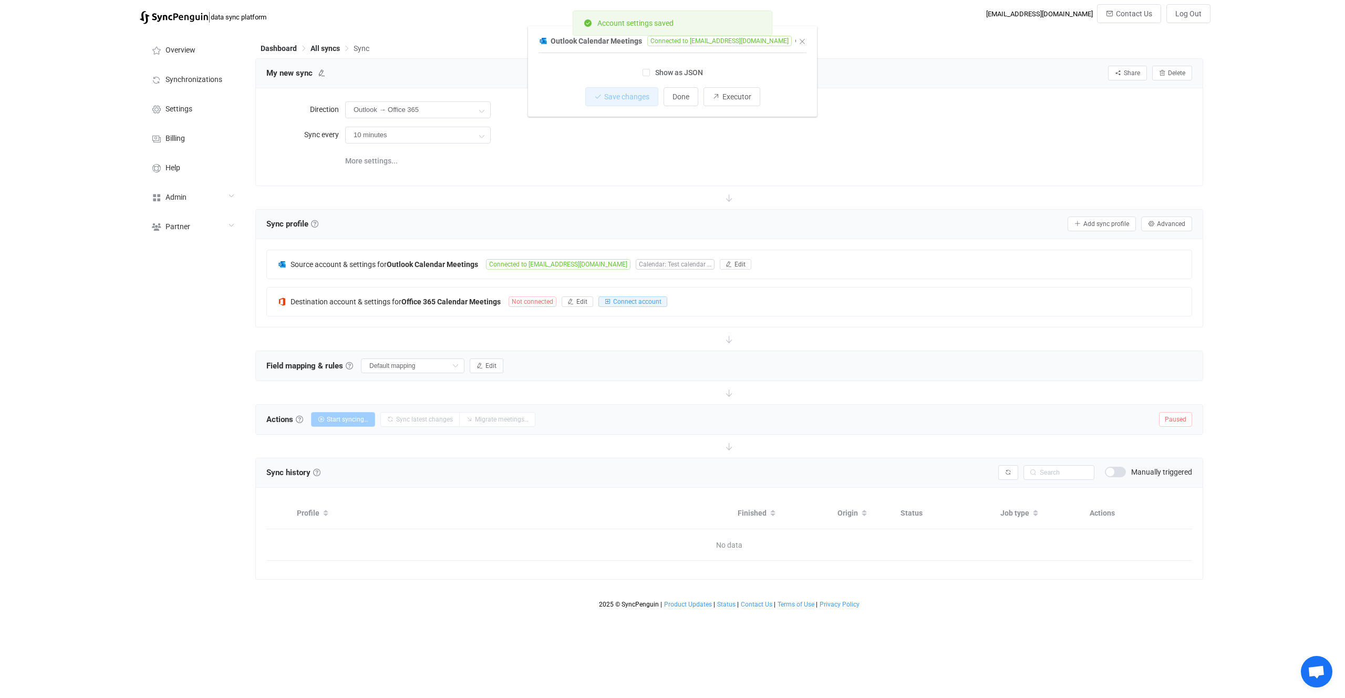
click at [637, 305] on div "Source account & settings for Outlook Calendar Meetings Connected to vitaliiher…" at bounding box center [729, 283] width 926 height 67
click at [636, 305] on button "Connect account" at bounding box center [633, 301] width 69 height 11
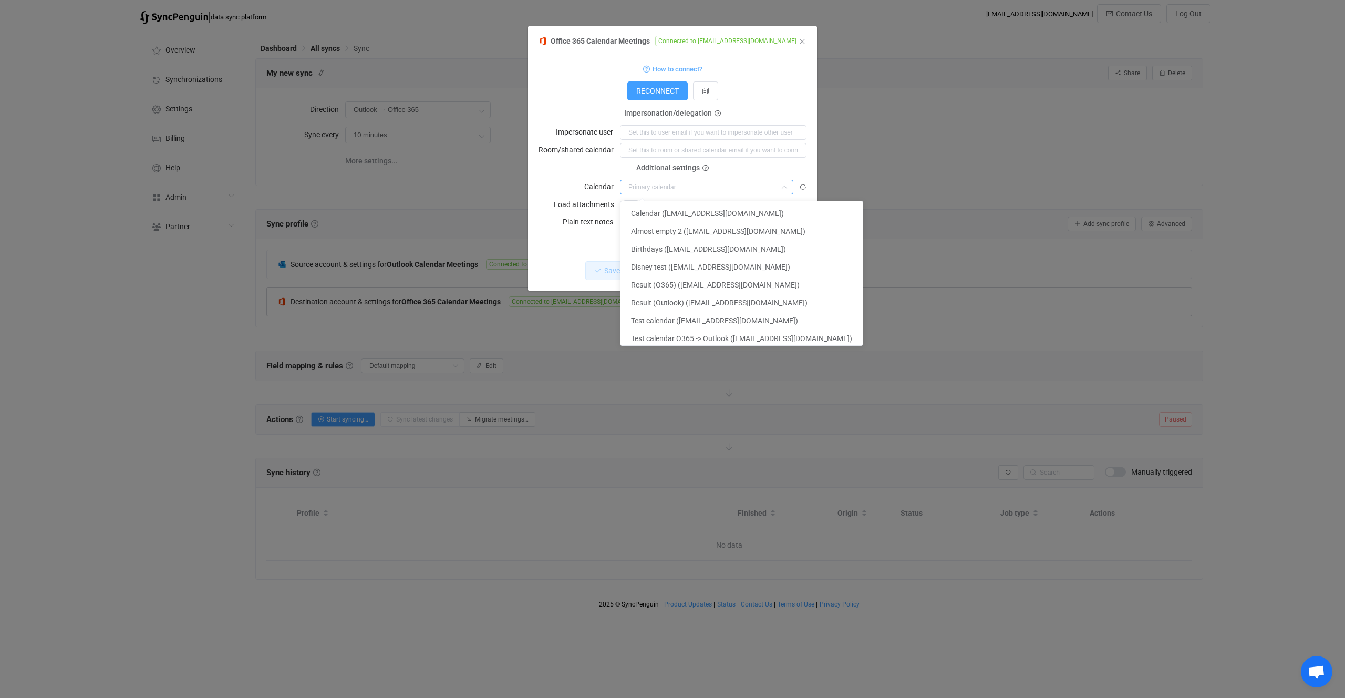
click at [663, 192] on input "dialog" at bounding box center [706, 187] width 173 height 15
click at [666, 298] on span "Result (Outlook) (vitaliiherasymiv@syncpenguinua.onmicrosoft.com)" at bounding box center [719, 302] width 177 height 8
type input "Result (Outlook) (vitaliiherasymiv@syncpenguinua.onmicrosoft.com)"
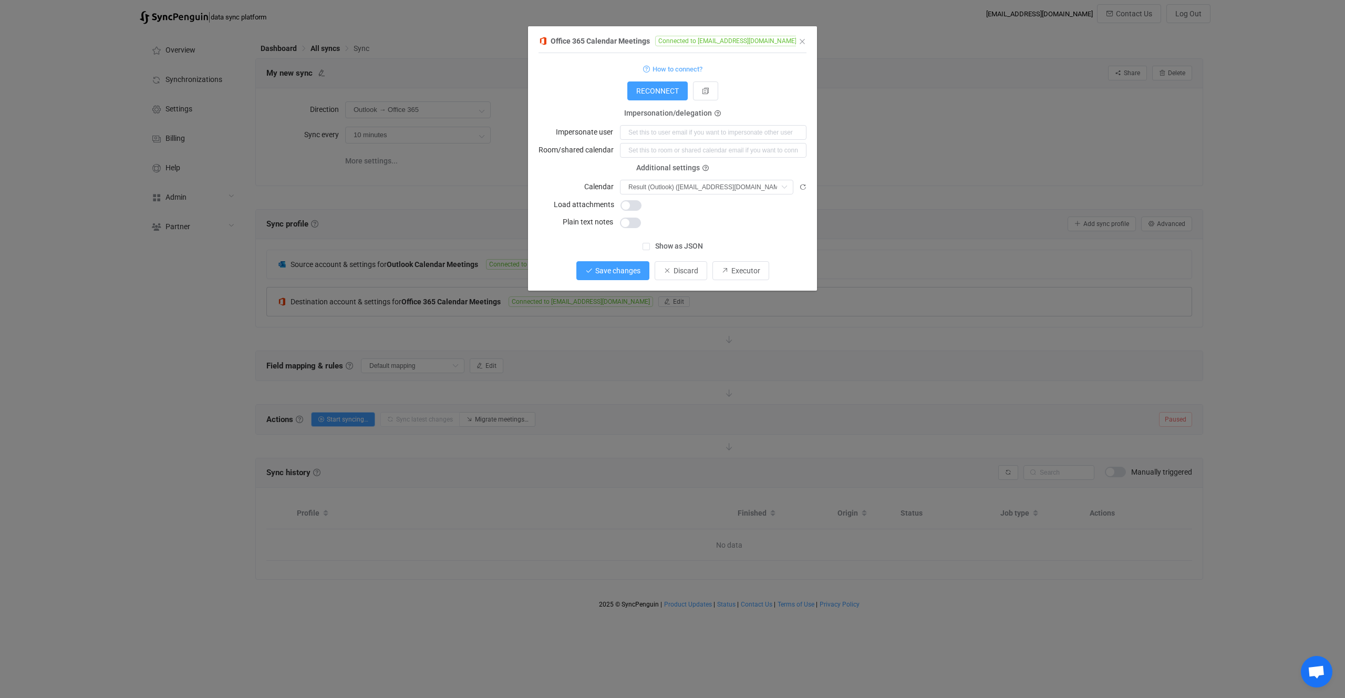
click at [631, 278] on button "Save changes" at bounding box center [612, 270] width 73 height 19
click at [689, 274] on span "Done" at bounding box center [681, 270] width 17 height 8
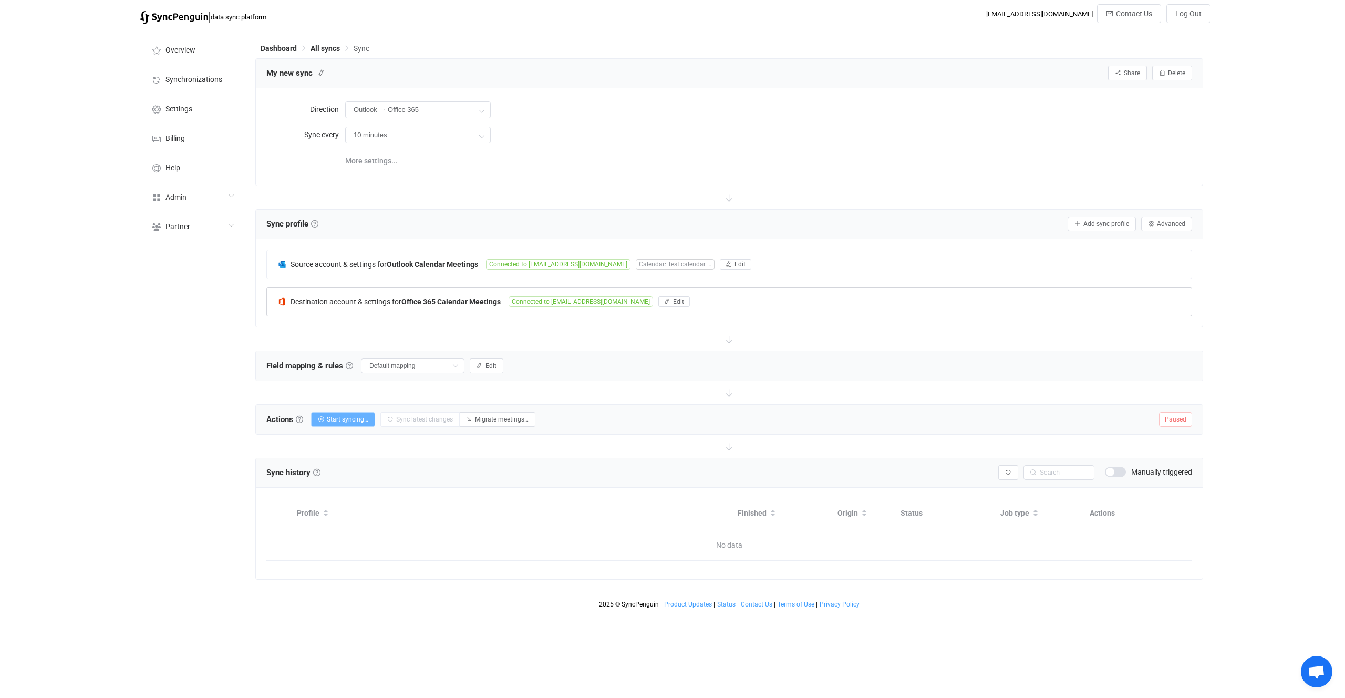
click at [361, 413] on button "Start syncing…" at bounding box center [343, 419] width 64 height 15
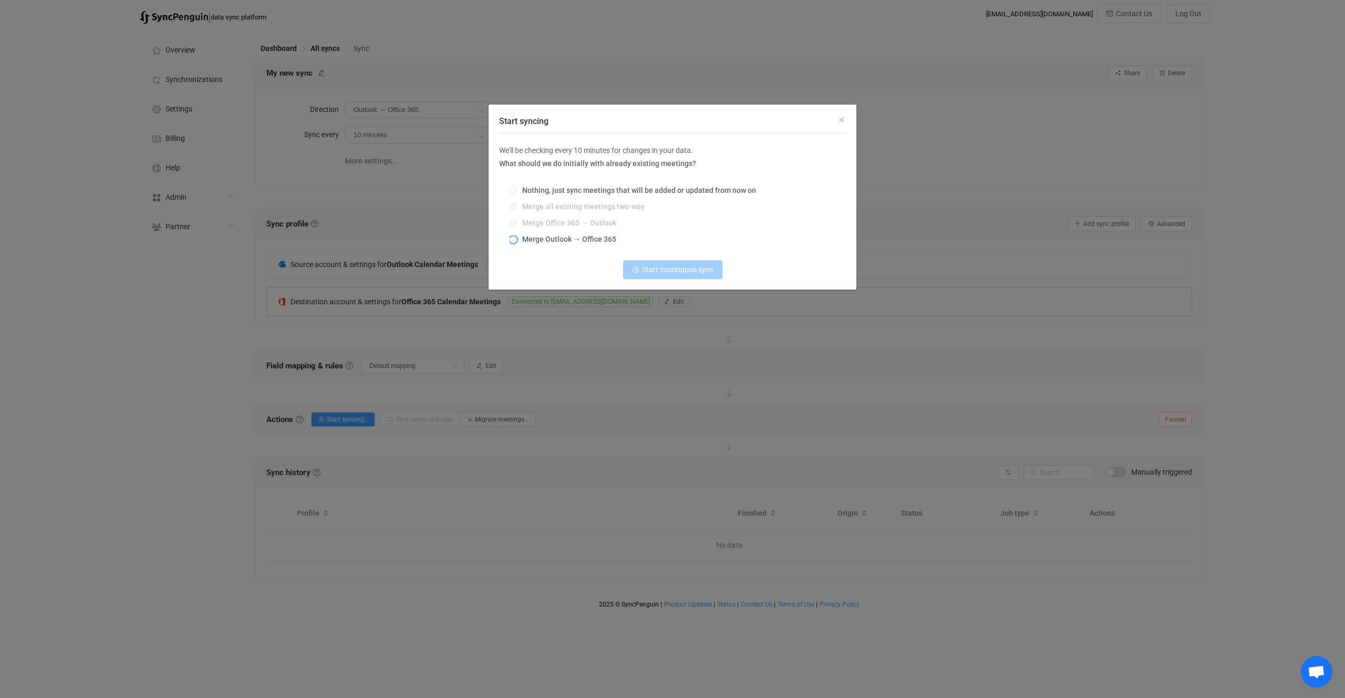
click at [557, 237] on span "Merge Outlook → Office 365" at bounding box center [566, 239] width 99 height 8
click at [517, 237] on input "Merge Outlook → Office 365" at bounding box center [513, 240] width 7 height 8
radio input "true"
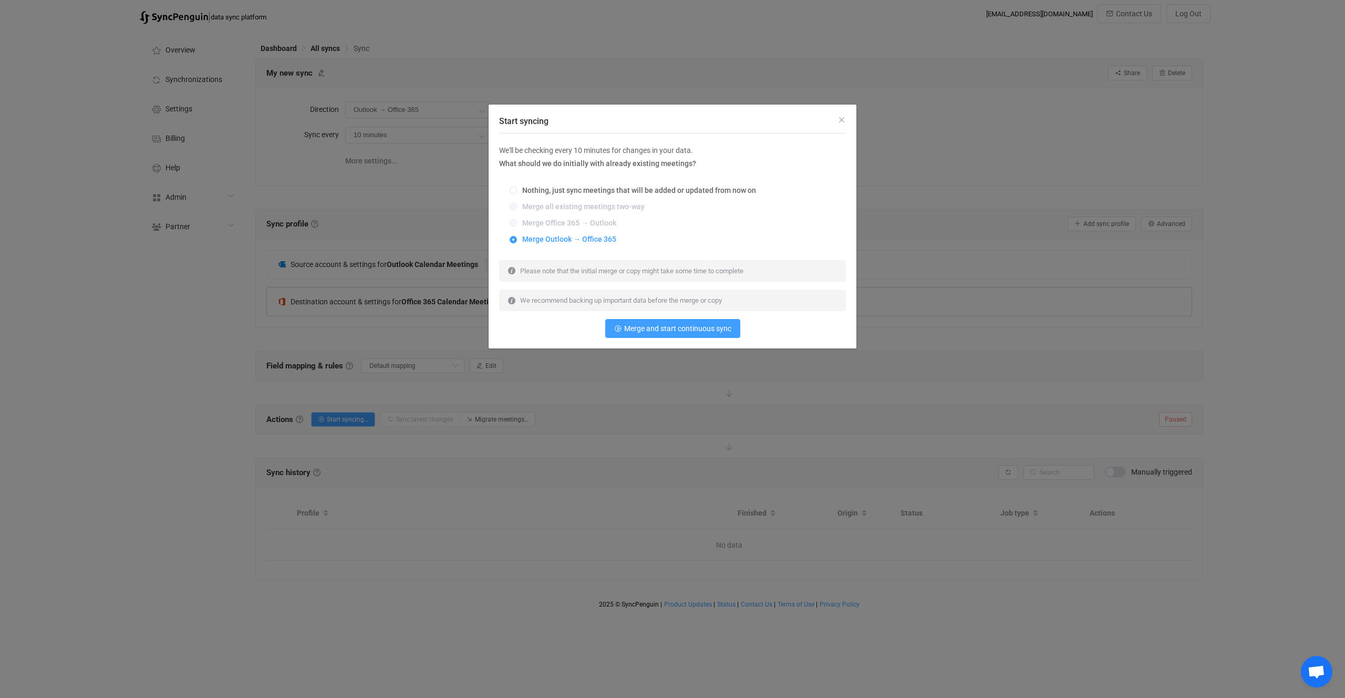
click at [630, 341] on div "We'll be checking every 10 minutes for changes in your data. What should we do …" at bounding box center [672, 240] width 347 height 215
click at [630, 323] on button "Merge and start continuous sync" at bounding box center [672, 328] width 135 height 19
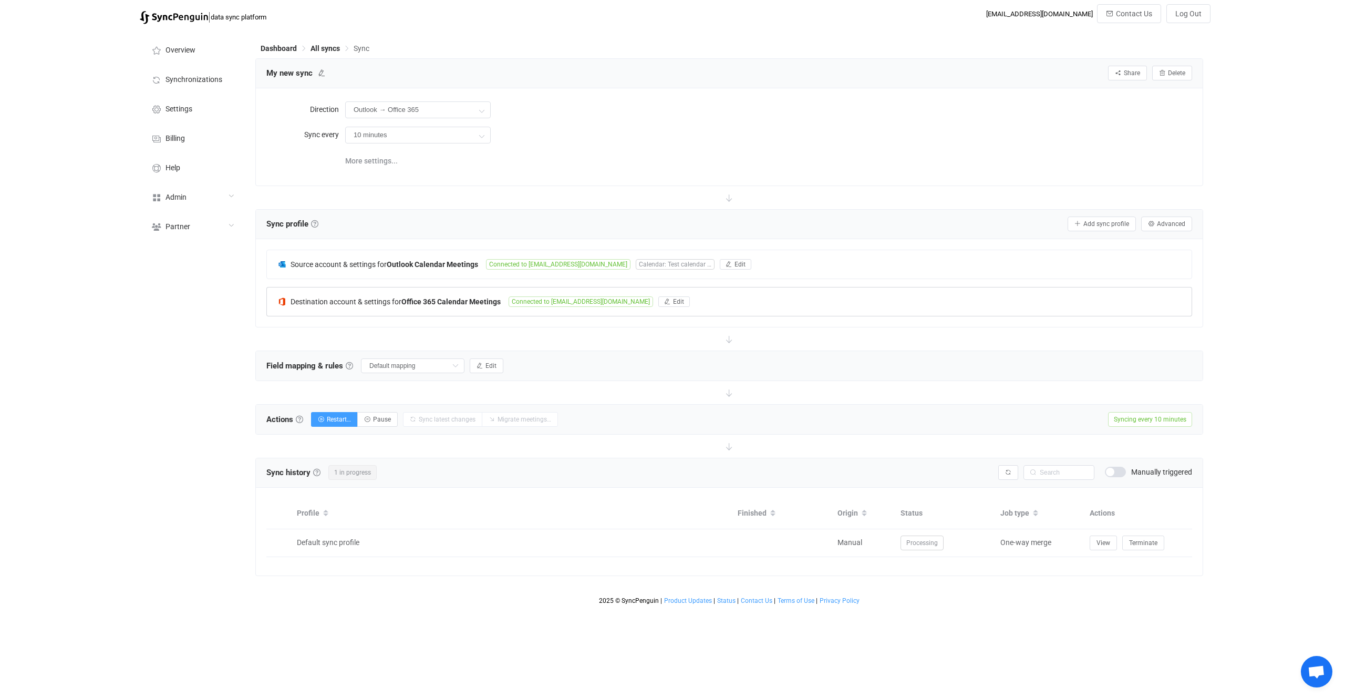
click at [590, 202] on div at bounding box center [729, 197] width 948 height 23
click at [1011, 465] on button "button" at bounding box center [1008, 472] width 20 height 15
click at [1012, 468] on div "Sync history History Sync history All sync executions are recorded in the sync …" at bounding box center [729, 517] width 948 height 118
click at [1092, 470] on input "text" at bounding box center [1059, 472] width 71 height 15
type input "Testing 102"
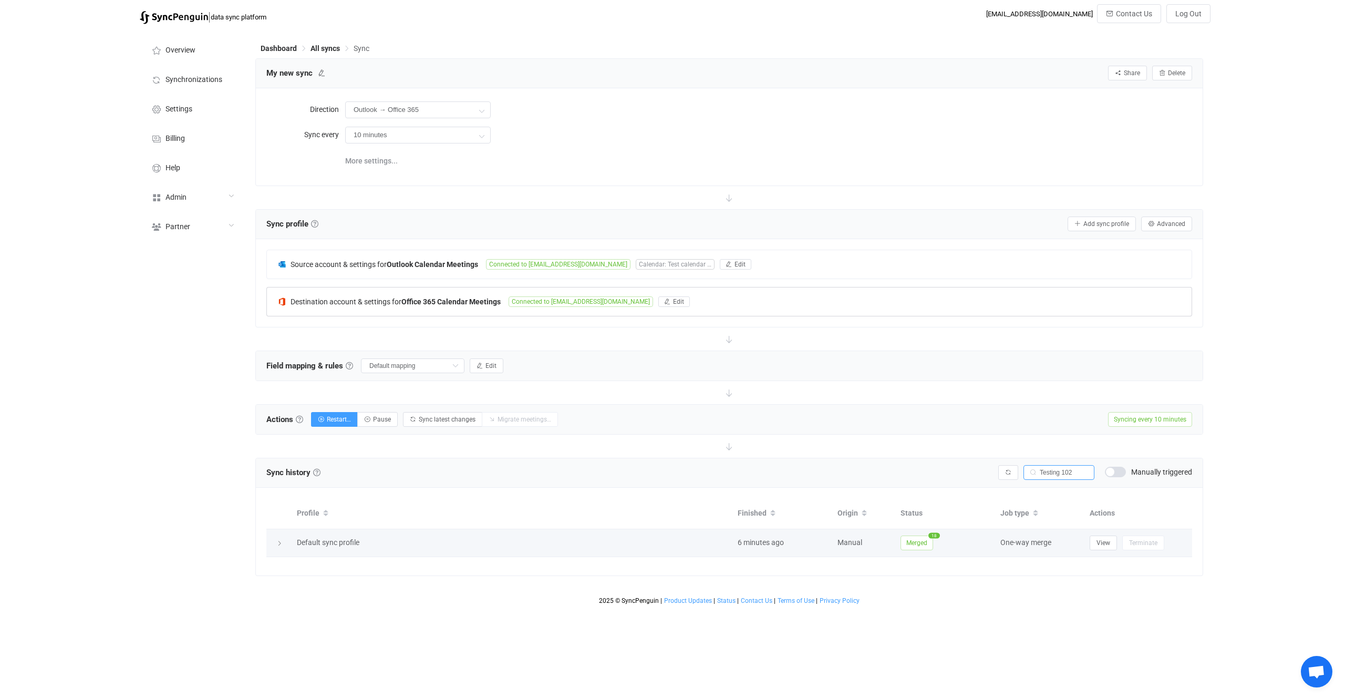
click at [926, 549] on span "Merged" at bounding box center [917, 543] width 33 height 15
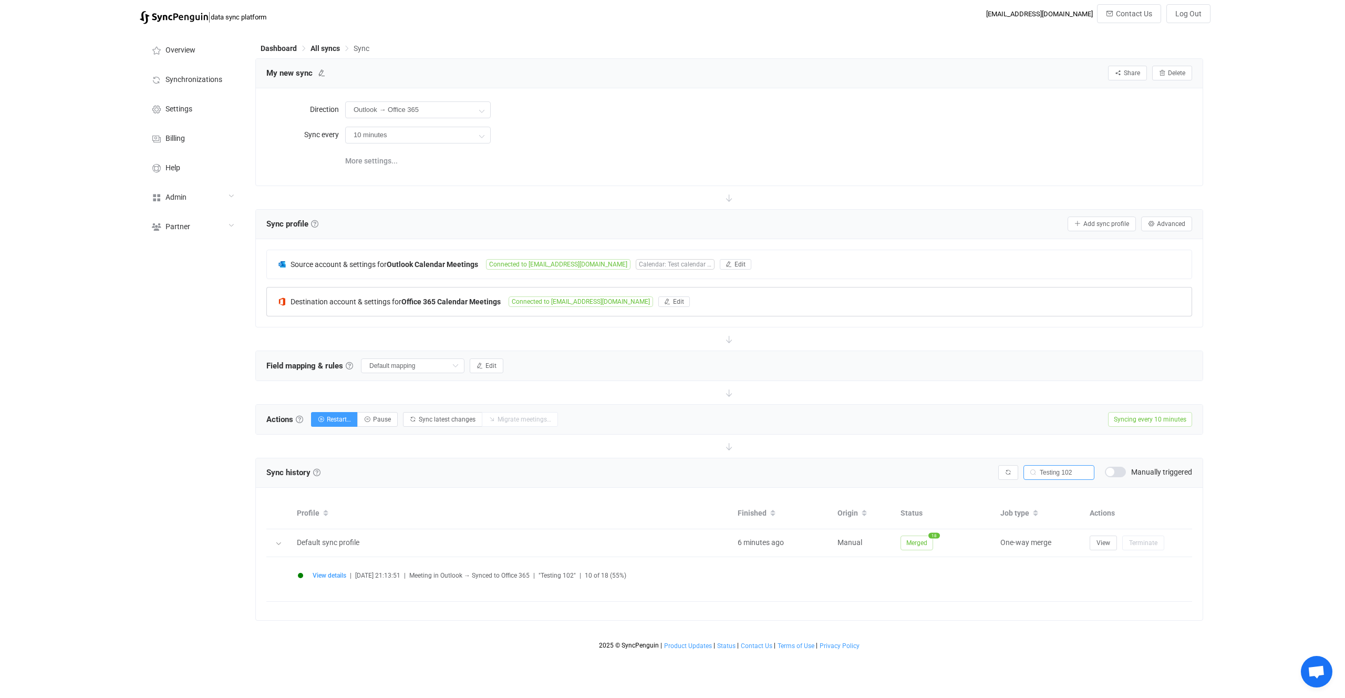
click at [333, 578] on span "View details" at bounding box center [330, 575] width 34 height 7
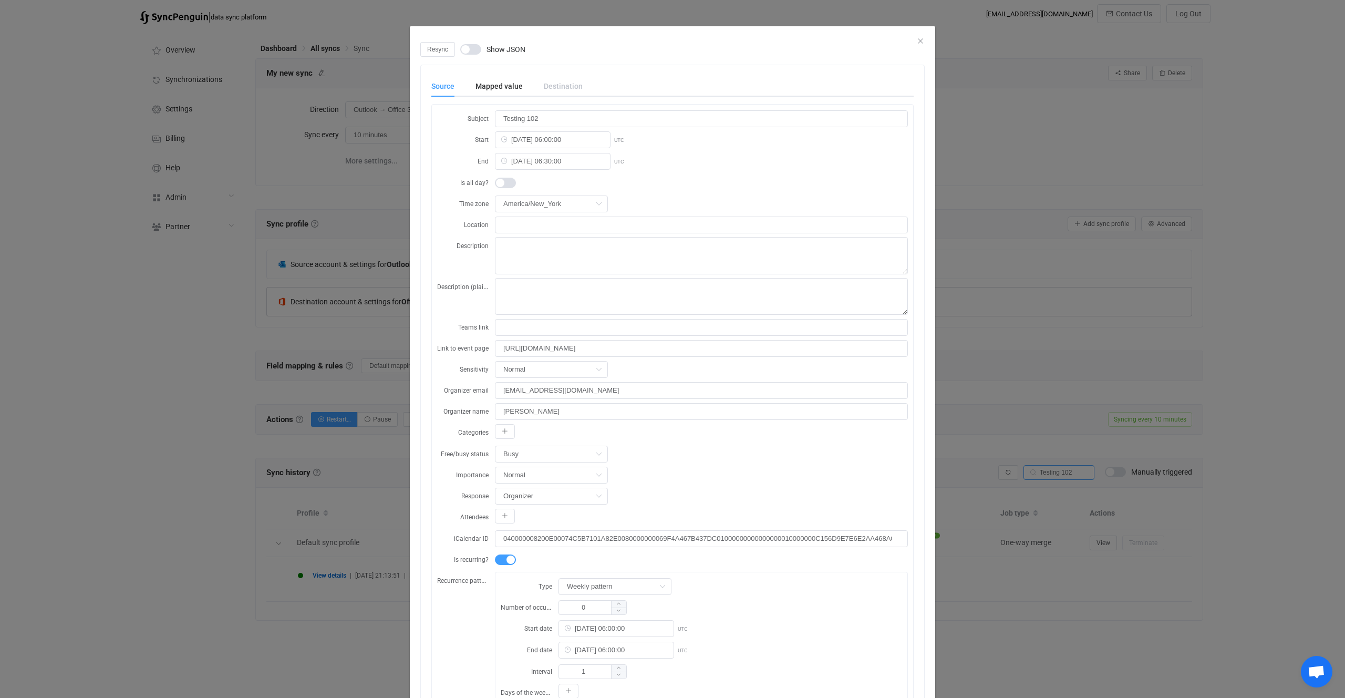
click at [291, 285] on div "Resync Show JSON Source Mapped value Destination Subject Testing 102 Start 2025…" at bounding box center [672, 349] width 1345 height 698
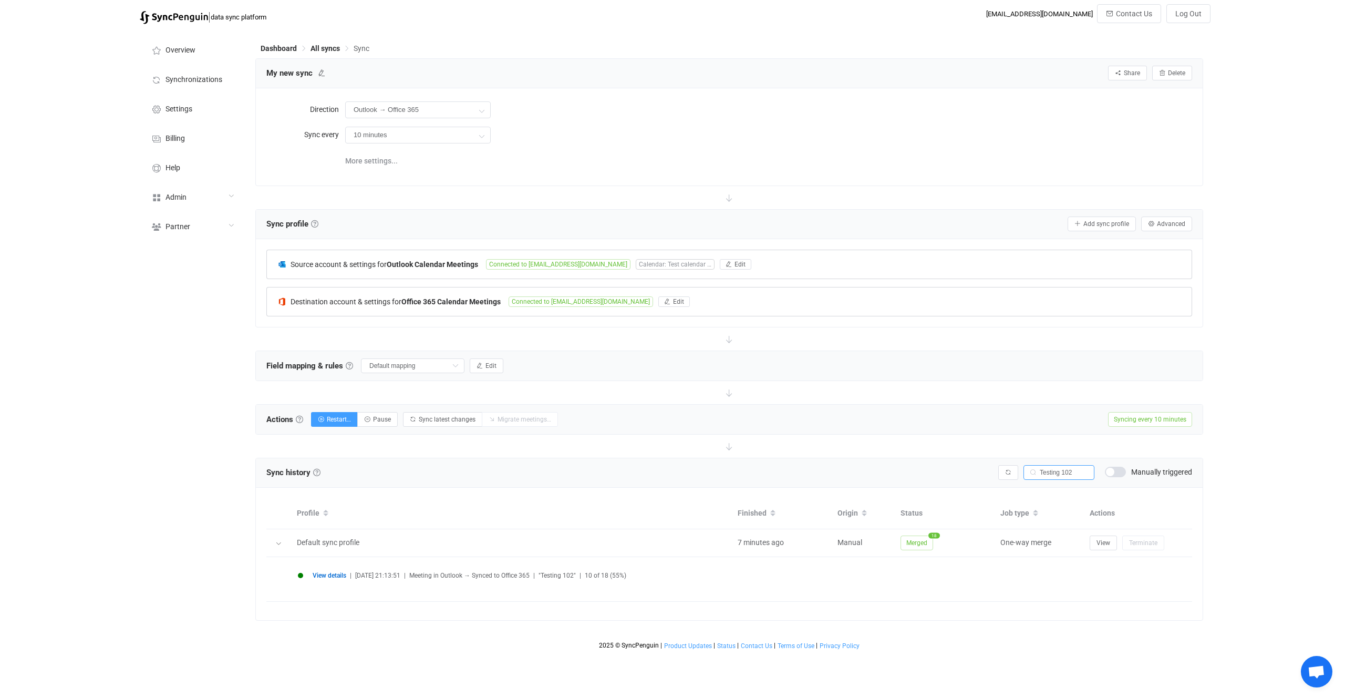
click at [465, 273] on div "Source account & settings for Outlook Calendar Meetings Connected to vitaliiher…" at bounding box center [729, 264] width 925 height 28
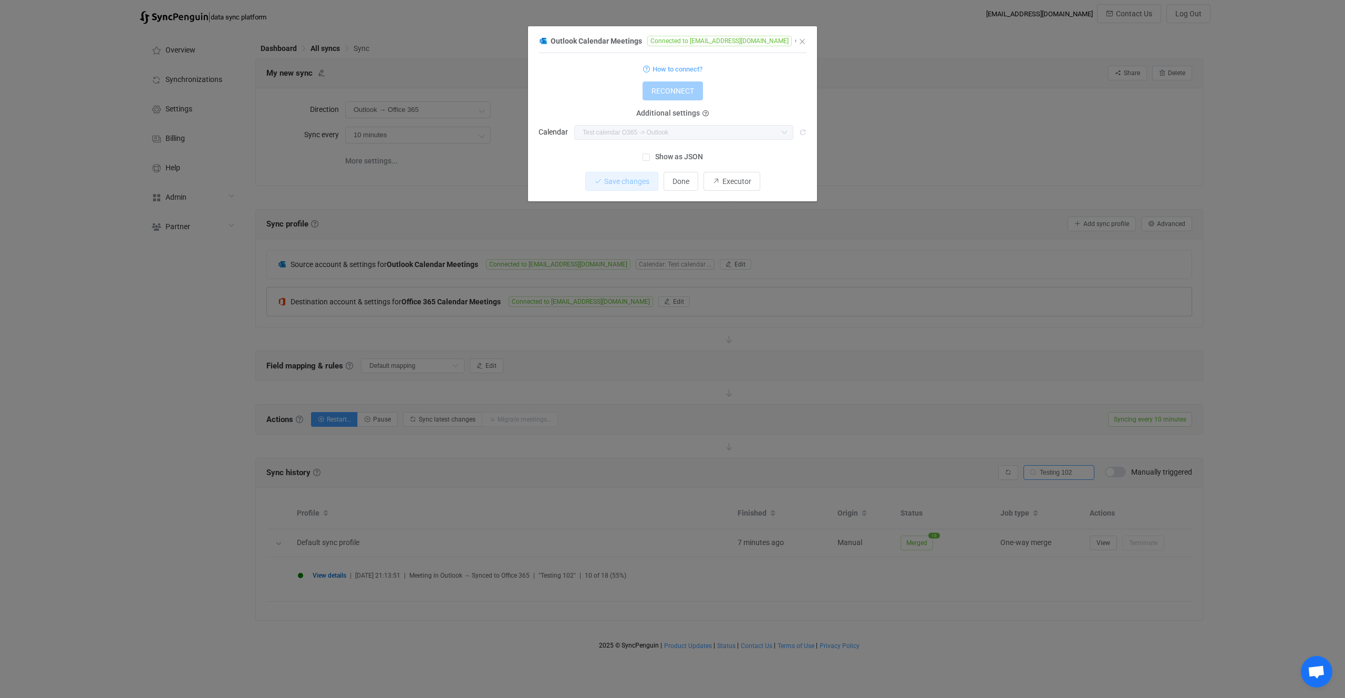
click at [572, 324] on div "Outlook Calendar Meetings Connected to vitaliiherasymiv@syncpenguinua.onmicroso…" at bounding box center [672, 349] width 1345 height 698
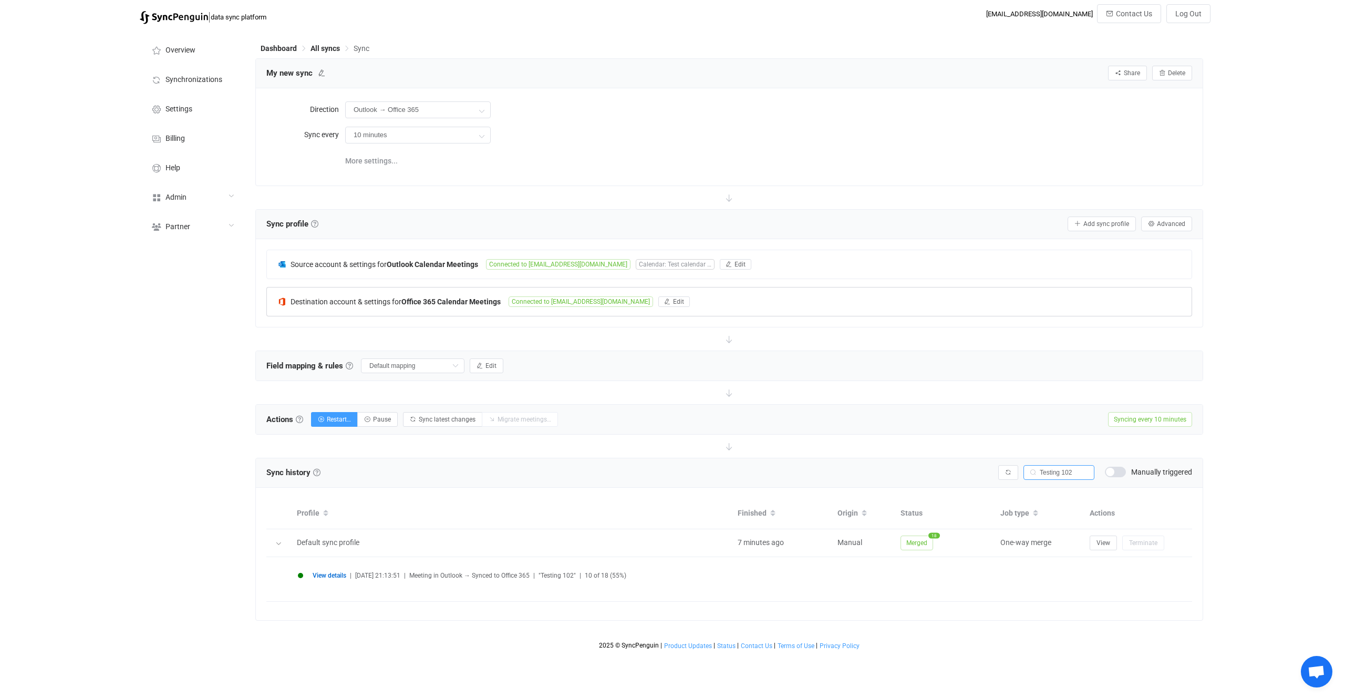
click at [324, 573] on span "View details" at bounding box center [330, 575] width 34 height 7
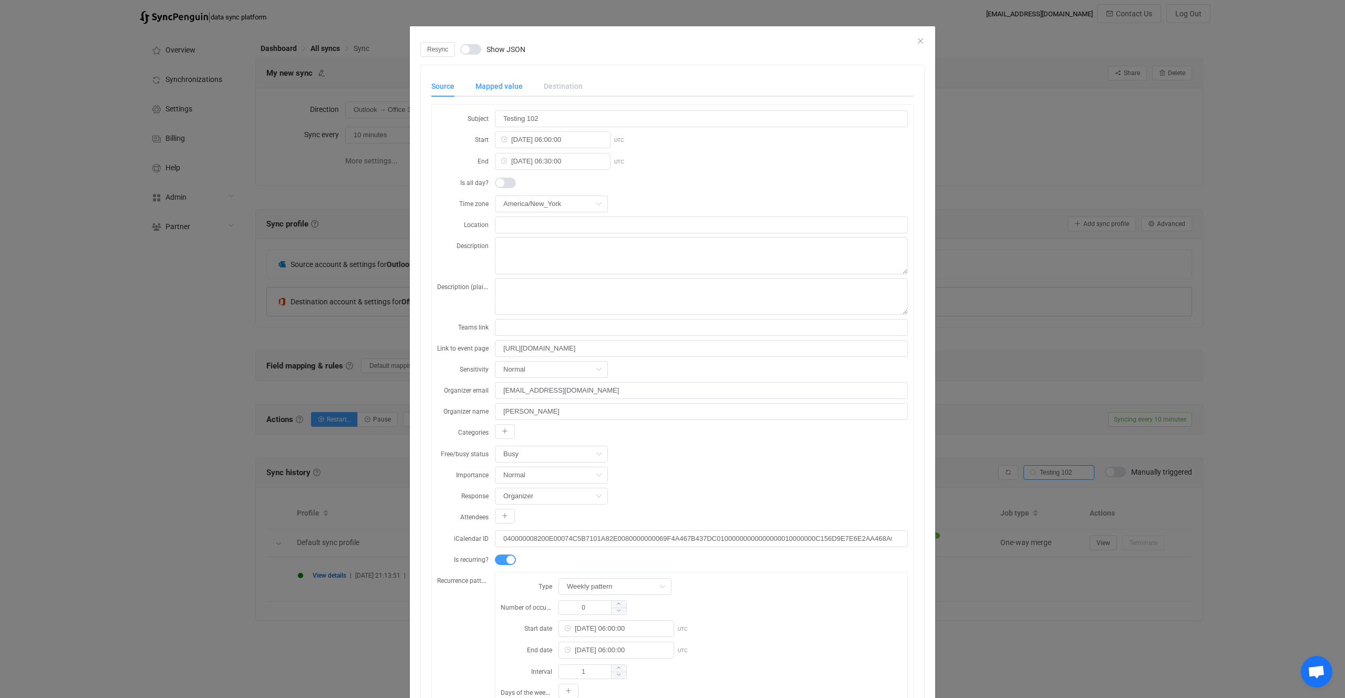
click at [498, 86] on div "Mapped value" at bounding box center [499, 86] width 68 height 21
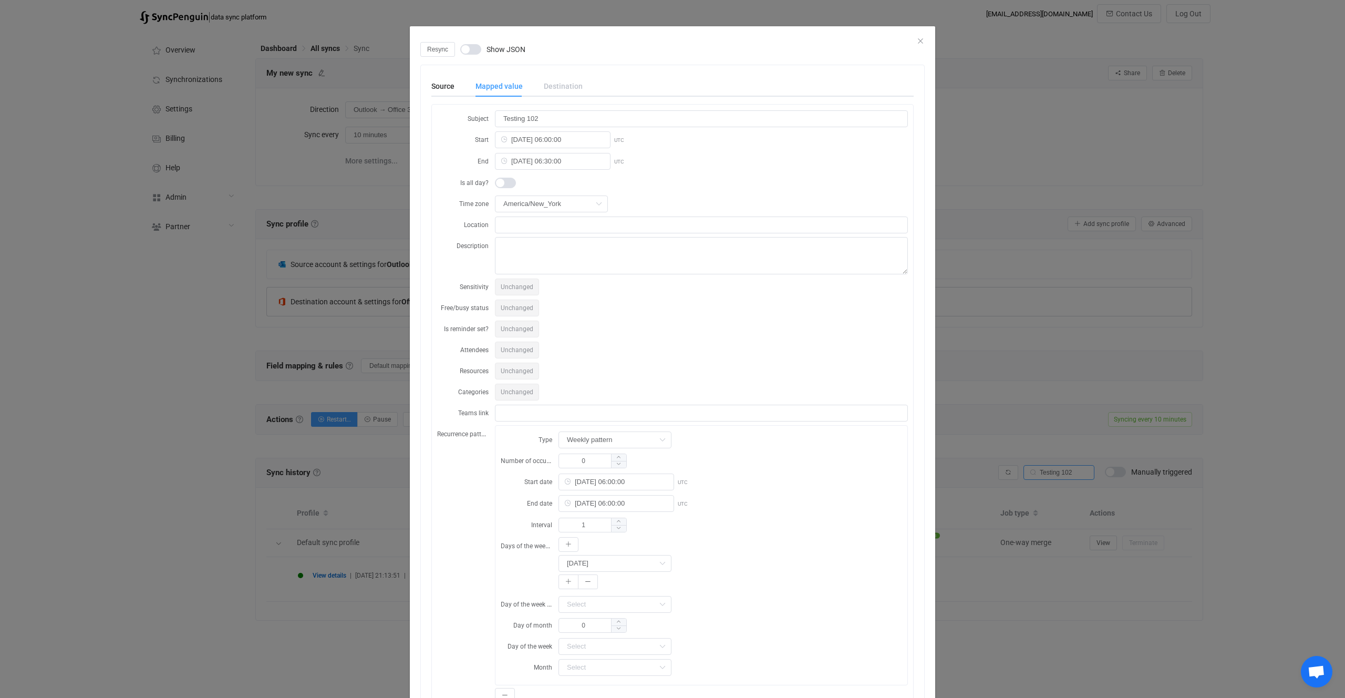
click at [361, 307] on div "Resync Show JSON Source Mapped value Destination Subject Testing 102 Start 2025…" at bounding box center [672, 349] width 1345 height 698
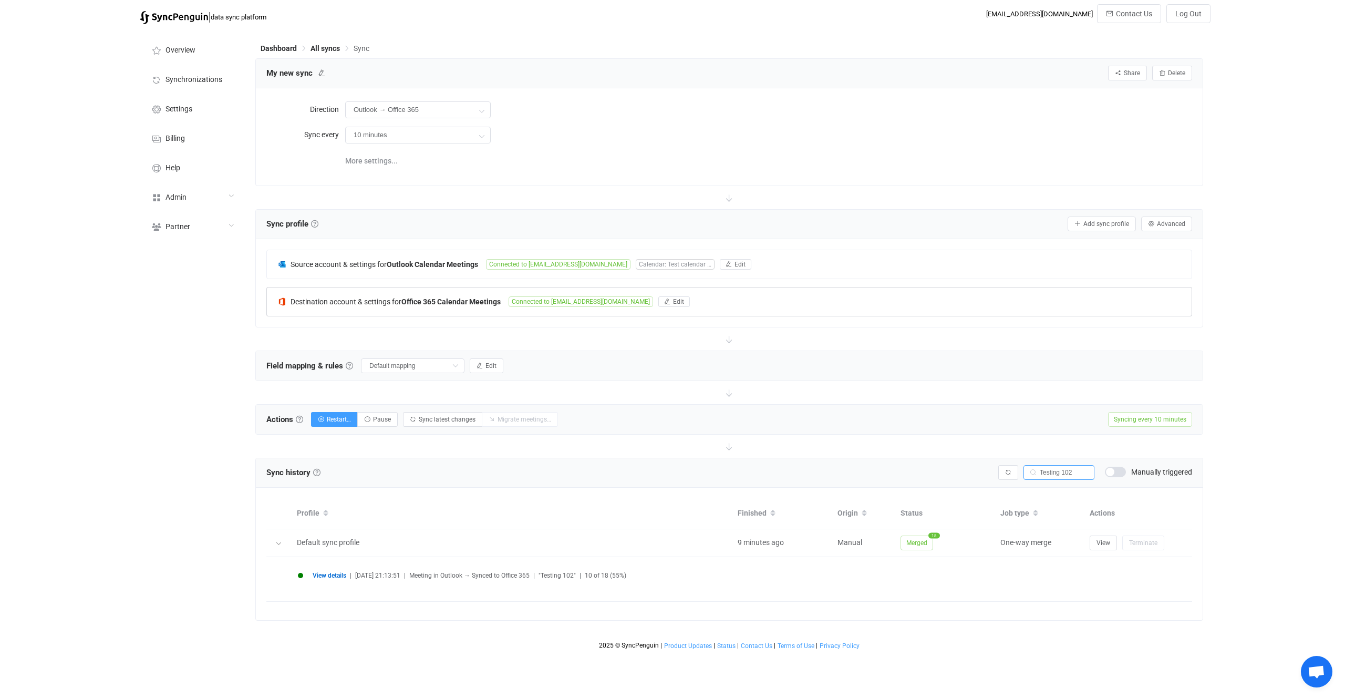
click at [420, 308] on div "Destination account & settings for Office 365 Calendar Meetings Connected to vi…" at bounding box center [729, 301] width 925 height 28
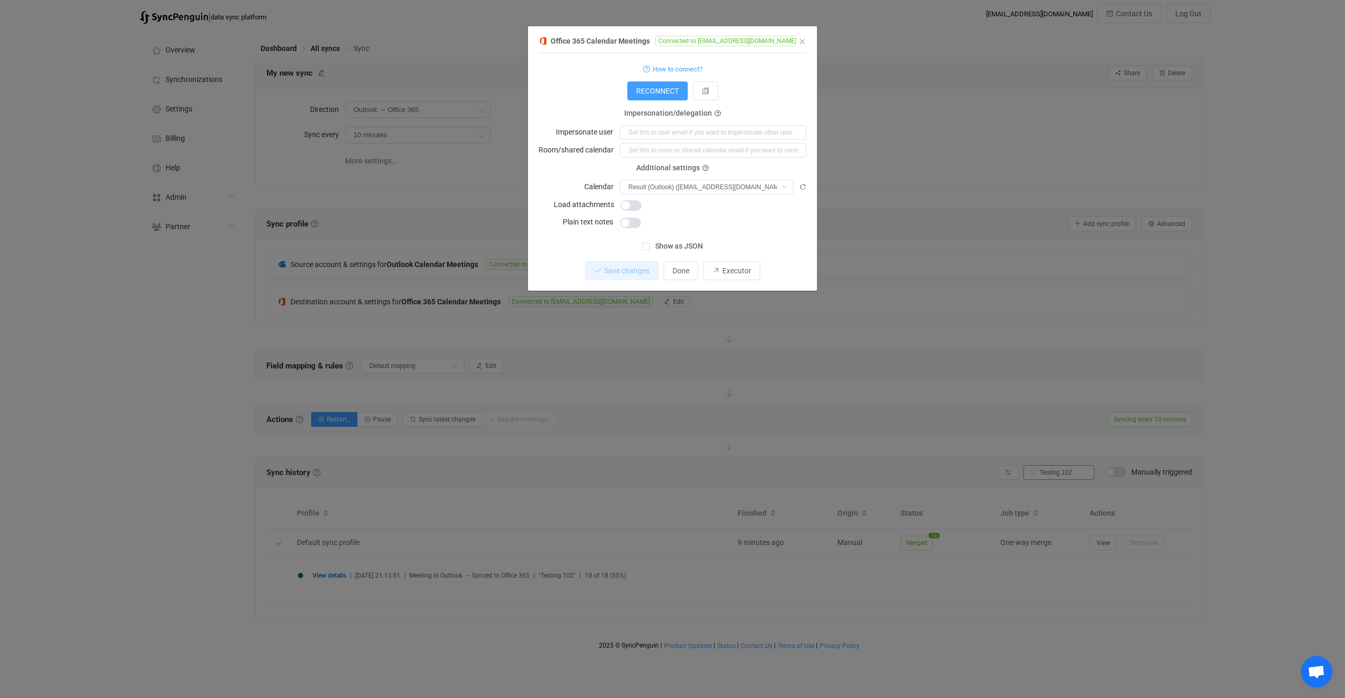
click at [515, 322] on div "Office 365 Calendar Meetings Connected to vitaliiherasymiv@syncpenguinua.onmicr…" at bounding box center [672, 349] width 1345 height 698
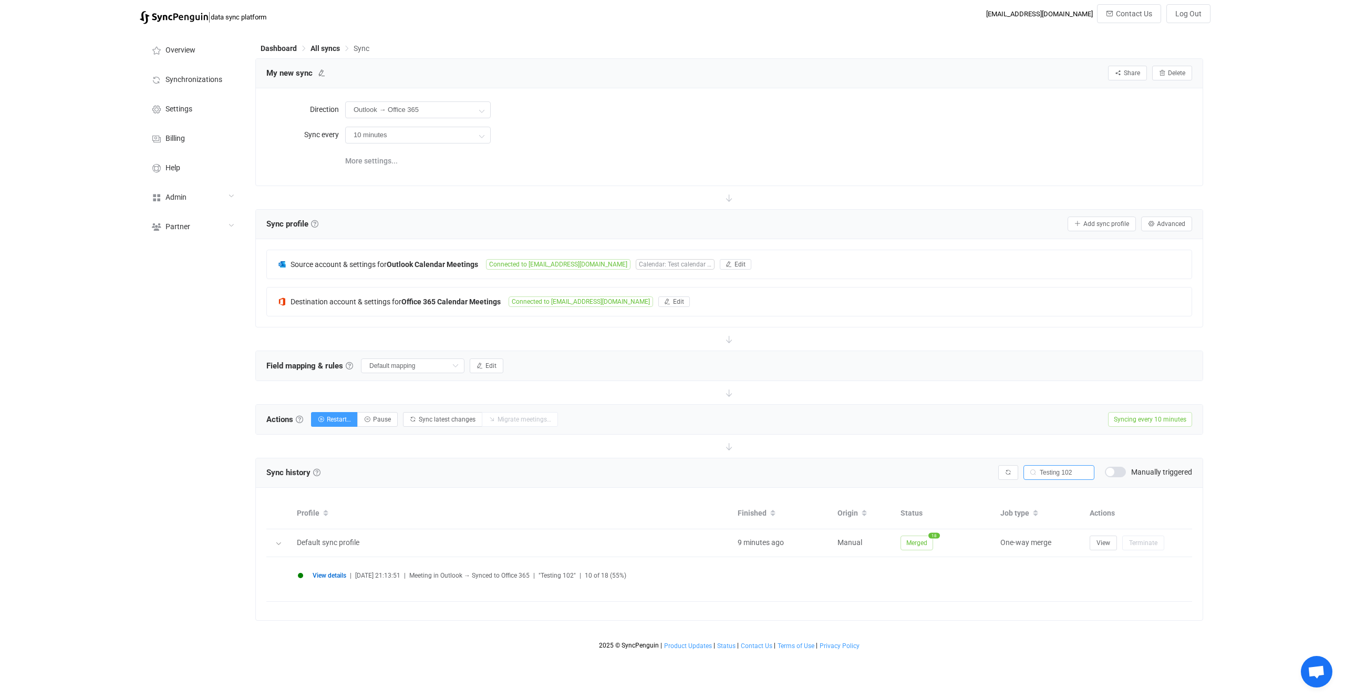
click at [335, 572] on span "View details" at bounding box center [330, 575] width 34 height 7
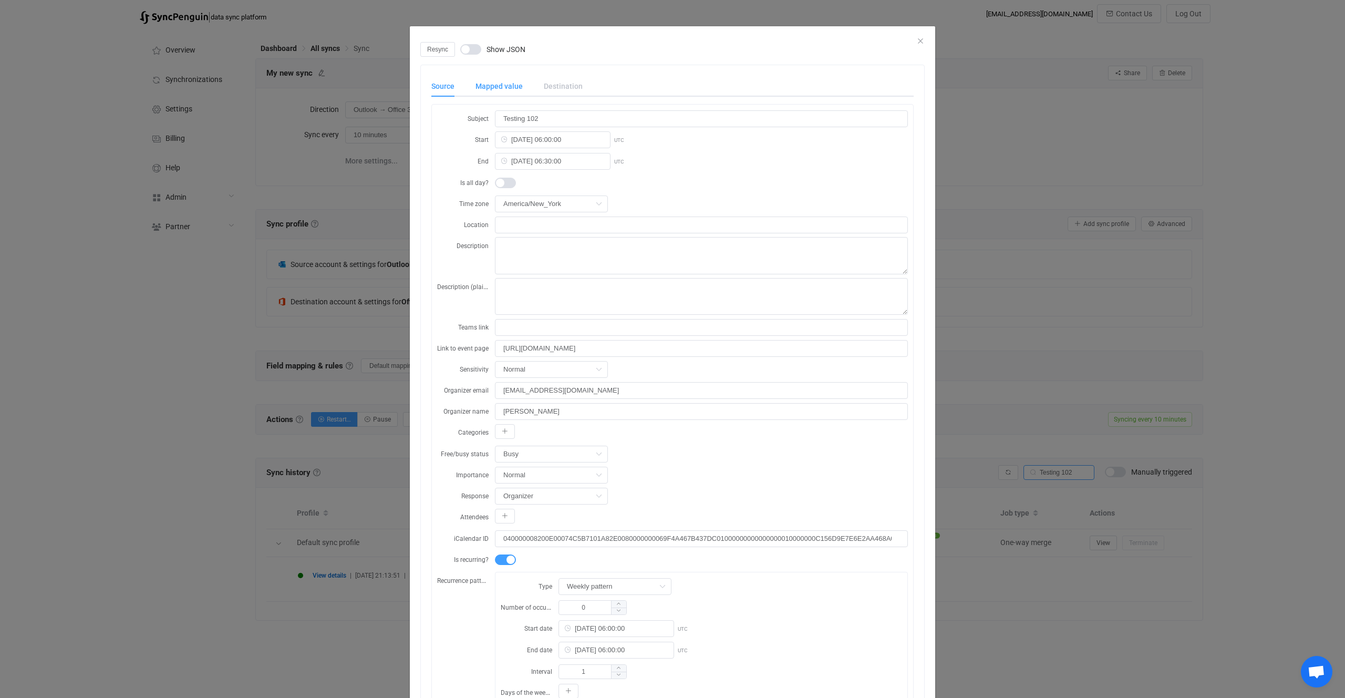
click at [490, 80] on div "Mapped value" at bounding box center [499, 86] width 68 height 21
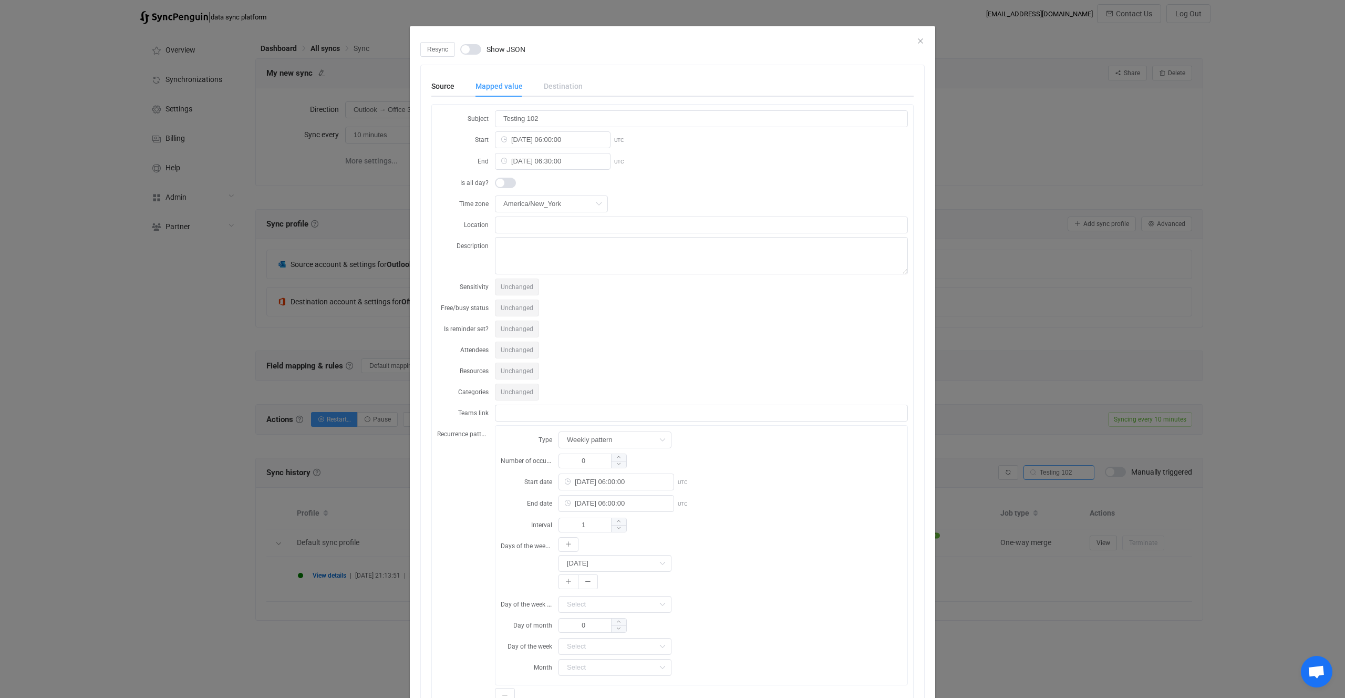
click at [501, 42] on div "Resync Show JSON" at bounding box center [672, 49] width 505 height 15
click at [501, 46] on span "Show JSON" at bounding box center [506, 49] width 39 height 7
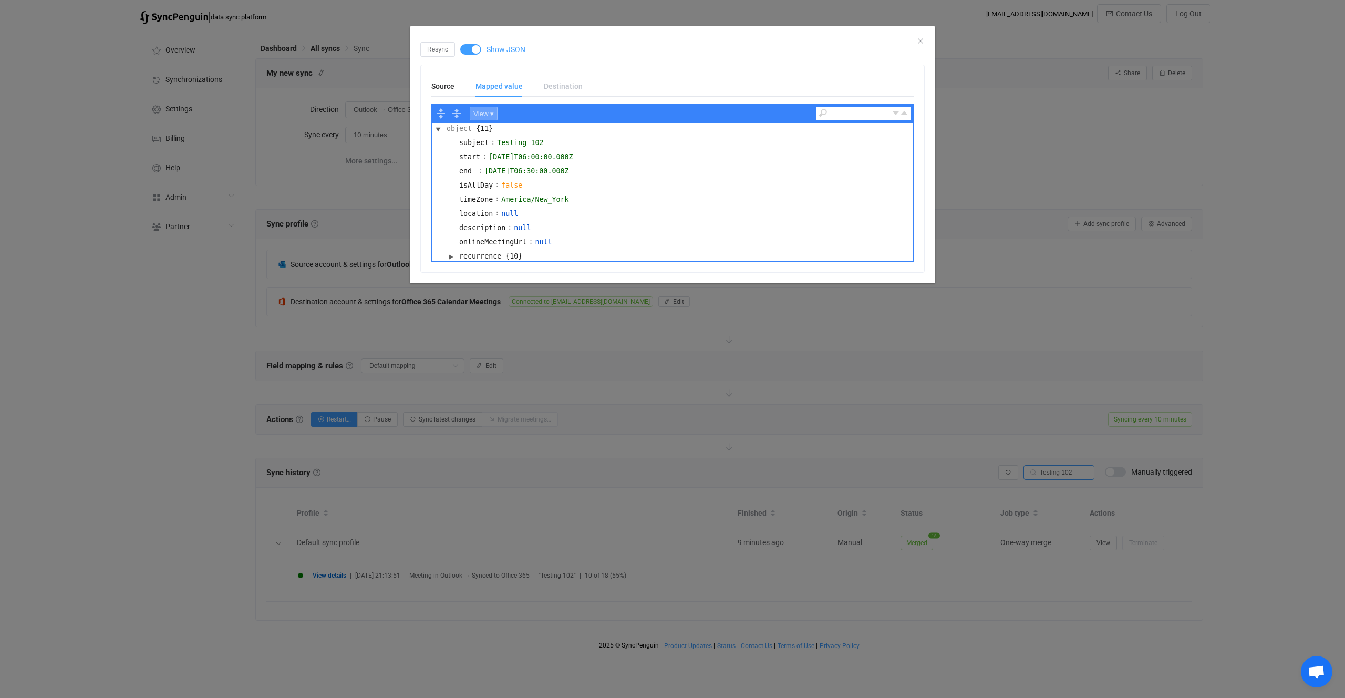
click at [498, 114] on button "View ▾" at bounding box center [484, 114] width 28 height 14
click at [501, 128] on div "Code" at bounding box center [502, 128] width 65 height 12
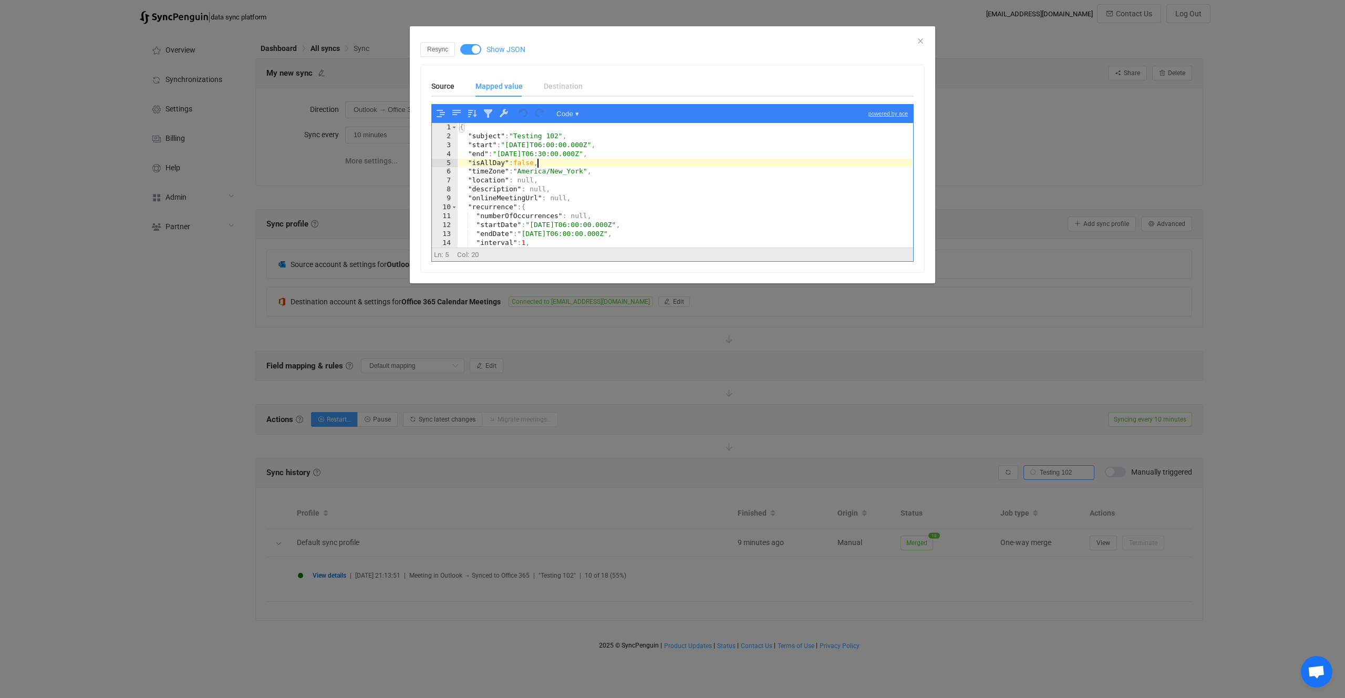
click at [537, 167] on div "{ "subject" : "Testing 102" , "start" : "2025-10-07T06:00:00.000Z" , "end" : "2…" at bounding box center [686, 194] width 456 height 142
type textarea ""deletedOccurrences": [] }"
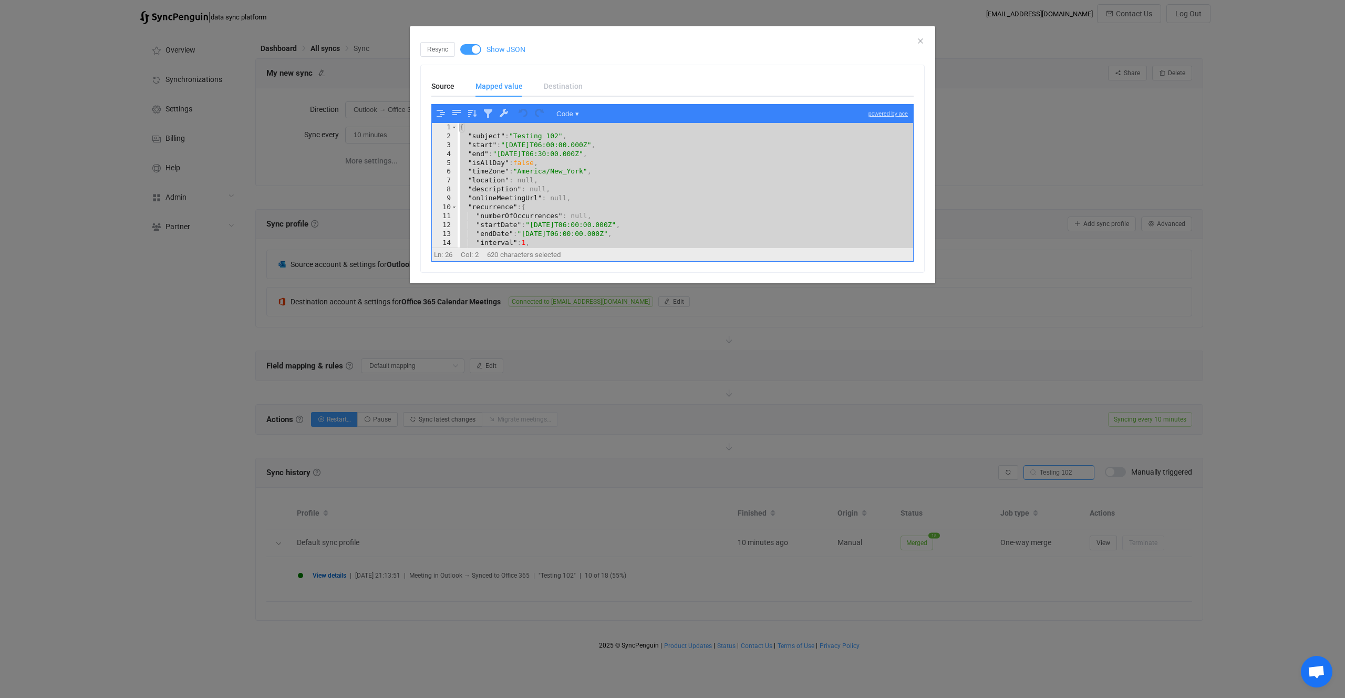
click at [708, 411] on div "Resync Show JSON Source Mapped value Destination View ▾ object {23} subject : T…" at bounding box center [672, 349] width 1345 height 698
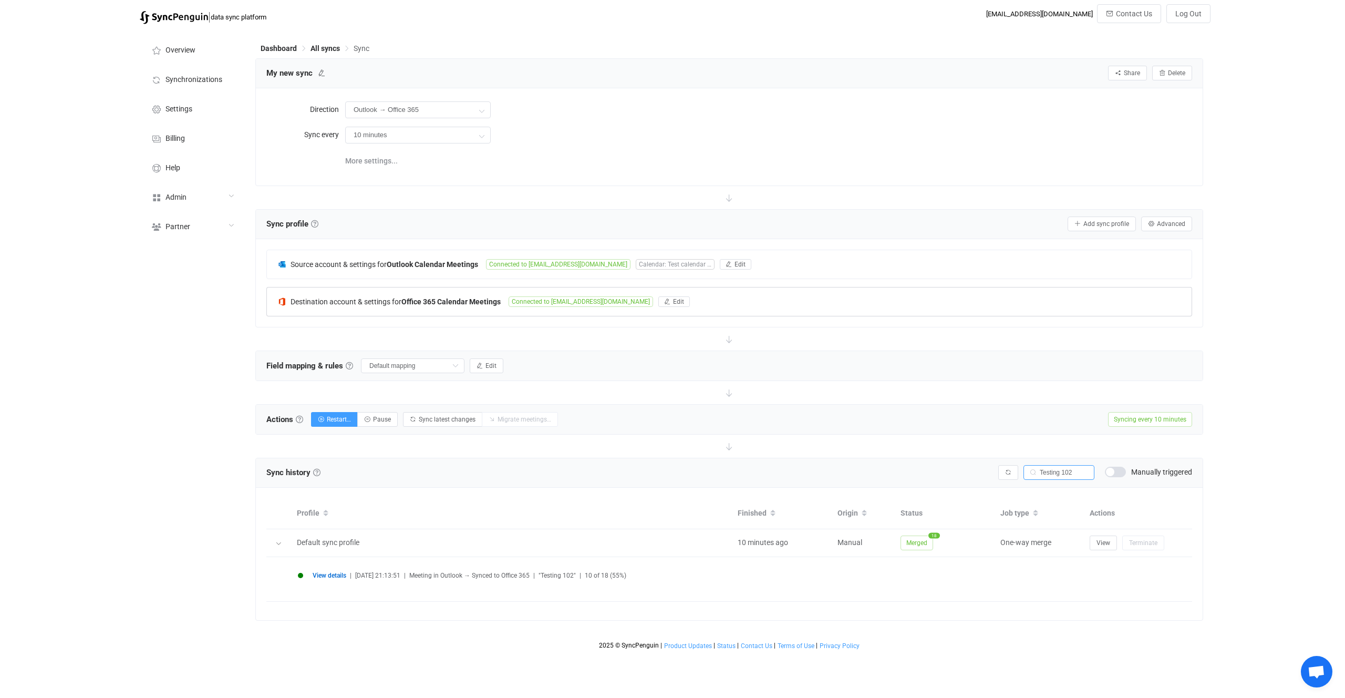
click at [501, 300] on b "Office 365 Calendar Meetings" at bounding box center [451, 301] width 99 height 8
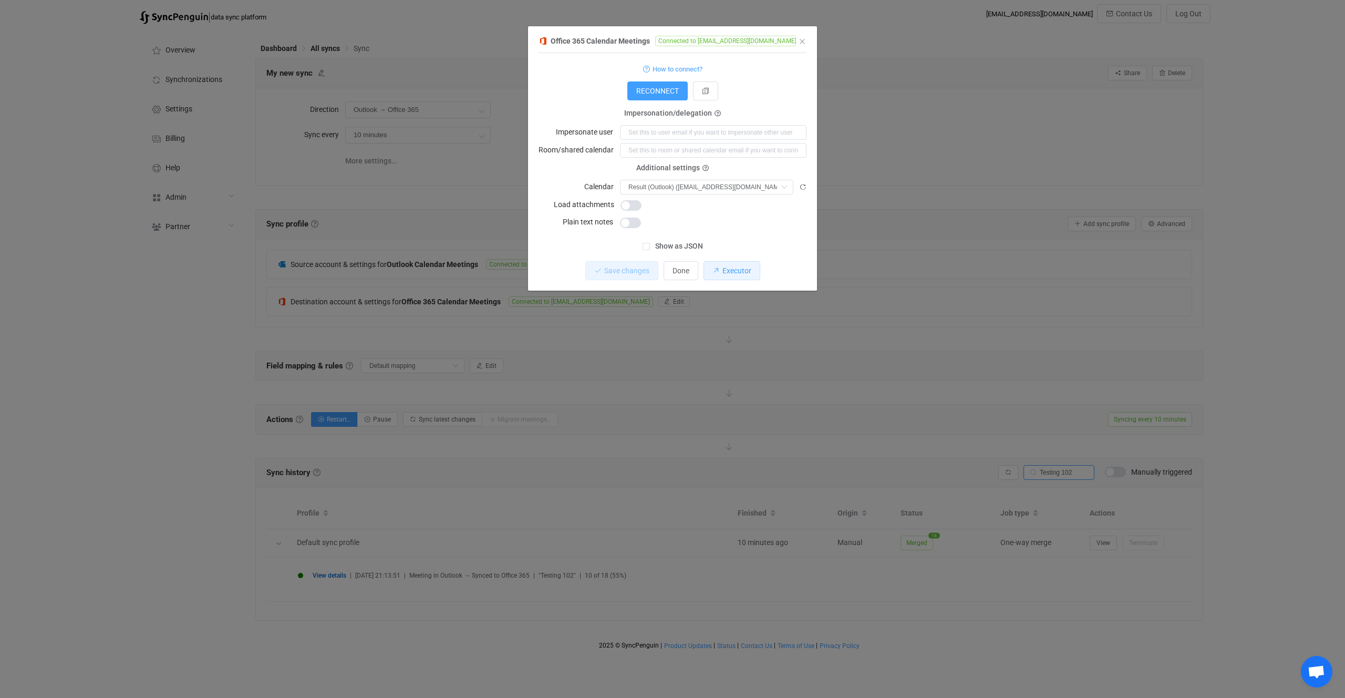
click at [724, 264] on button "Executor" at bounding box center [732, 270] width 57 height 19
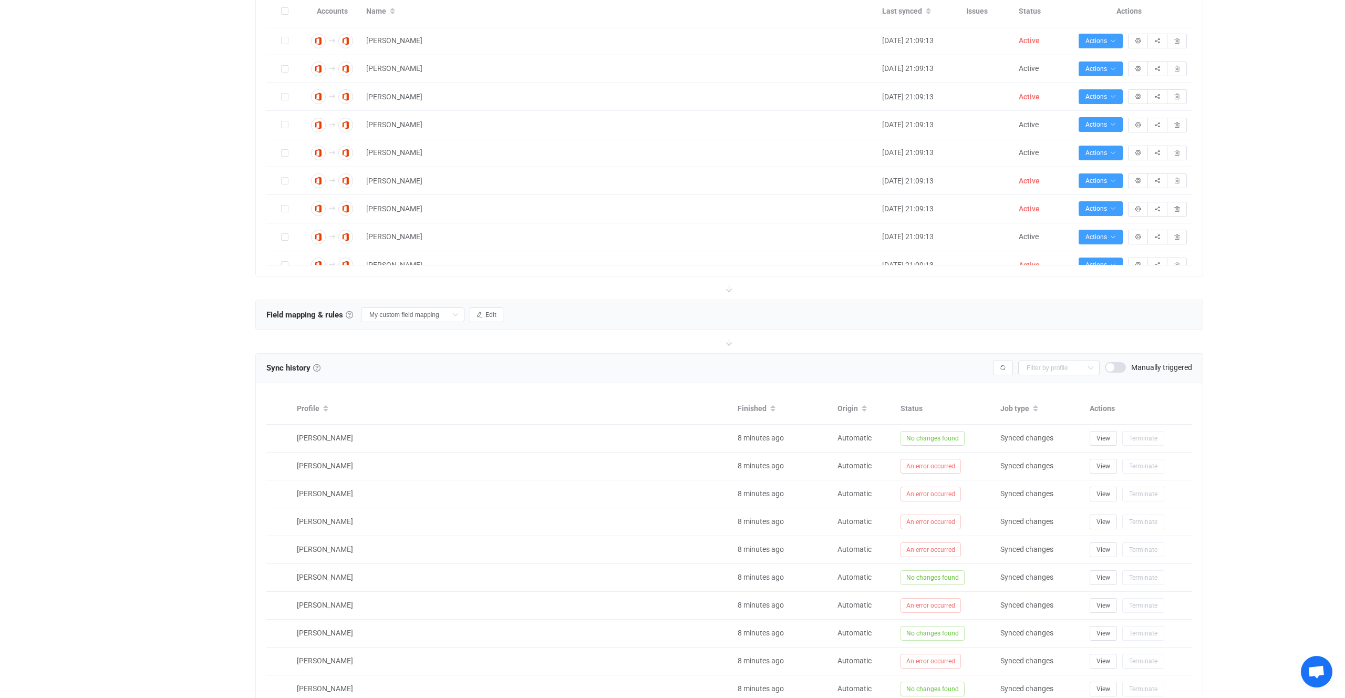
scroll to position [407, 0]
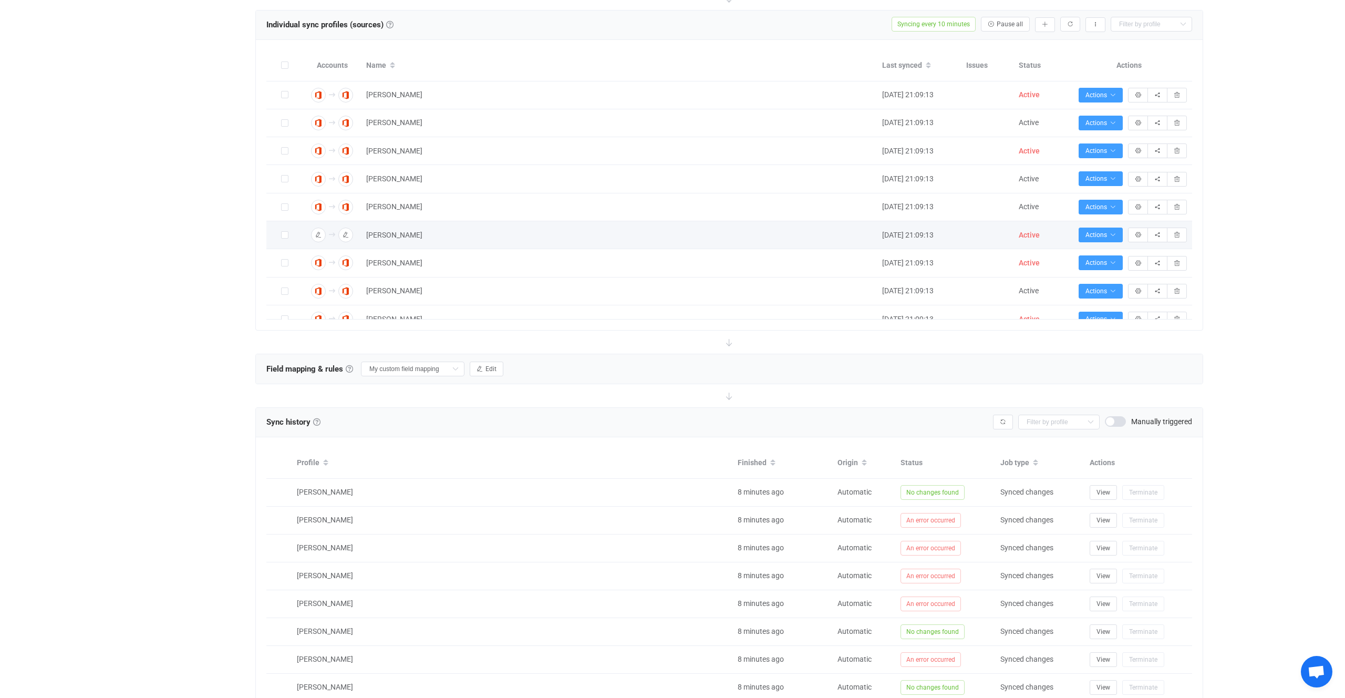
click at [1033, 240] on div "Active" at bounding box center [1040, 235] width 42 height 12
click at [1030, 236] on span "Active" at bounding box center [1029, 235] width 21 height 8
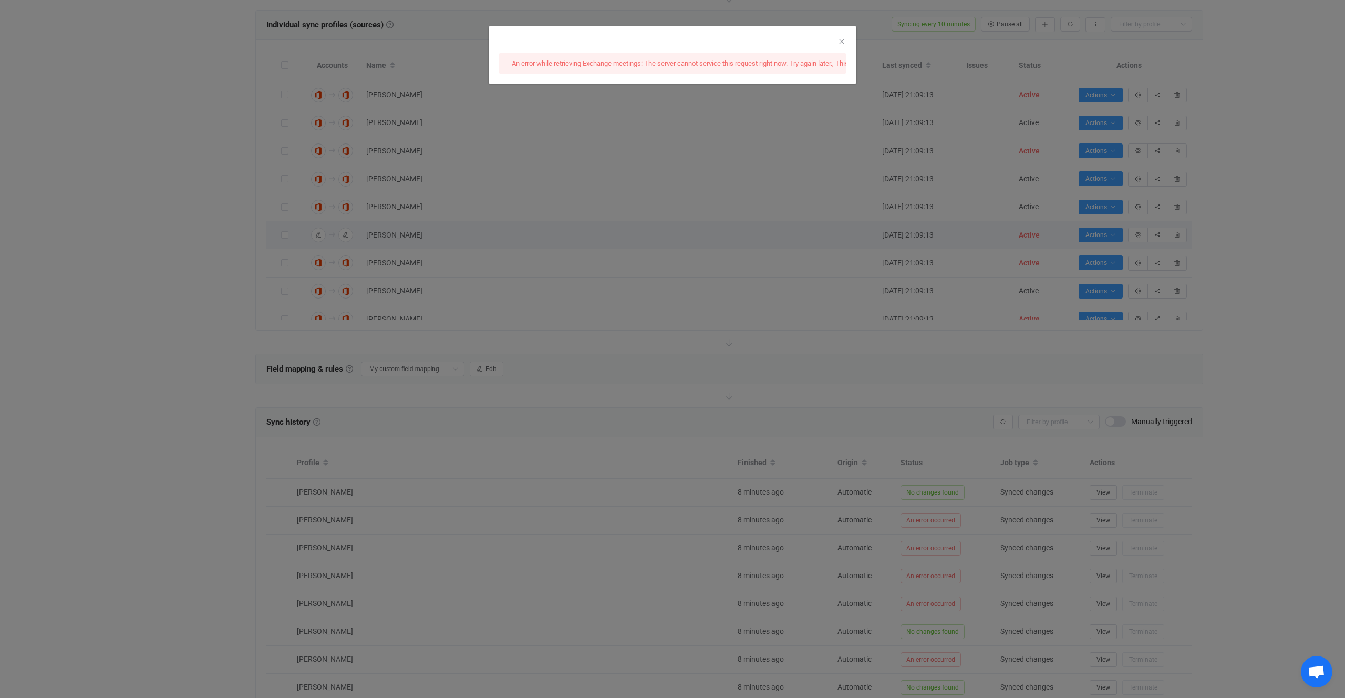
scroll to position [0, 0]
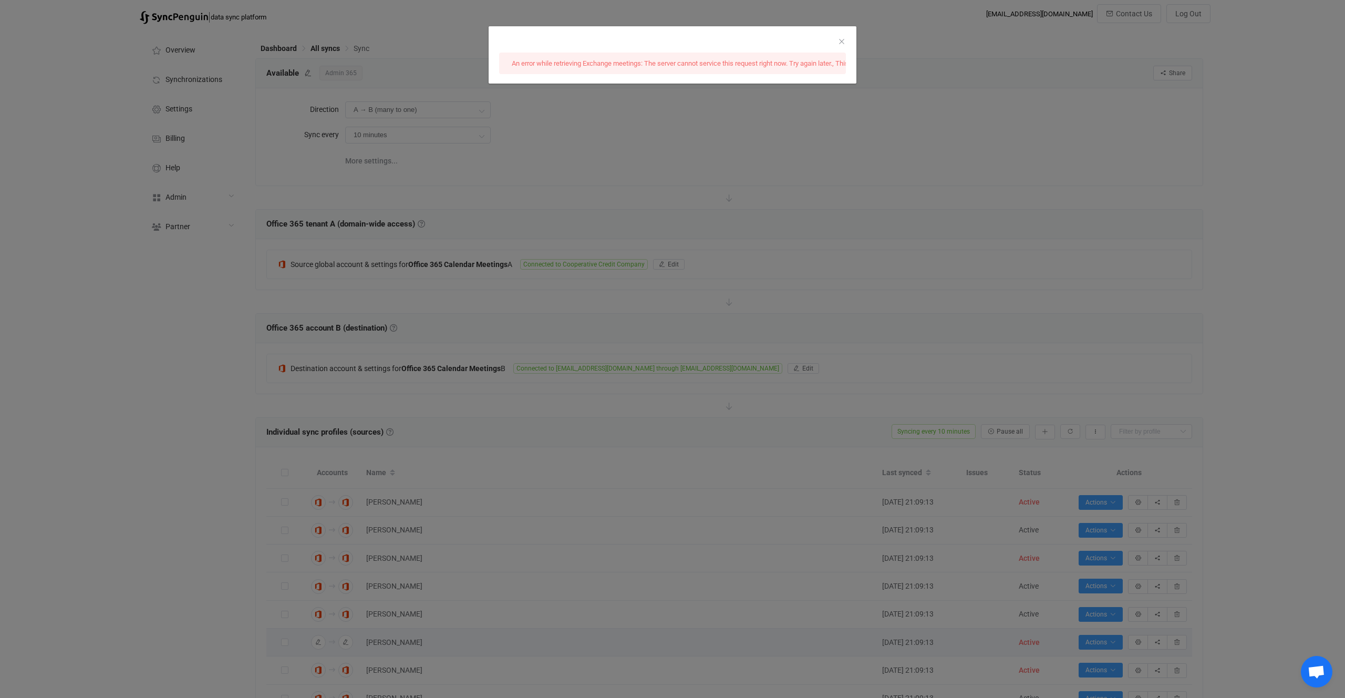
click at [713, 238] on div "An error while retrieving Exchange meetings: The server cannot service this req…" at bounding box center [672, 349] width 1345 height 698
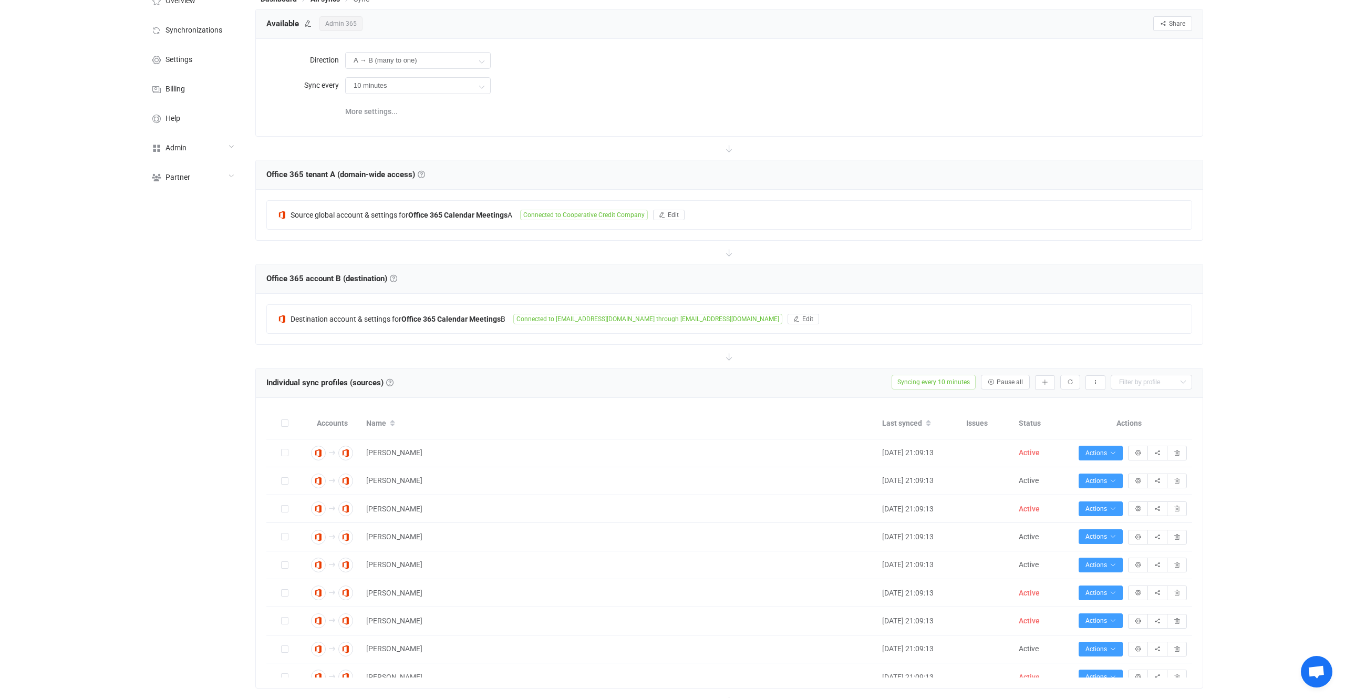
scroll to position [23, 0]
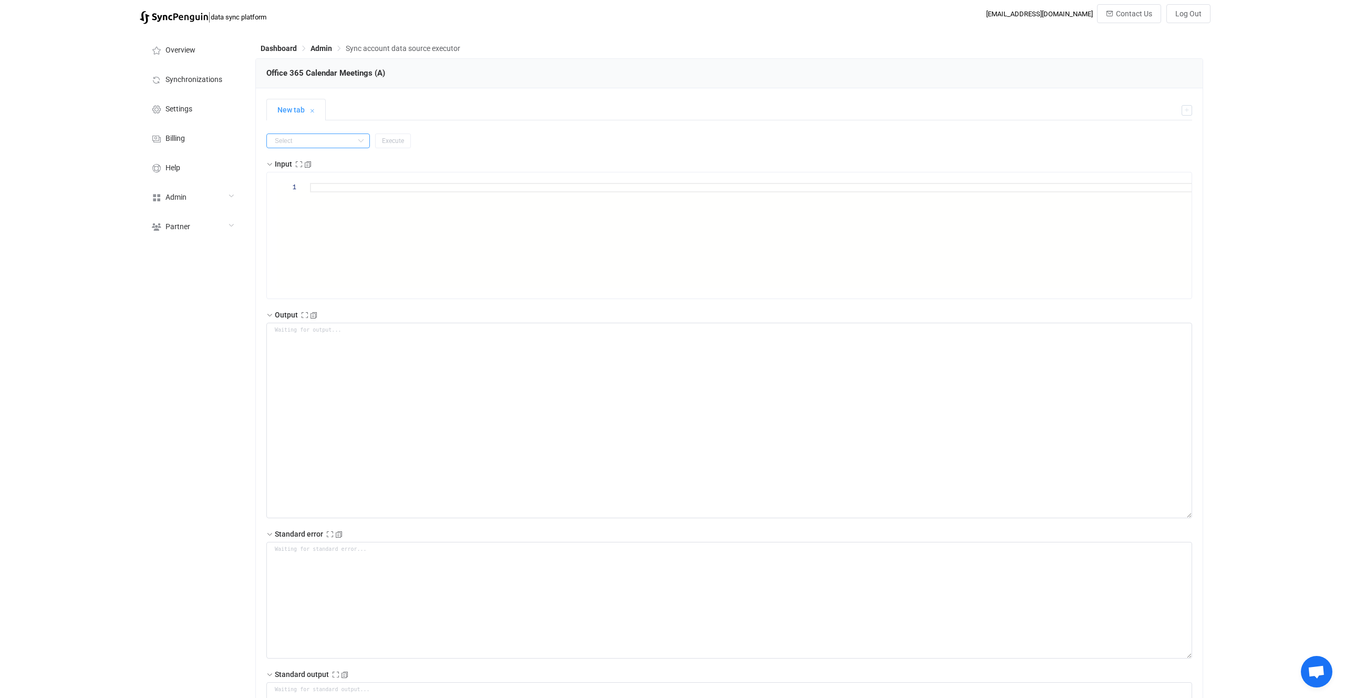
click at [318, 133] on input "text" at bounding box center [318, 140] width 104 height 15
click at [313, 200] on li "getAll" at bounding box center [311, 203] width 89 height 18
type input "getAll"
click at [388, 140] on span "Execute" at bounding box center [393, 140] width 22 height 7
type textarea "{ "nextSync": null, "entries": [ { "type": "upsert", "id": "AAMkADFhMmU2ODEwLTc…"
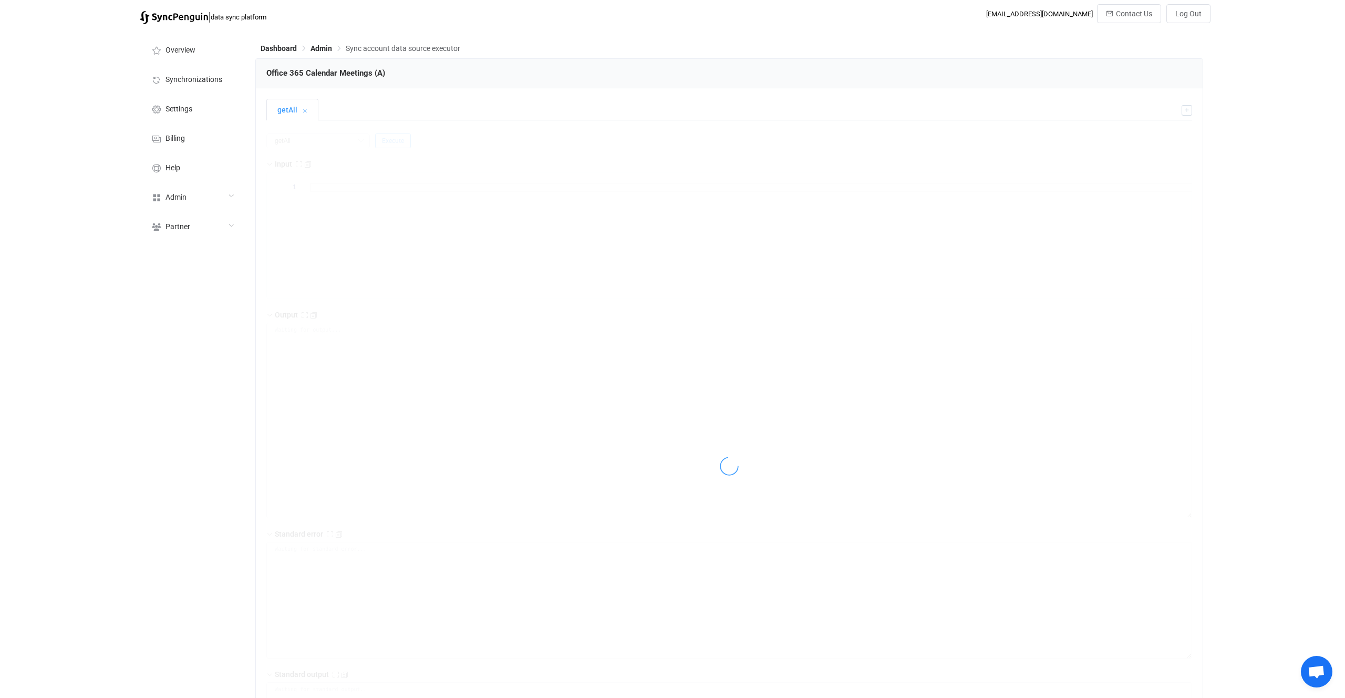
type textarea "Output saved to the file"
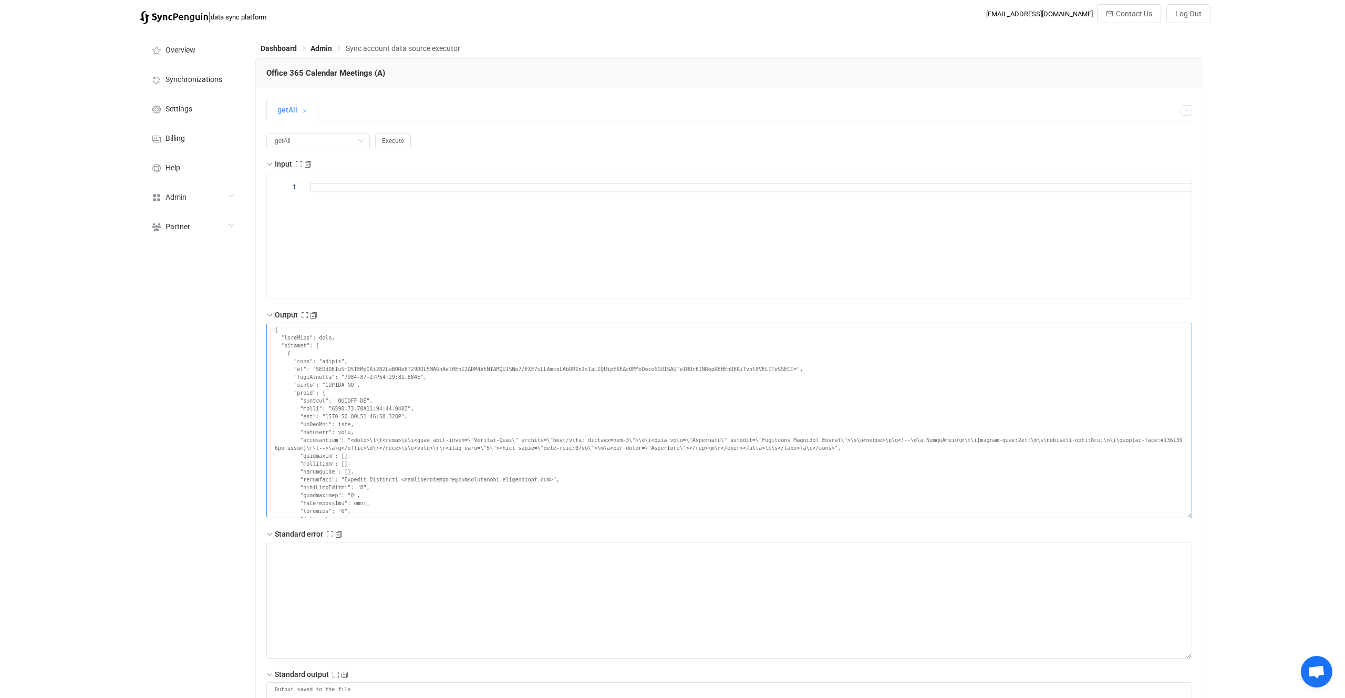
click at [581, 428] on textarea at bounding box center [729, 420] width 926 height 195
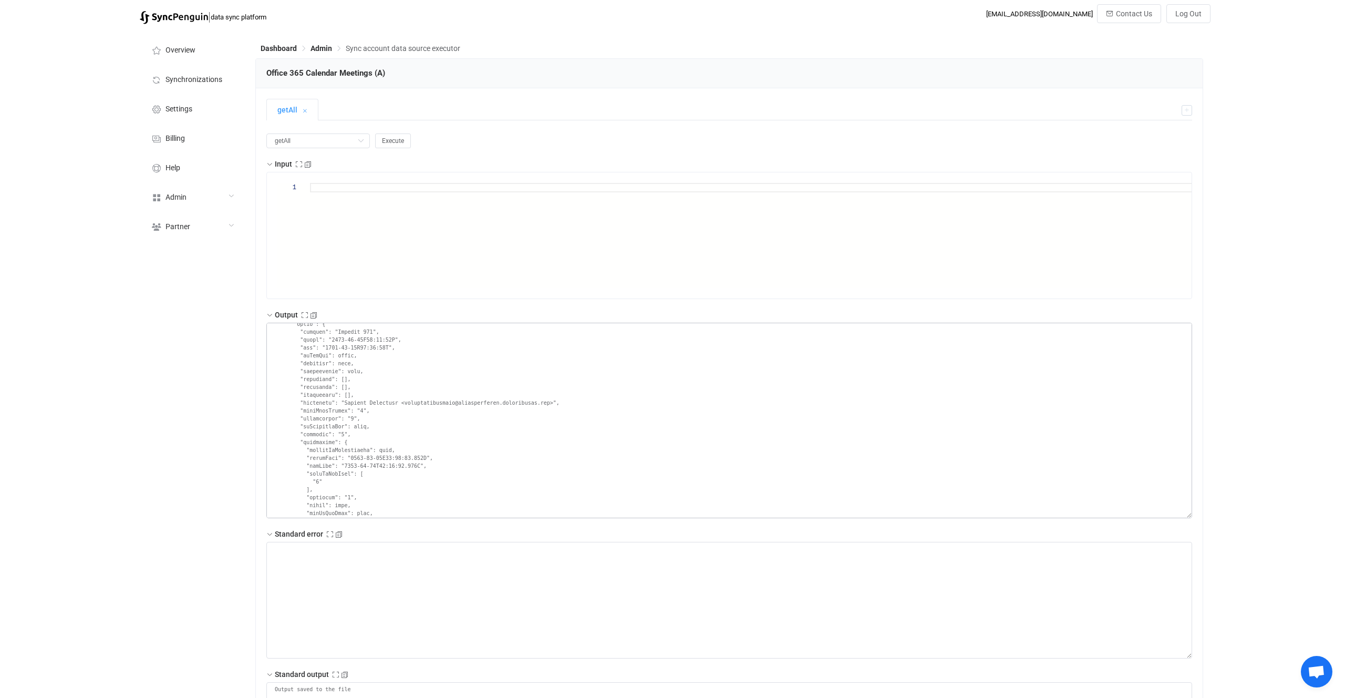
scroll to position [3168, 0]
drag, startPoint x: 374, startPoint y: 457, endPoint x: 465, endPoint y: 459, distance: 90.4
click at [465, 459] on textarea at bounding box center [729, 420] width 926 height 195
drag, startPoint x: 420, startPoint y: 466, endPoint x: 317, endPoint y: 465, distance: 103.0
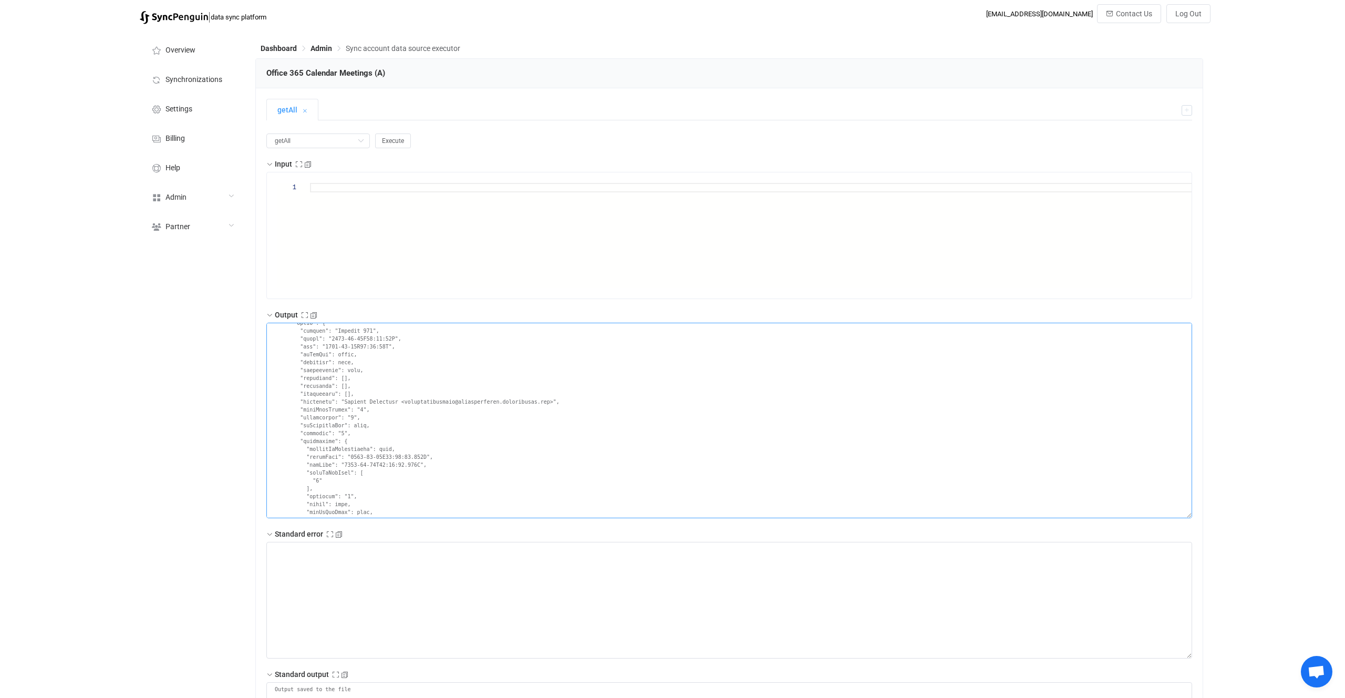
click at [317, 465] on textarea at bounding box center [729, 420] width 926 height 195
drag, startPoint x: 317, startPoint y: 465, endPoint x: 451, endPoint y: 462, distance: 133.5
click at [451, 462] on textarea at bounding box center [729, 420] width 926 height 195
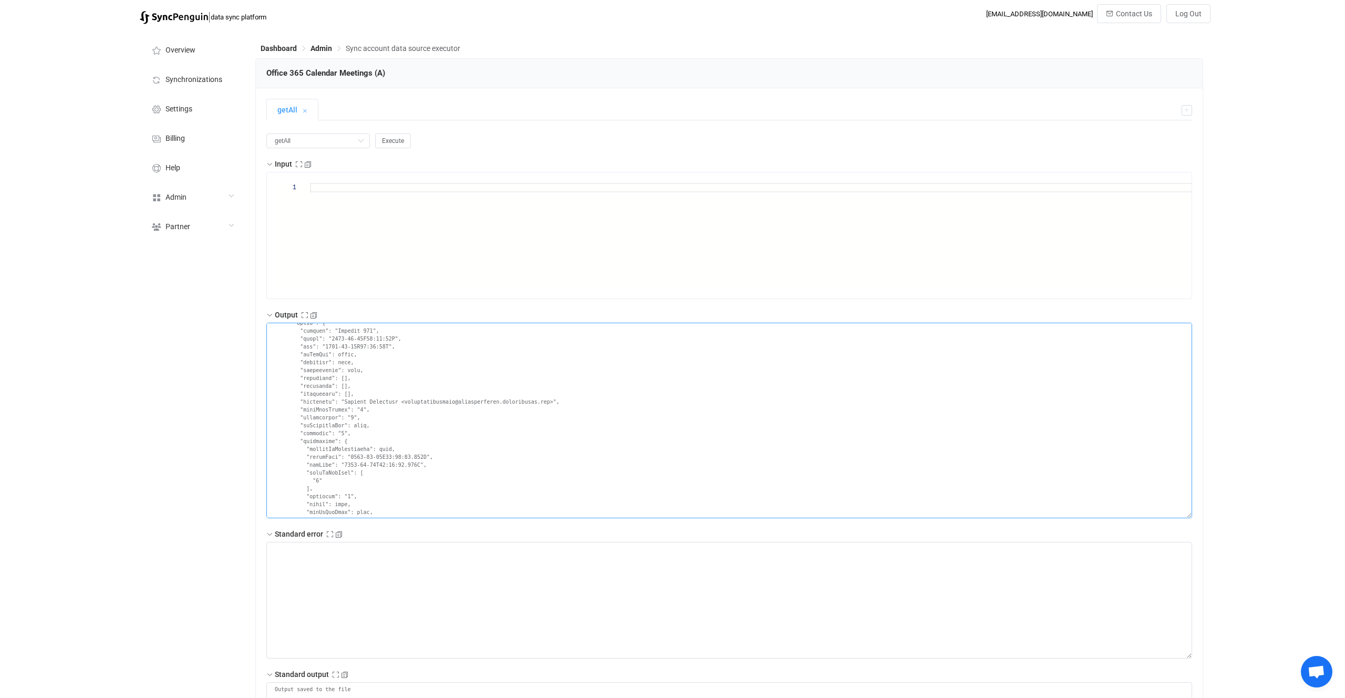
click at [448, 458] on textarea at bounding box center [729, 420] width 926 height 195
click at [452, 433] on textarea at bounding box center [729, 420] width 926 height 195
